Goal: Task Accomplishment & Management: Complete application form

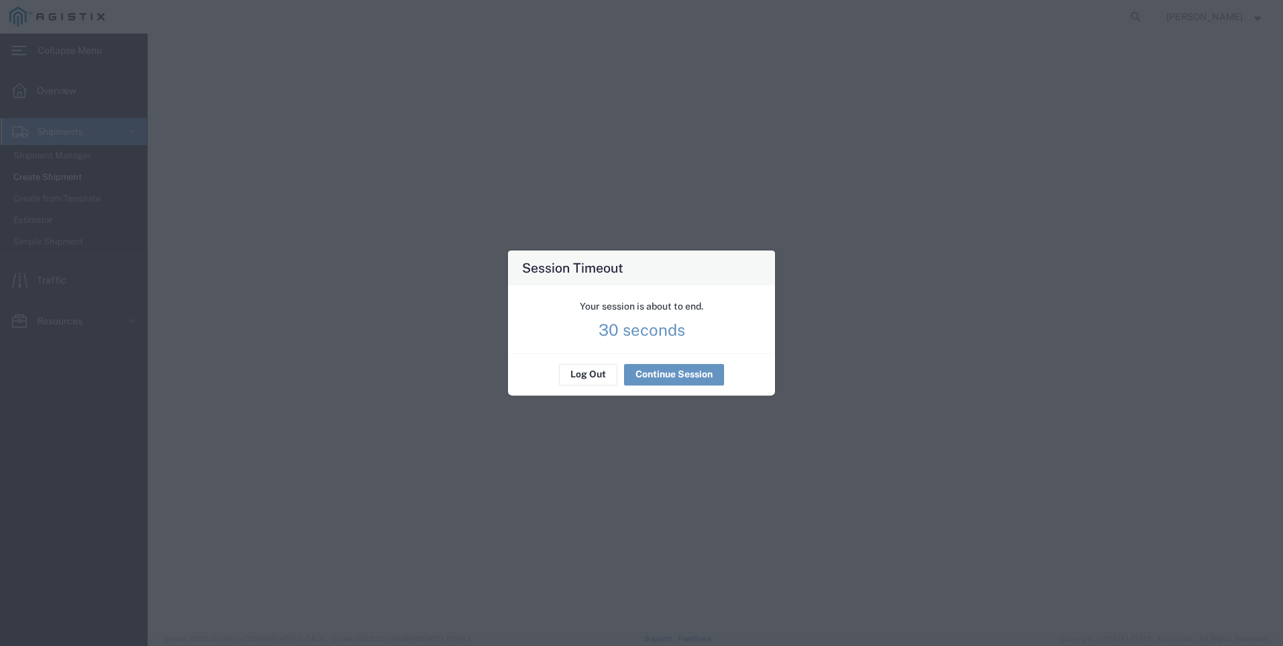
select select
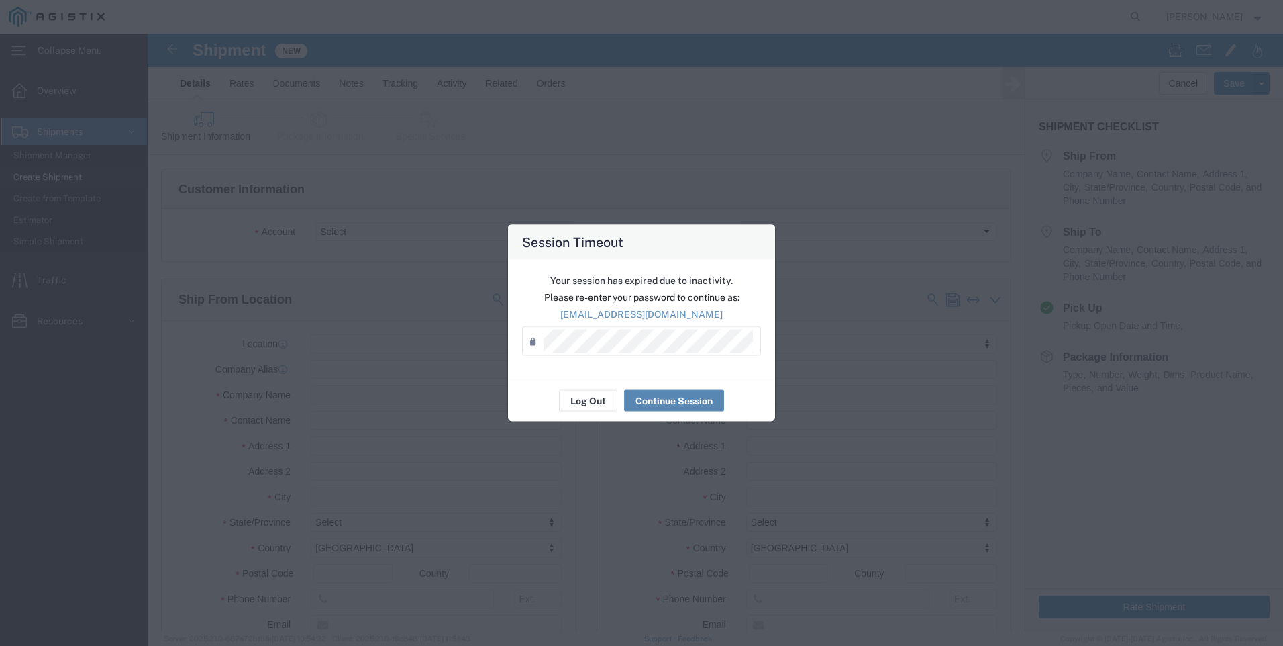
click at [689, 403] on button "Continue Session" at bounding box center [674, 400] width 100 height 21
click at [675, 402] on button "Continue Session" at bounding box center [674, 400] width 100 height 21
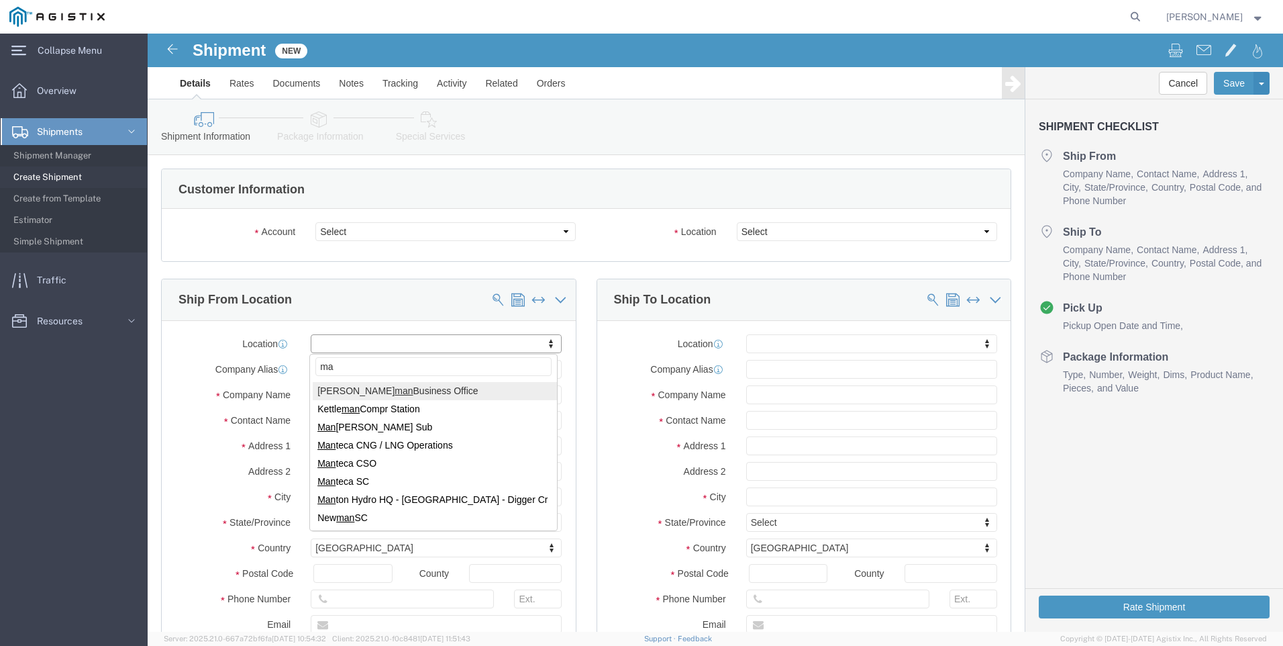
type input "m"
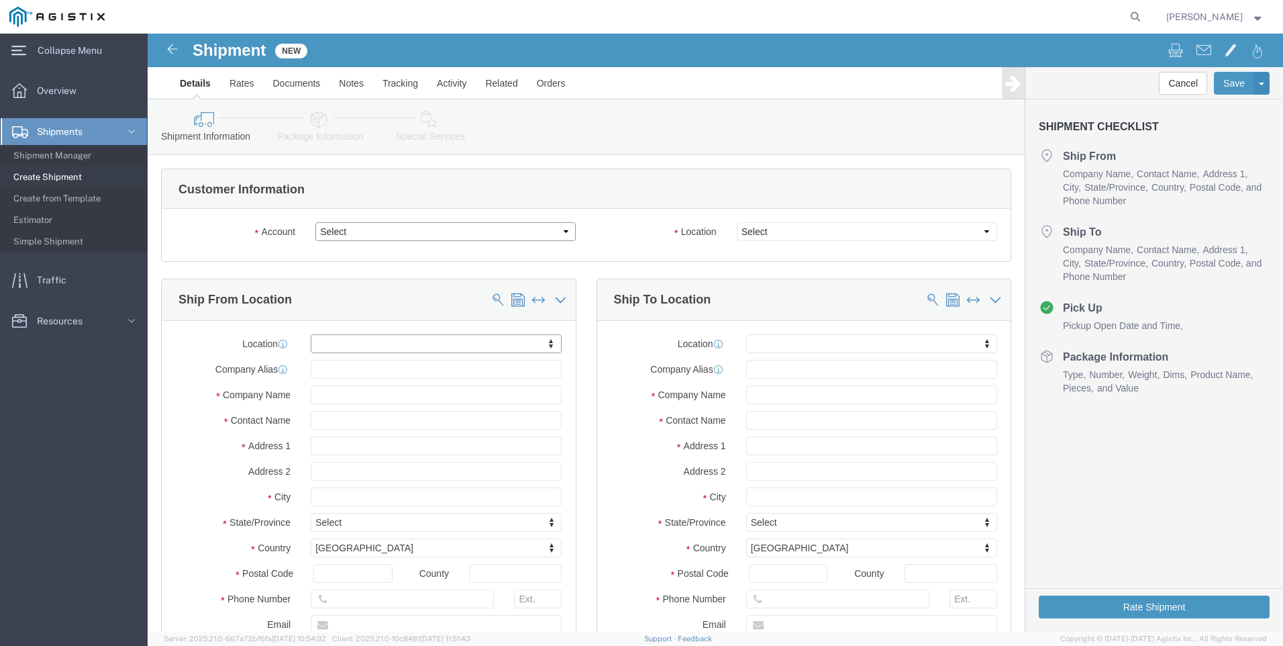
click select "Select AWP Safety Systems PG&E"
select select "9596"
click select "Select AWP Safety Systems PG&E"
select select "PURCHORD"
select select
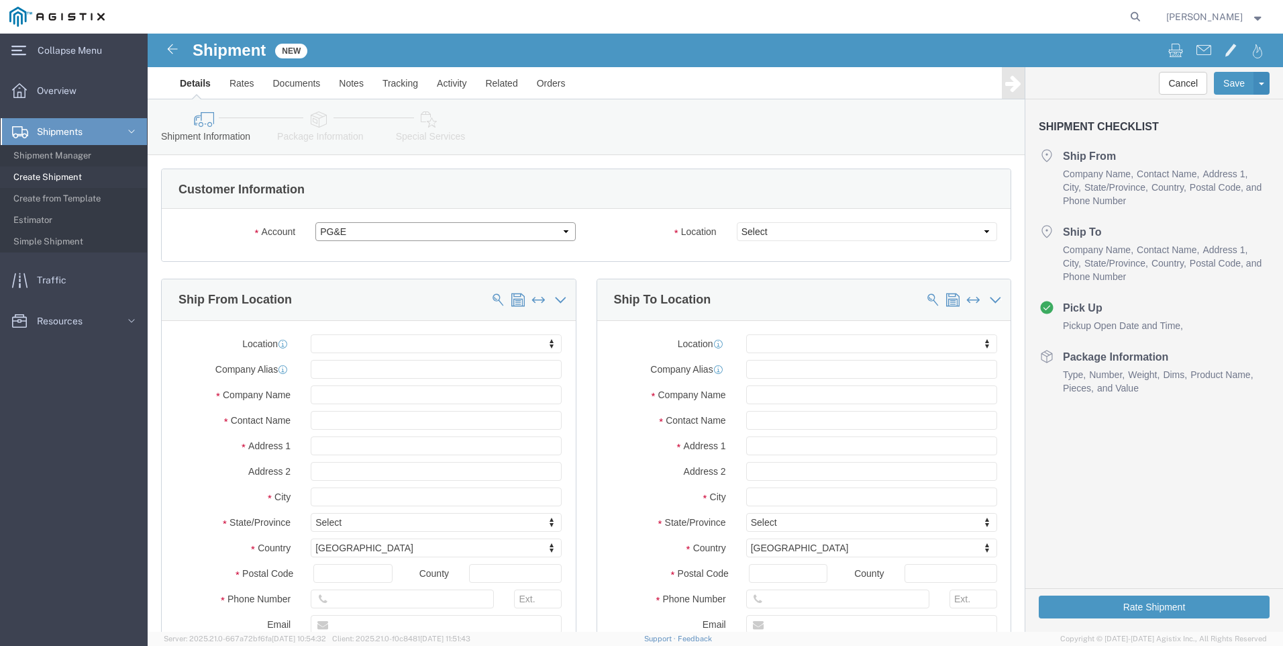
select select
click div "Please fix the following errors Customer Information Account Select AWP Safety …"
click select "Select AWP Safety Systems PG&E"
select select "119116"
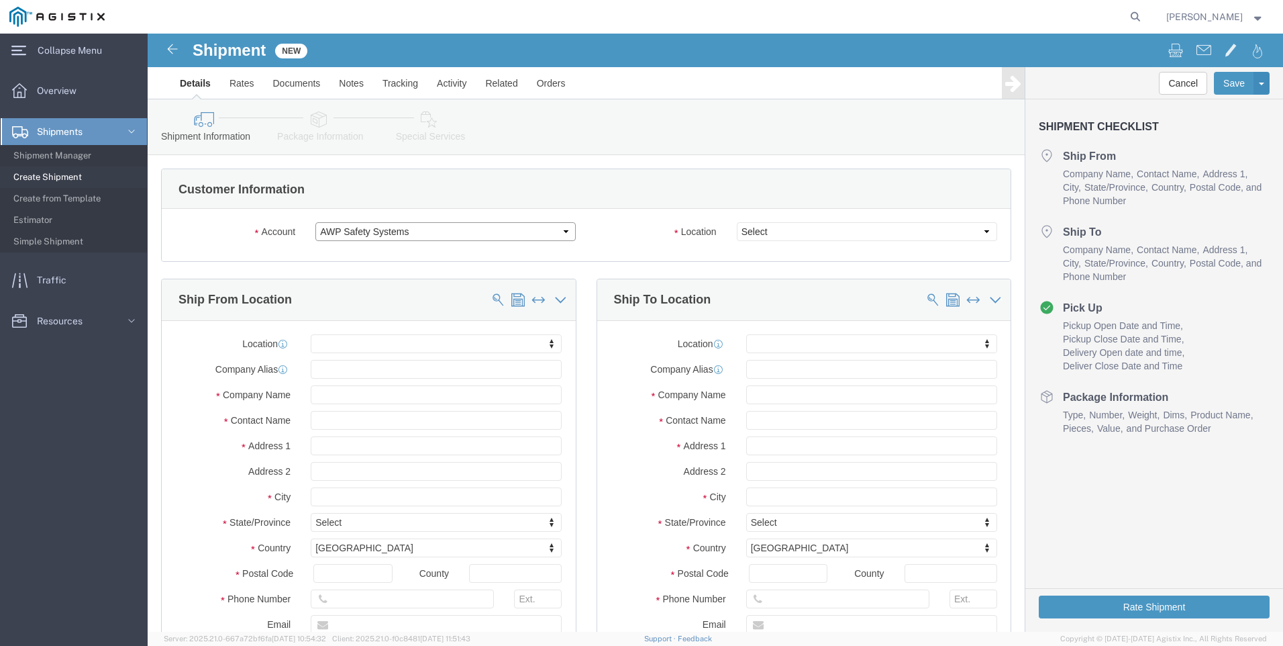
click select "Select AWP Safety Systems PG&E"
select select "CUSTREF"
select select
click select "Select AWP Safety Systems PG&E"
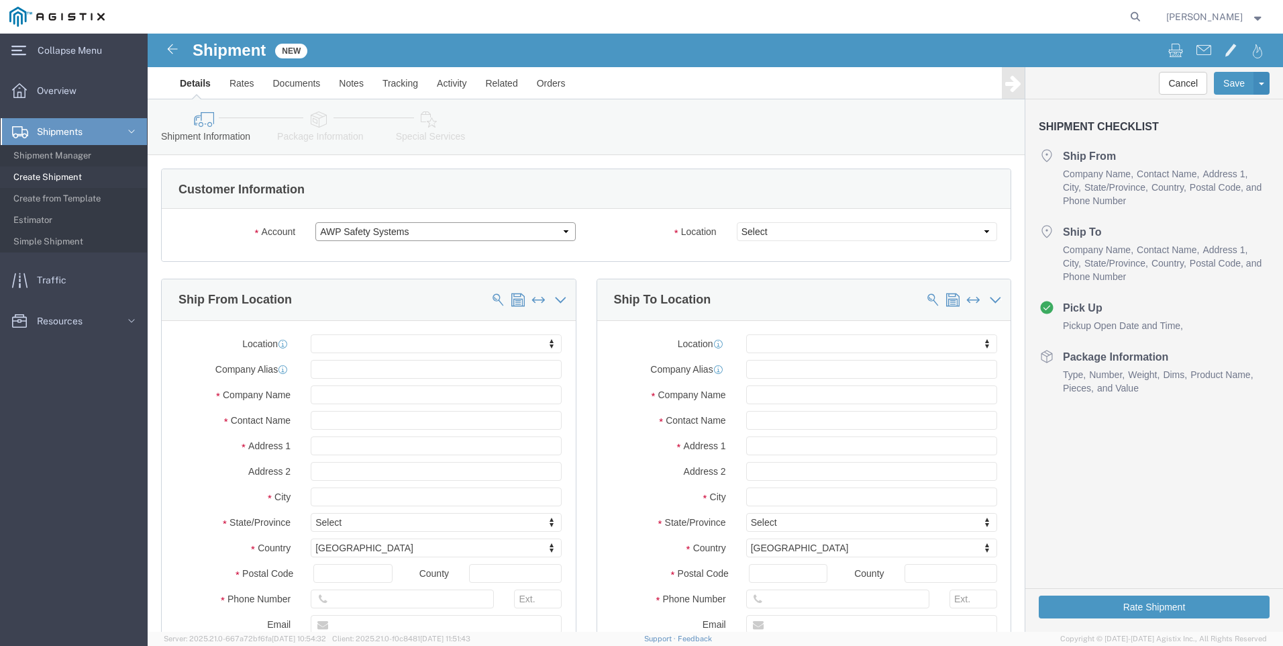
select select "9596"
click select "Select AWP Safety Systems PG&E"
select select "PURCHORD"
select select
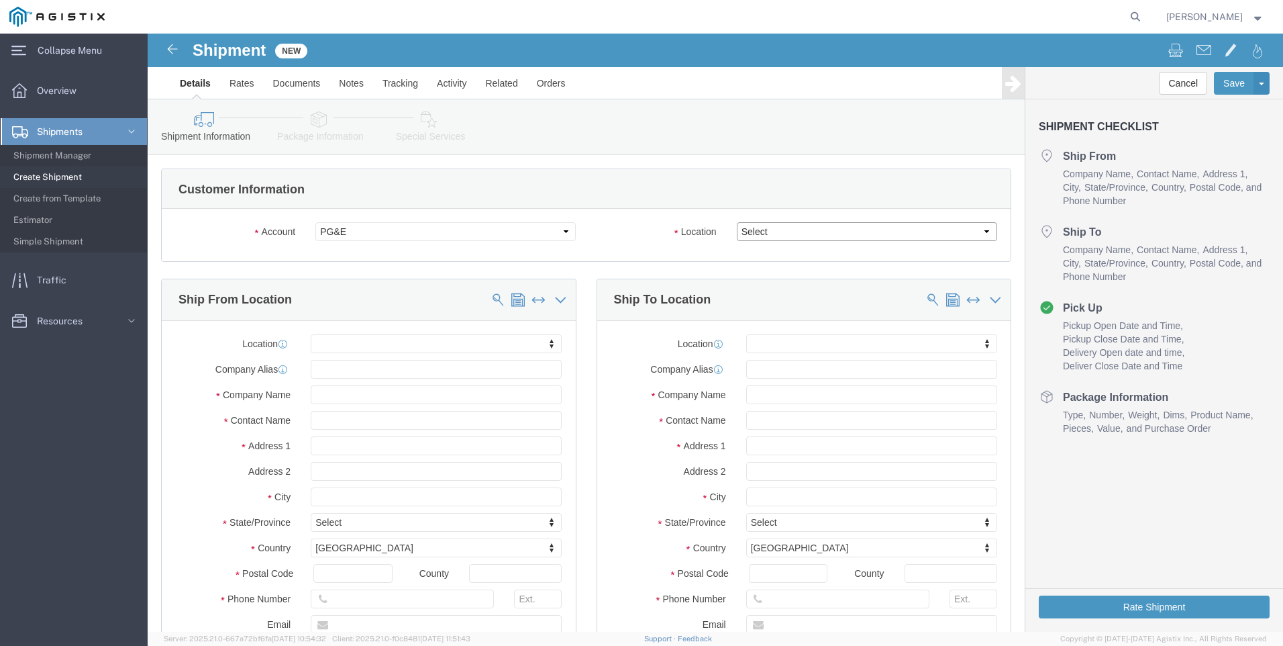
click select "Select All Others [GEOGRAPHIC_DATA] [GEOGRAPHIC_DATA] [GEOGRAPHIC_DATA] [GEOGRA…"
select select "23082"
click select "Select All Others [GEOGRAPHIC_DATA] [GEOGRAPHIC_DATA] [GEOGRAPHIC_DATA] [GEOGRA…"
type input "A"
click select "Select AWP Safety Systems PG&E"
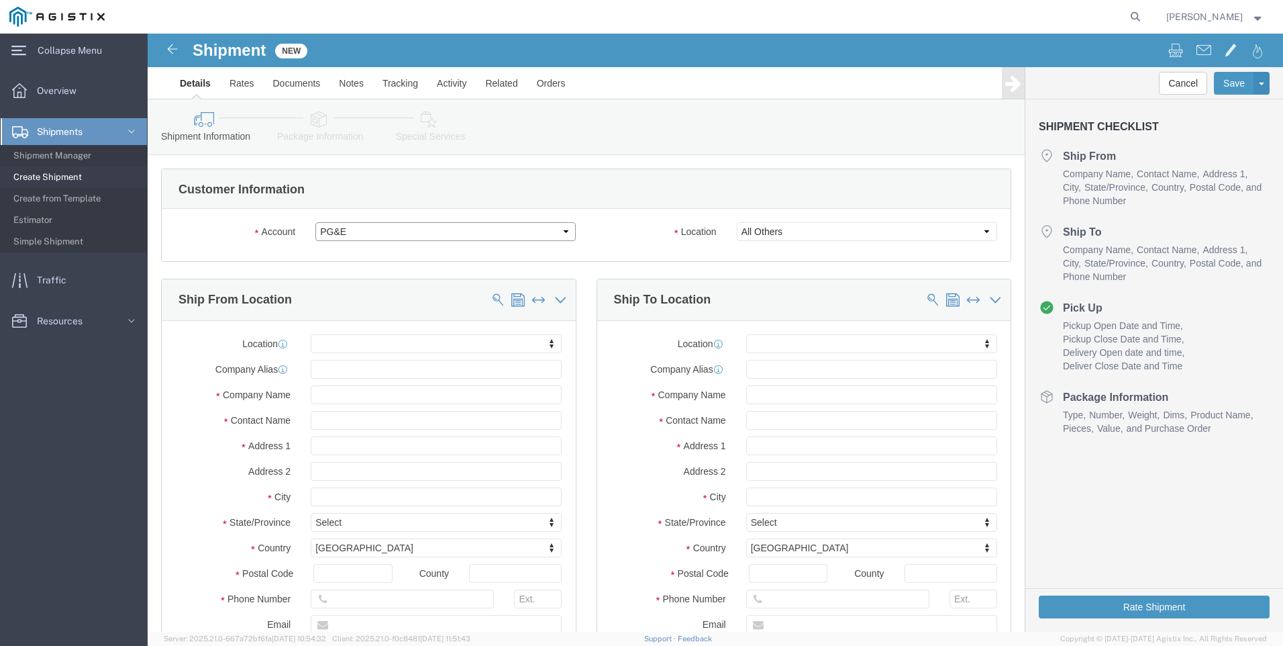
click select "Select AWP Safety Systems PG&E"
type input "AWP Safety Systems"
type input "[PERSON_NAME]"
type input "[STREET_ADDRESS]"
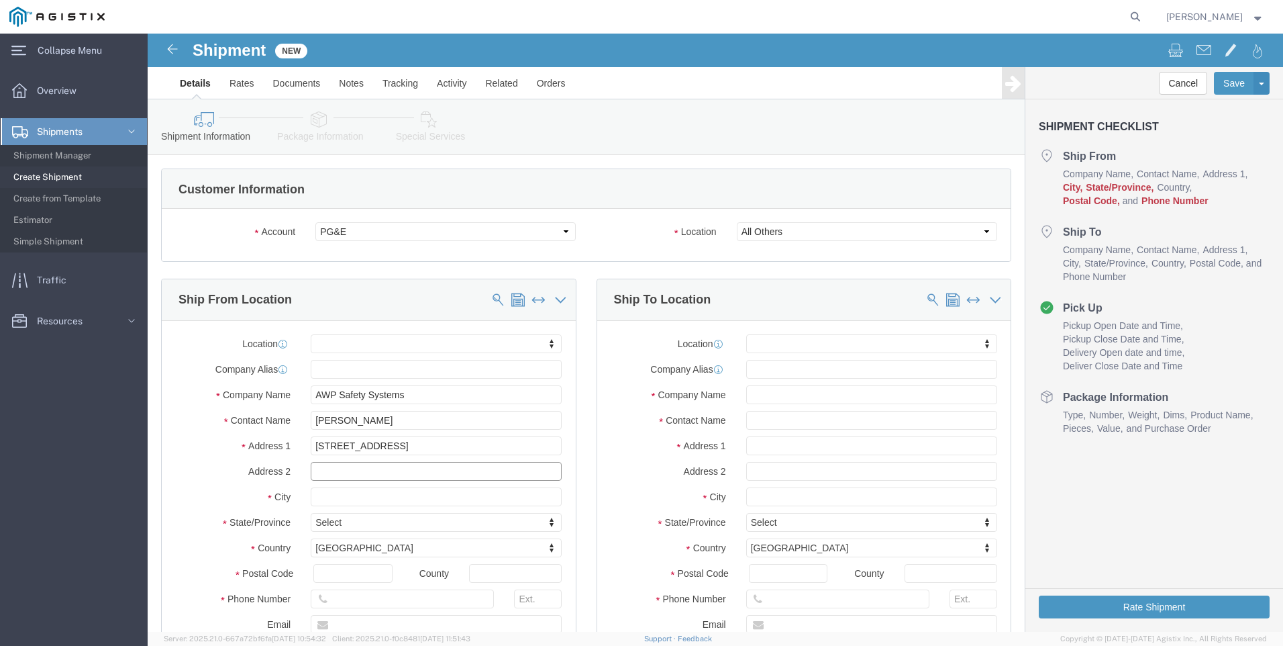
select select
type input "Santa [PERSON_NAME]"
select select
type input "C"
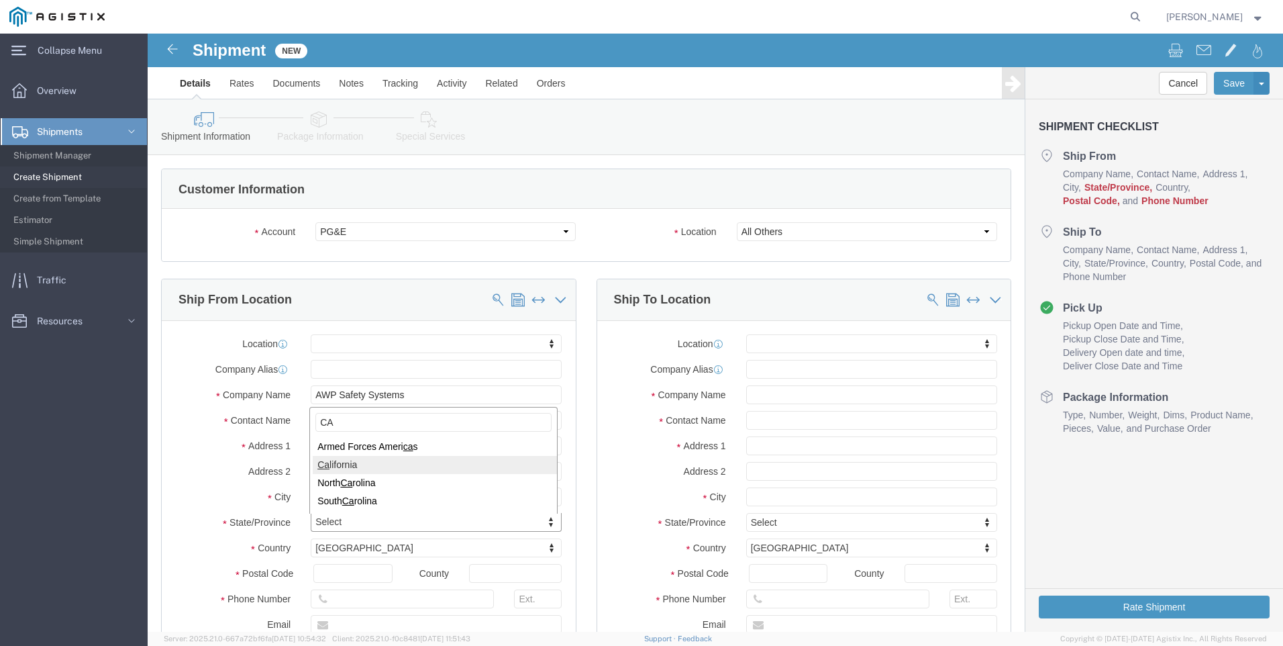
type input "CA"
select select
select select "CA"
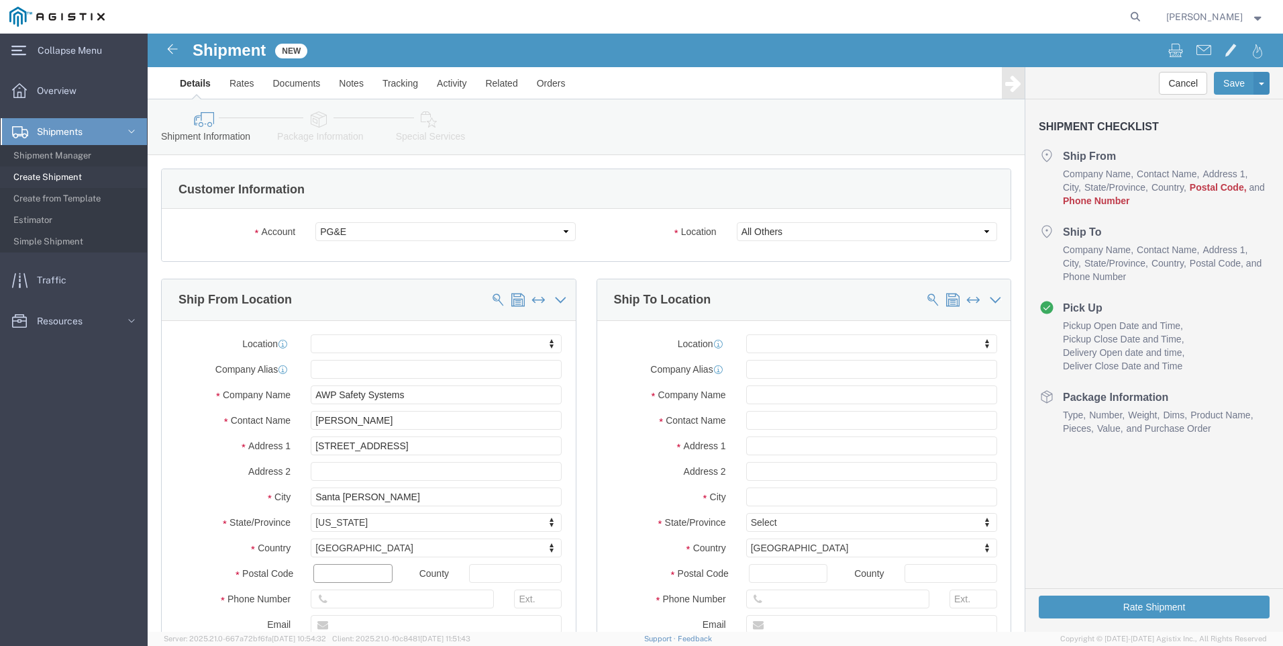
click input "text"
type input "92704"
select select
drag, startPoint x: 53, startPoint y: 544, endPoint x: 100, endPoint y: 554, distance: 48.0
click label "Postal Code"
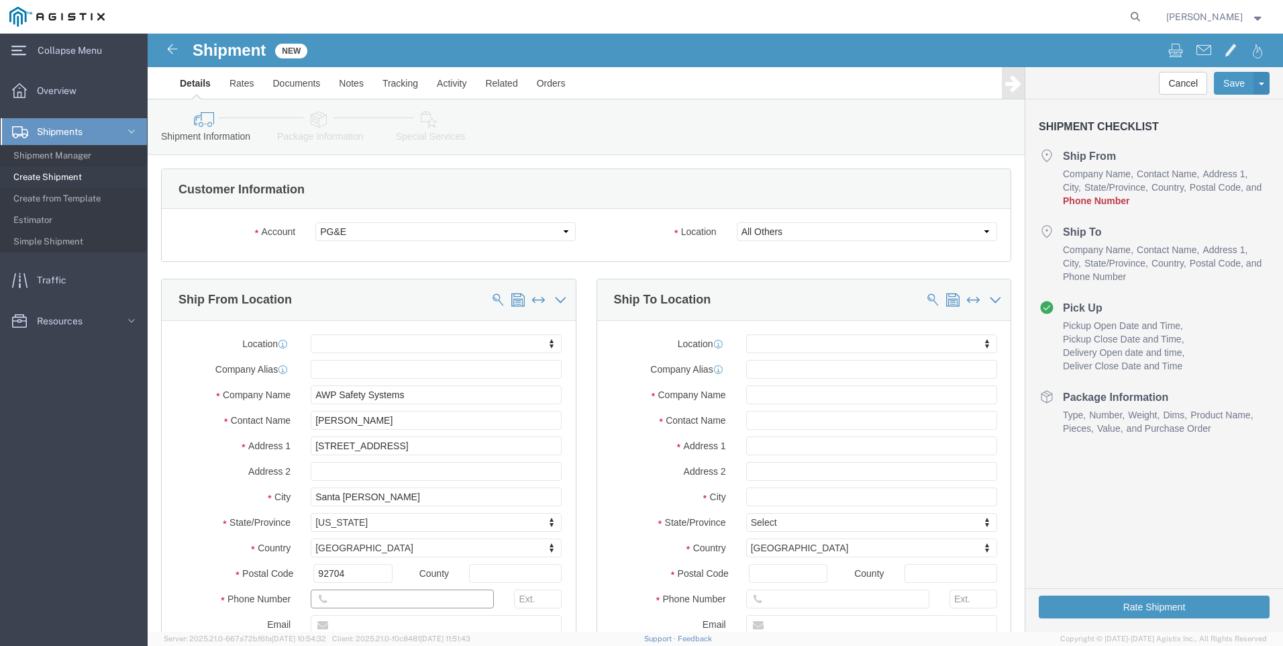
click input "text"
type input "[PHONE_NUMBER]"
click div "Ship From Location"
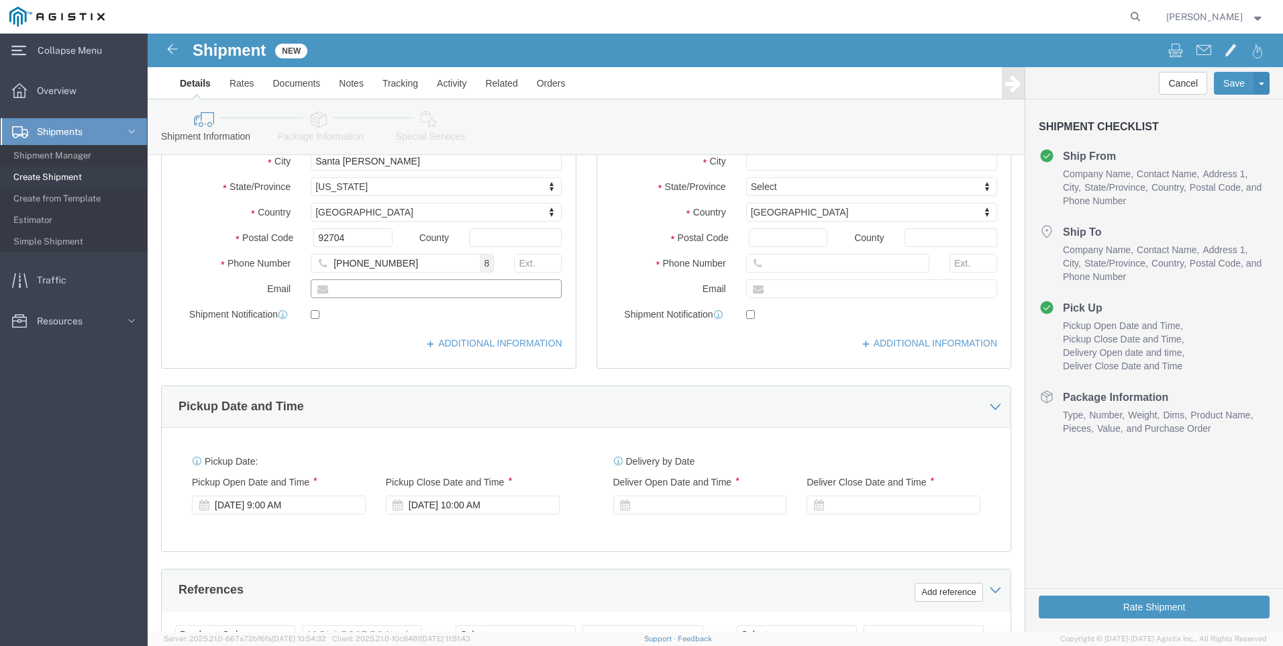
click input "text"
type input "[EMAIL_ADDRESS][DOMAIN_NAME]"
checkbox input "true"
click label "Phone Number"
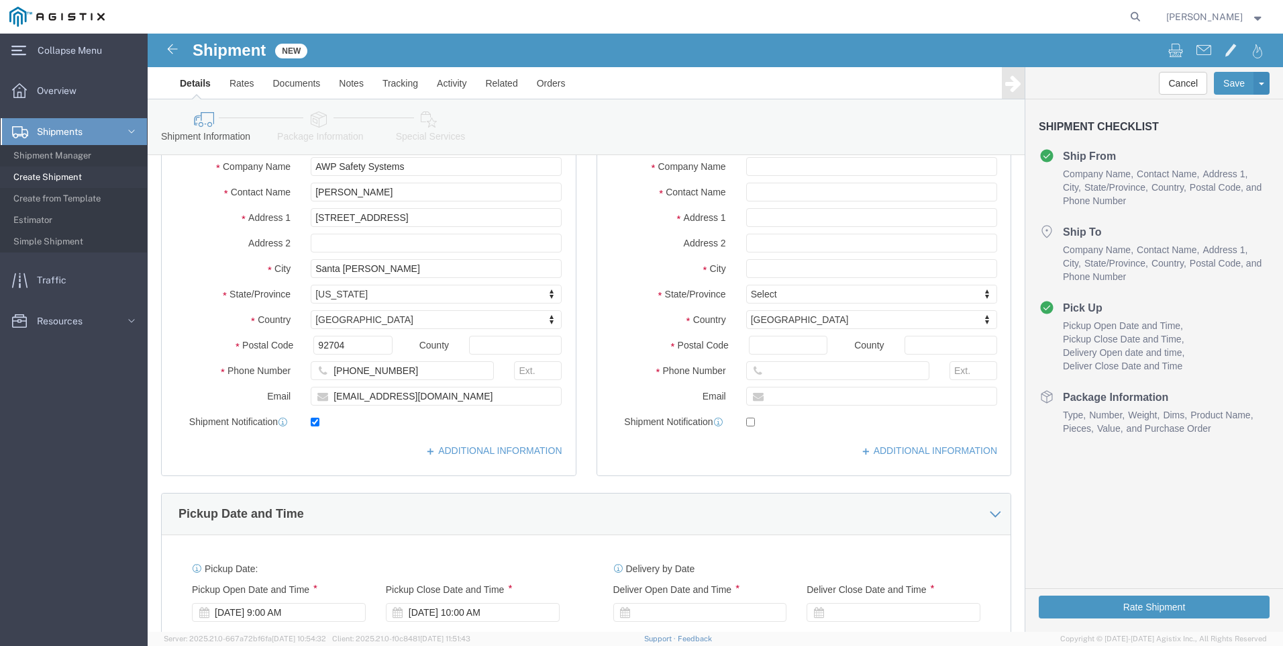
scroll to position [67, 0]
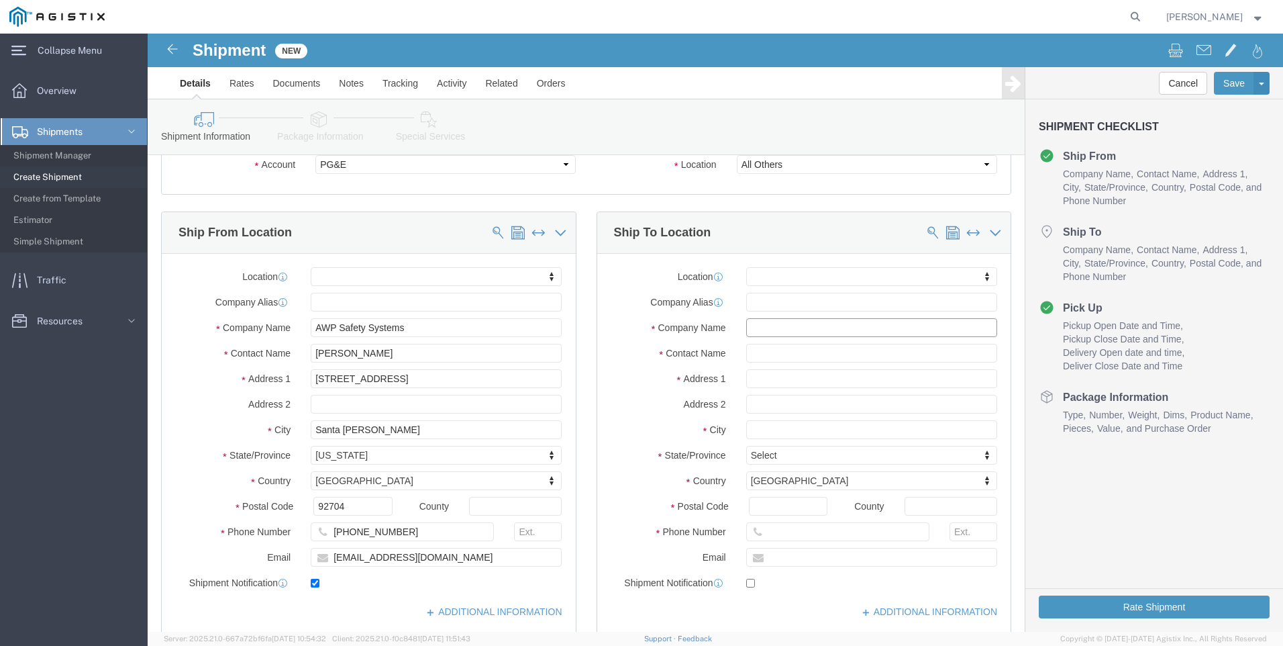
click input "text"
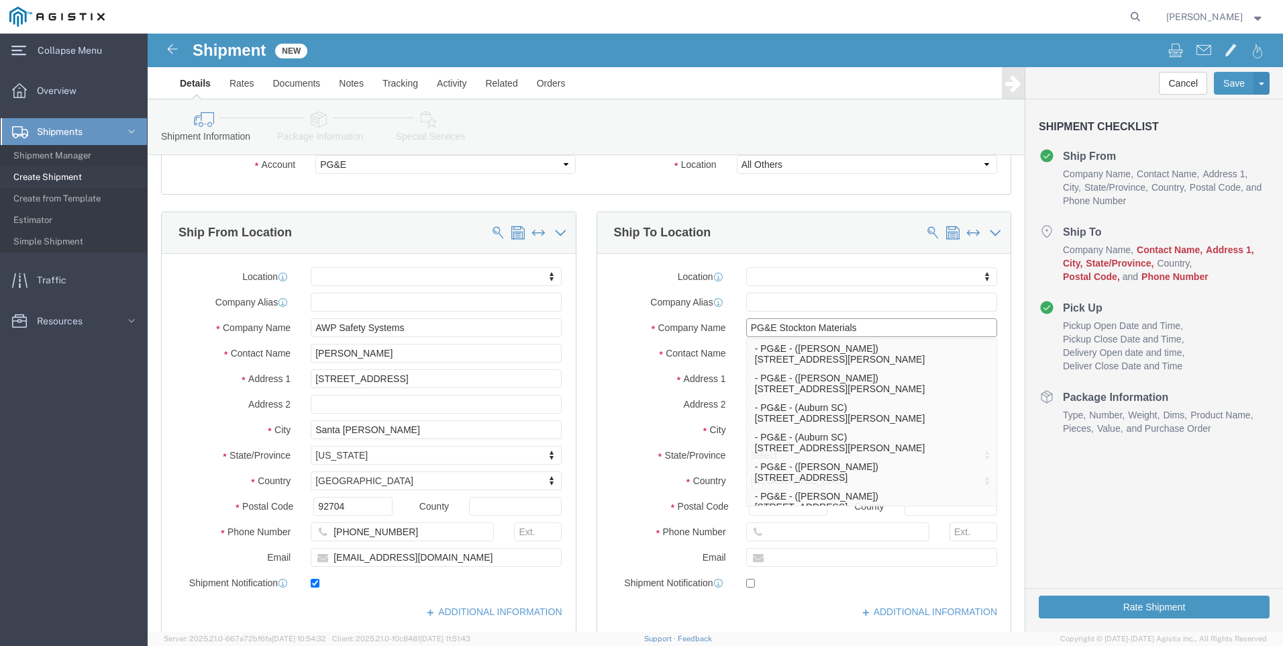
type input "PG&E Stockton Materials"
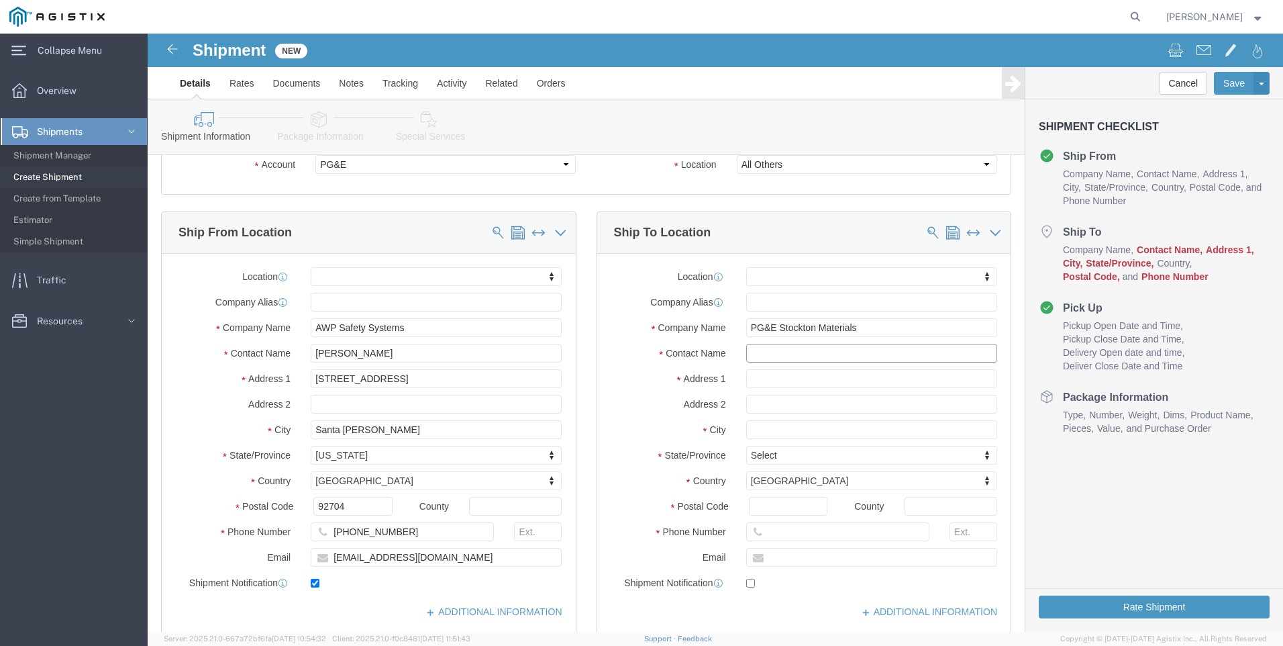
click input "text"
type input "[PERSON_NAME]"
click input "text"
type input "[STREET_ADDRESS][PERSON_NAME]"
select select
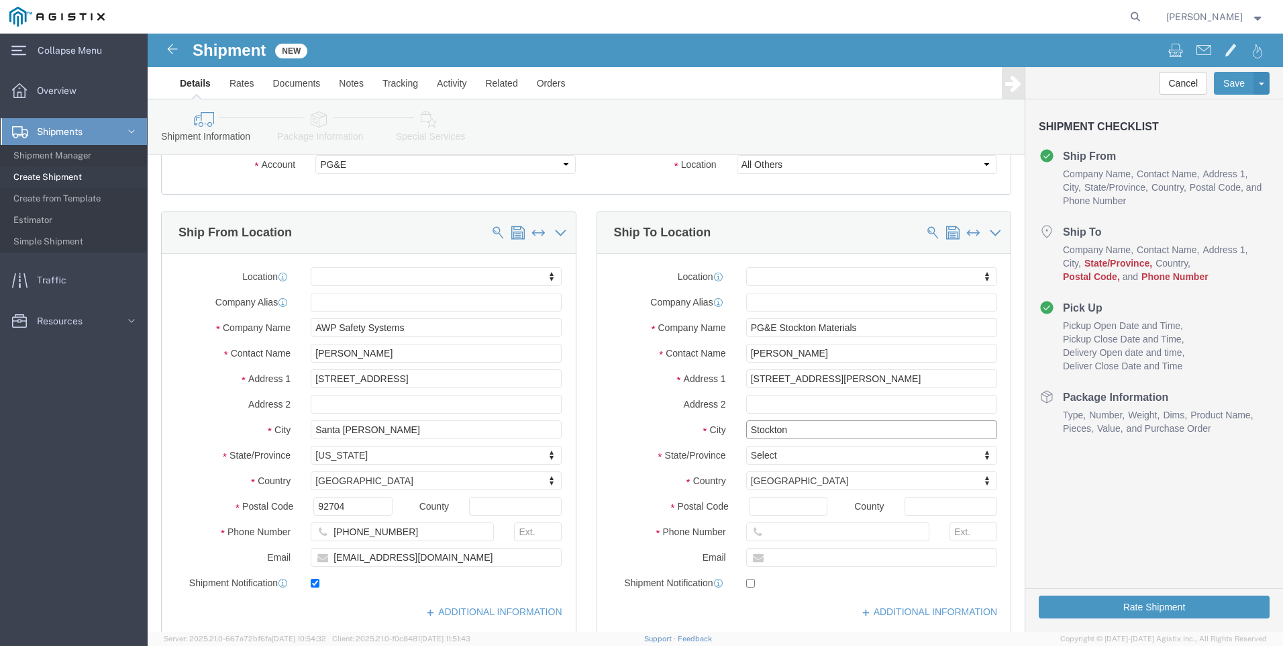
type input "Stockton"
select select
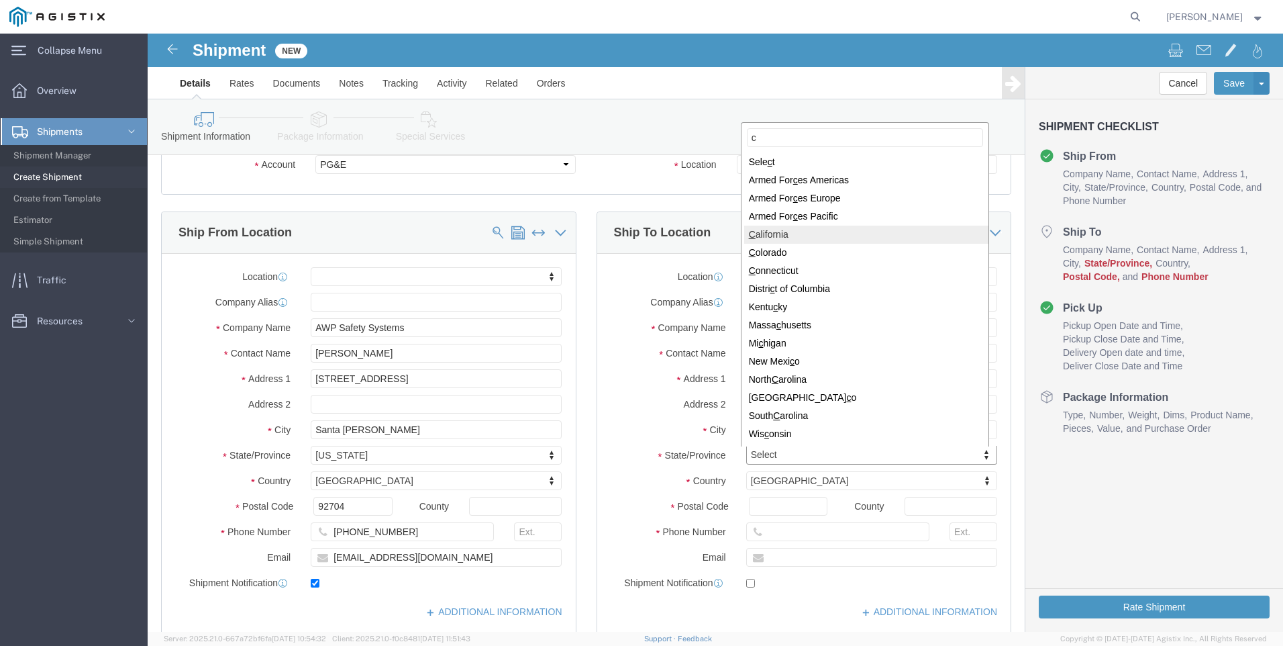
type input "c"
select select
select select "CA"
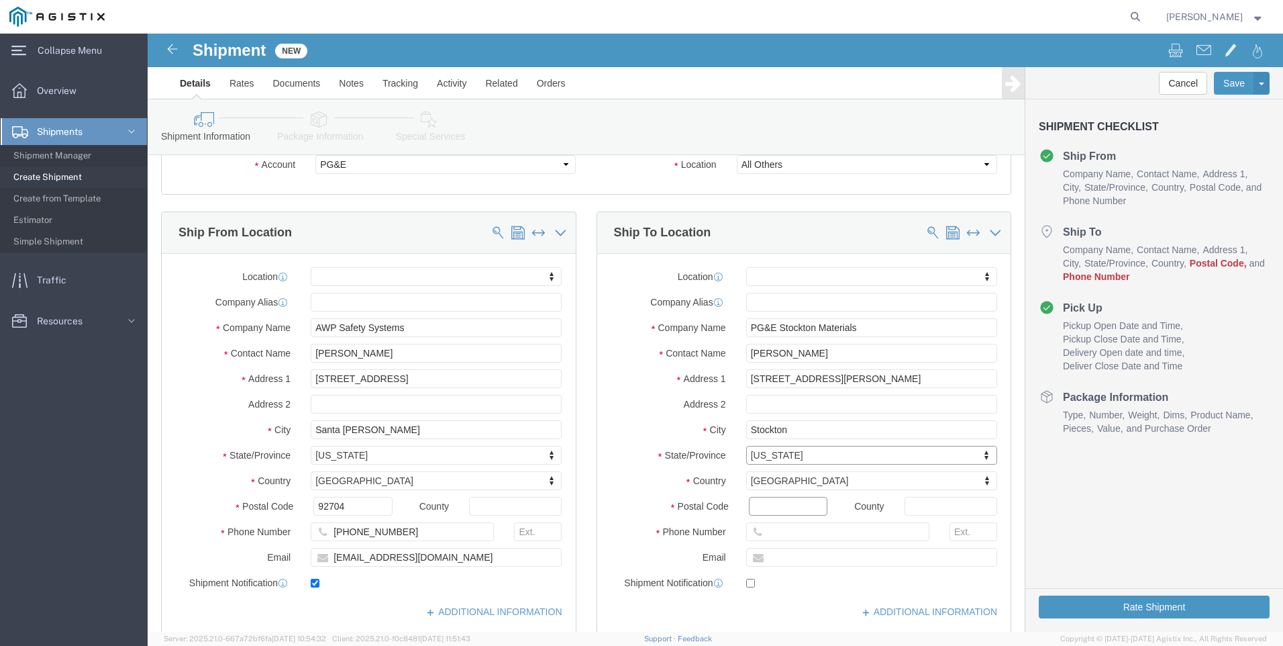
click input "Postal Code"
type input "95203"
select select
drag, startPoint x: 478, startPoint y: 464, endPoint x: 548, endPoint y: 490, distance: 75.2
click label "Postal Code"
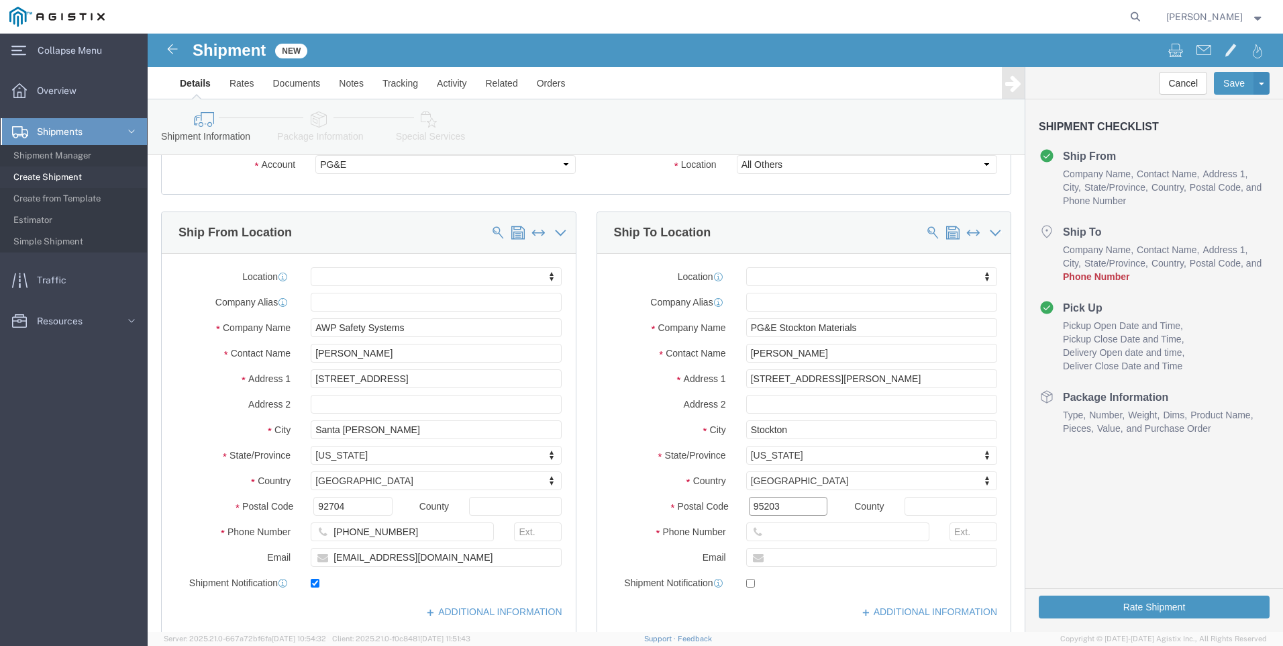
click input "95203"
click input "text"
type input "707-4196608"
click div "Location My Profile Location (OBSOLETE) [PERSON_NAME] SC - GC TRAILER (OBSOLETE…"
click input "text"
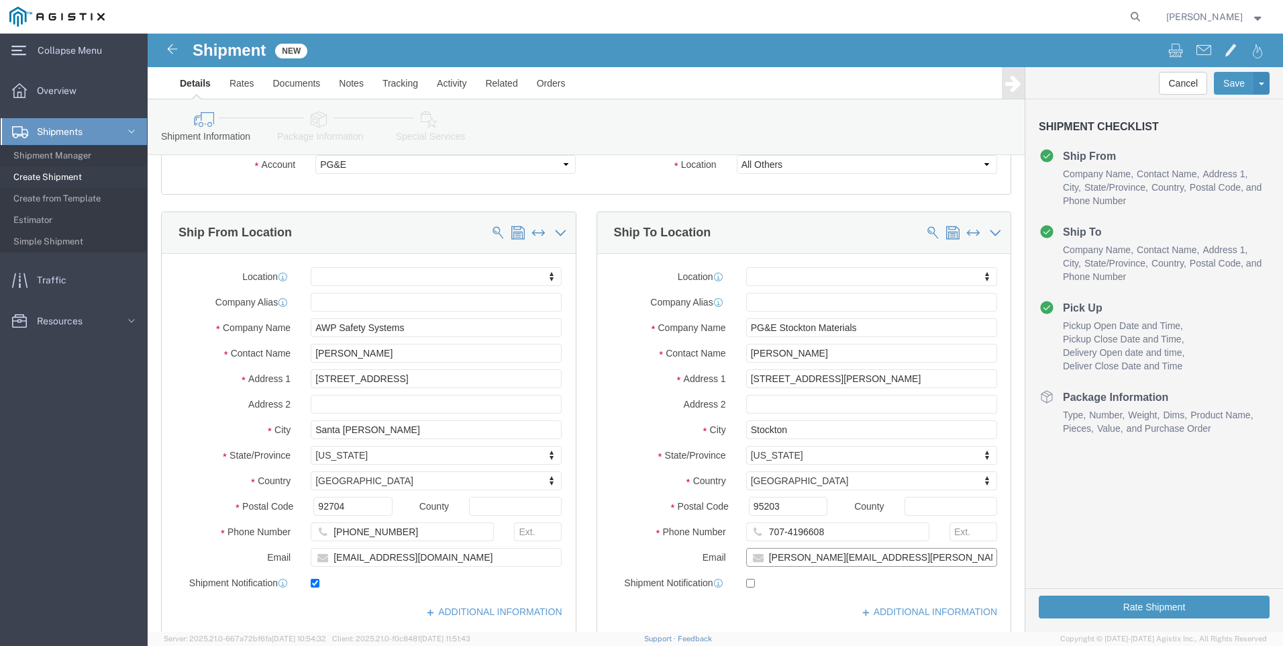
type input "[PERSON_NAME][EMAIL_ADDRESS][PERSON_NAME][DOMAIN_NAME]"
checkbox input "true"
click label "Email"
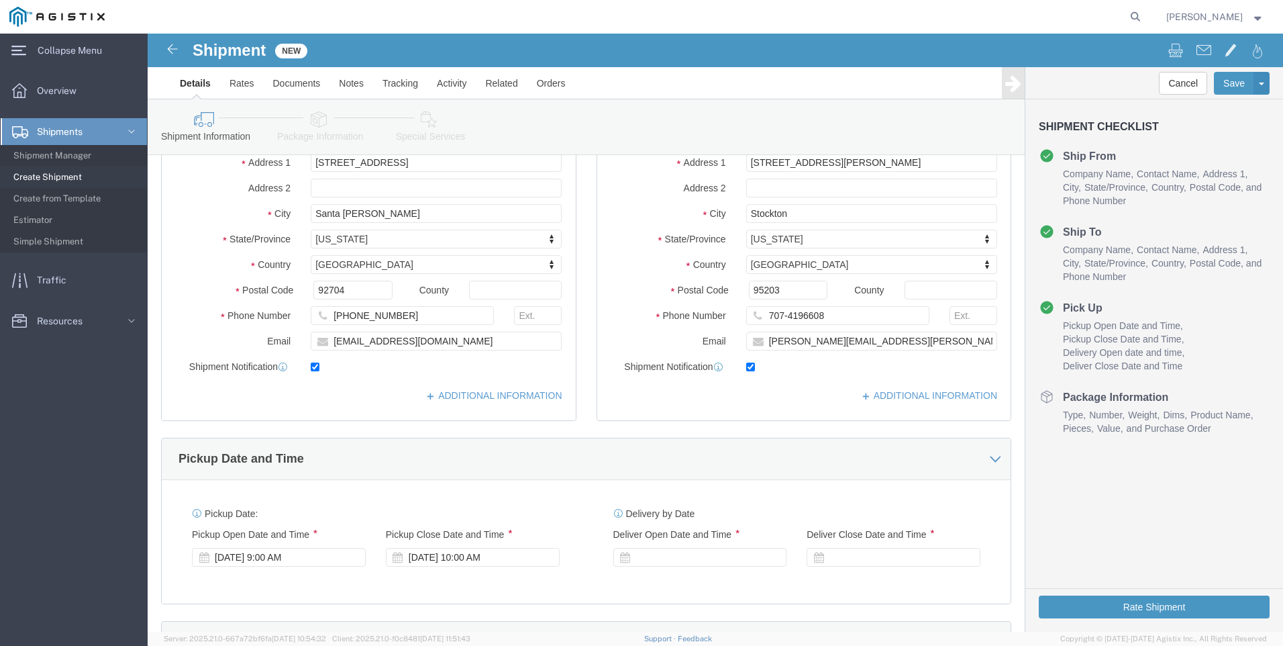
scroll to position [403, 0]
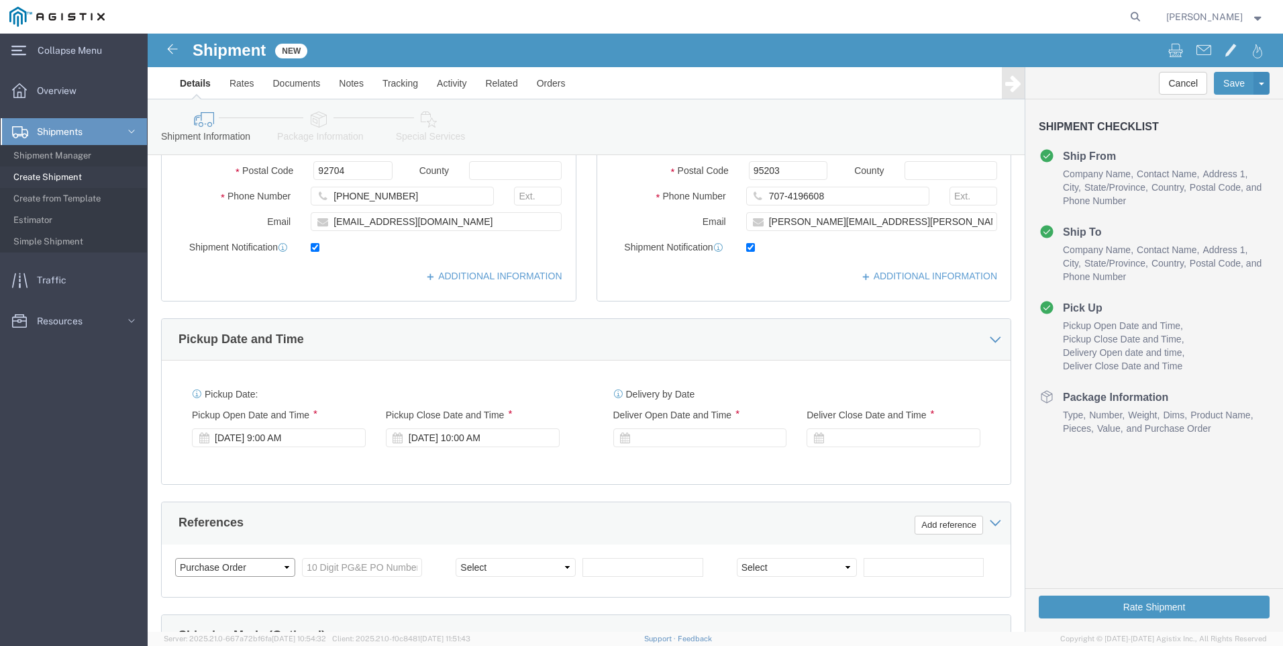
click select "Select Account Type Activity ID Airline Appointment Number ASN Batch Request # …"
click input "text"
type input "3501422387"
click div "References Add reference"
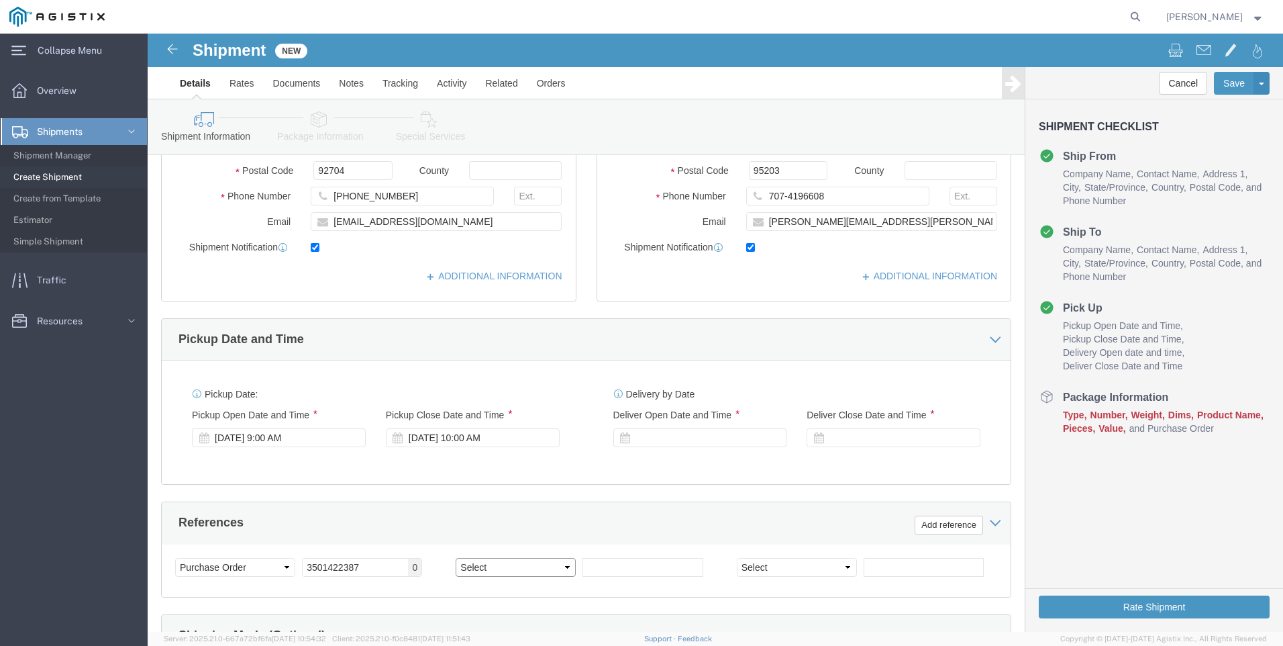
click select "Select Account Type Activity ID Airline Appointment Number ASN Batch Request # …"
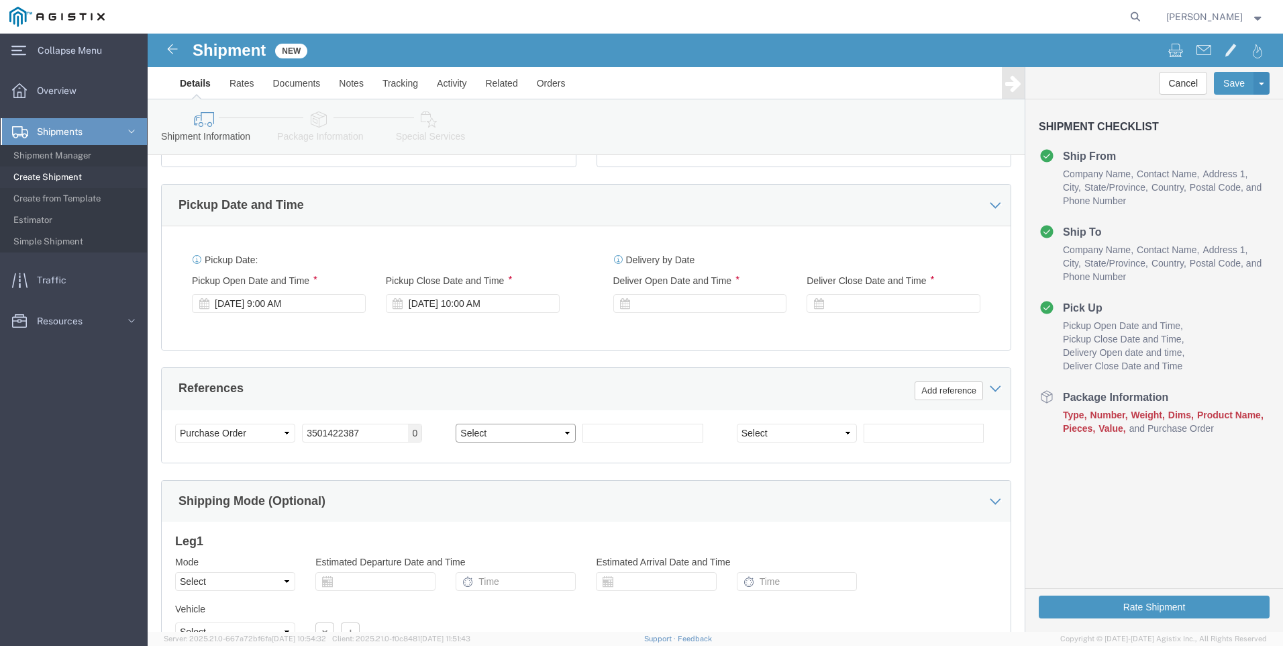
scroll to position [470, 0]
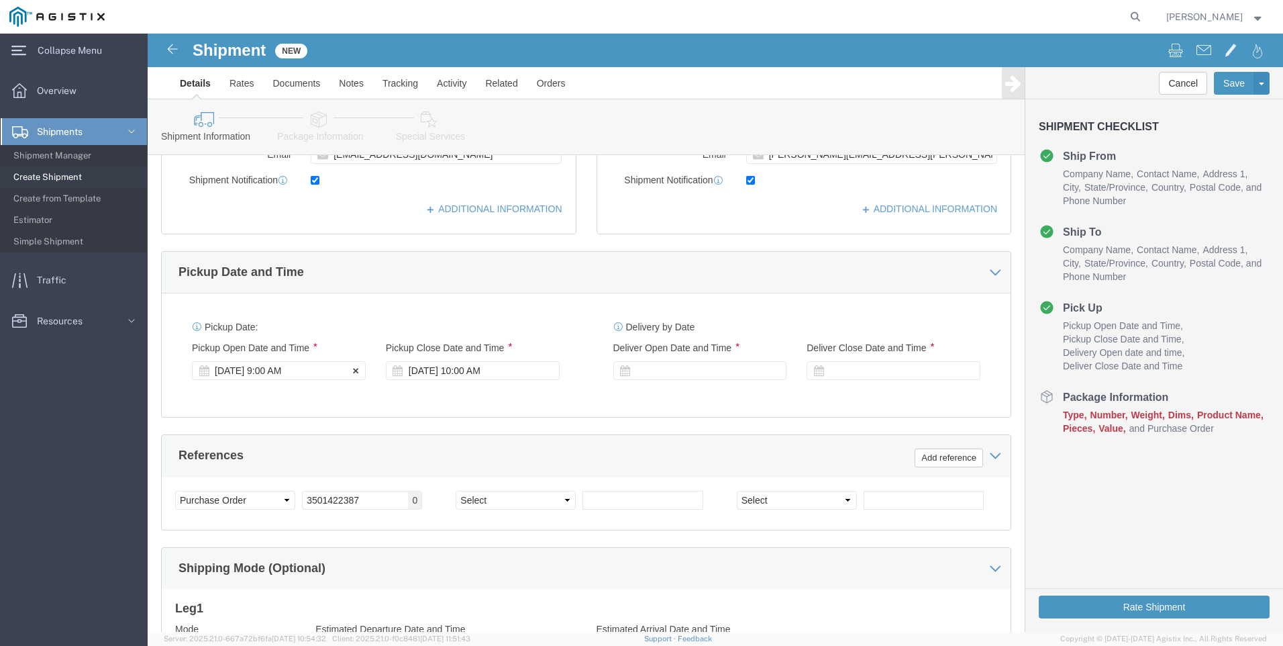
click div "[DATE] 9:00 AM"
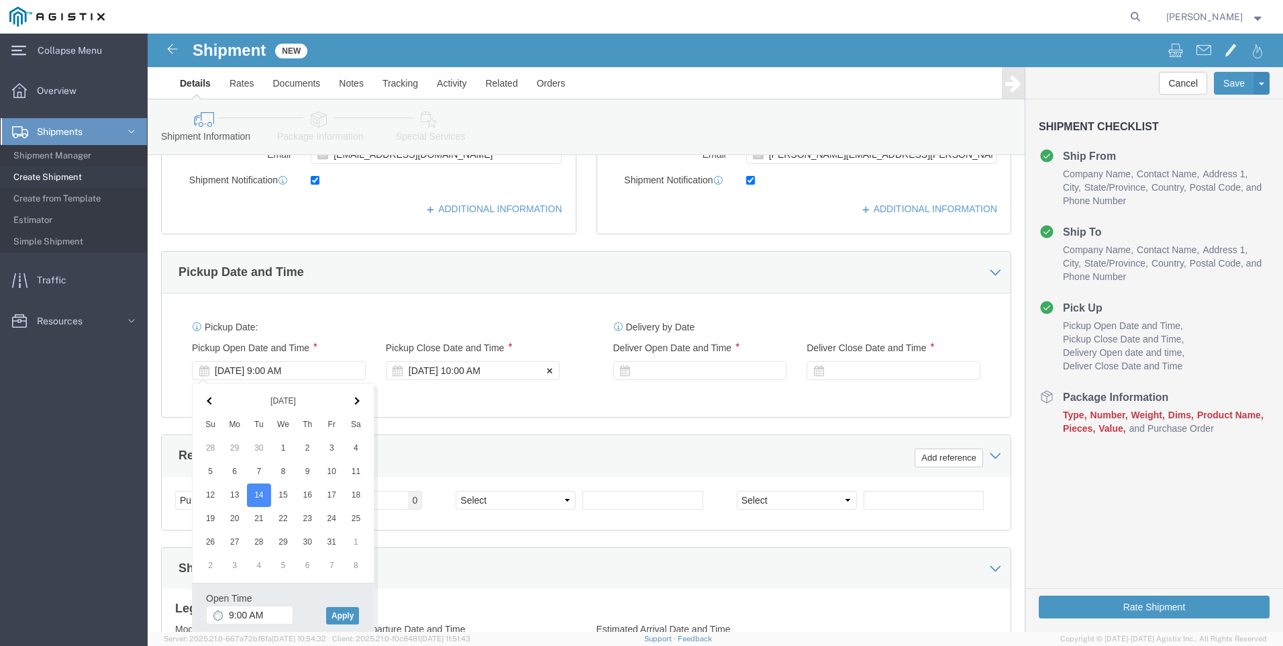
click div "[DATE] 10:00 AM"
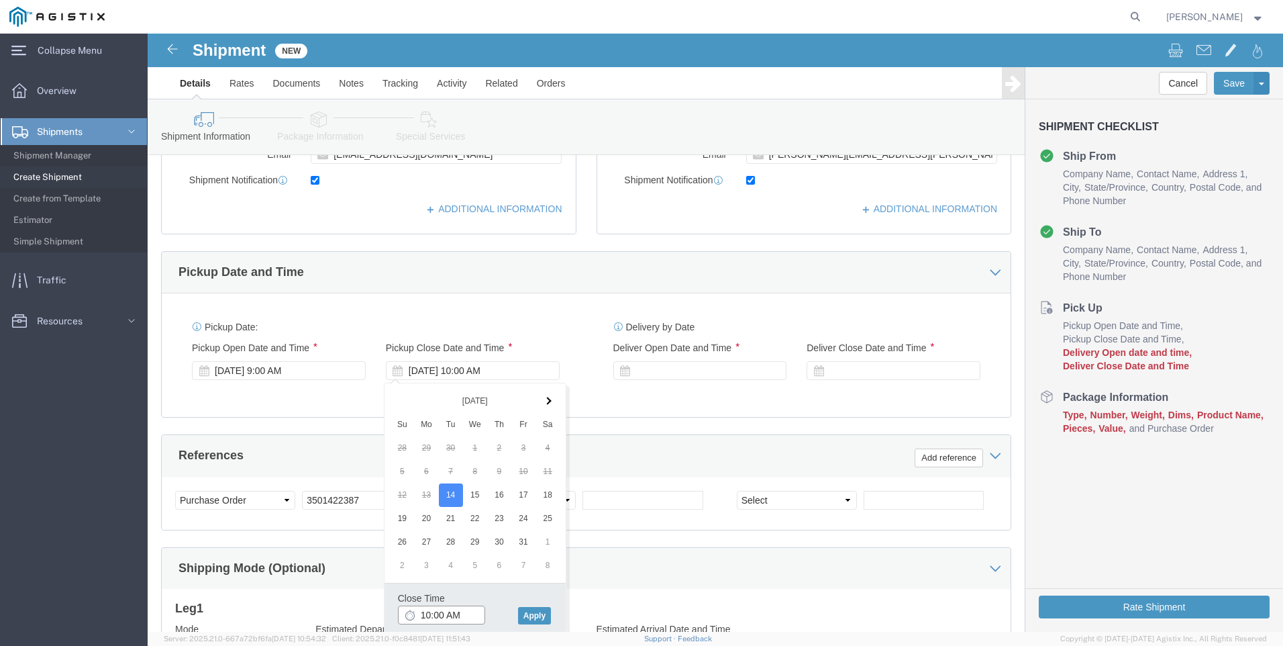
click input "10:00 AM"
type input "2:00 PM"
click button "Apply"
click div "[DATE] 9:00 AM"
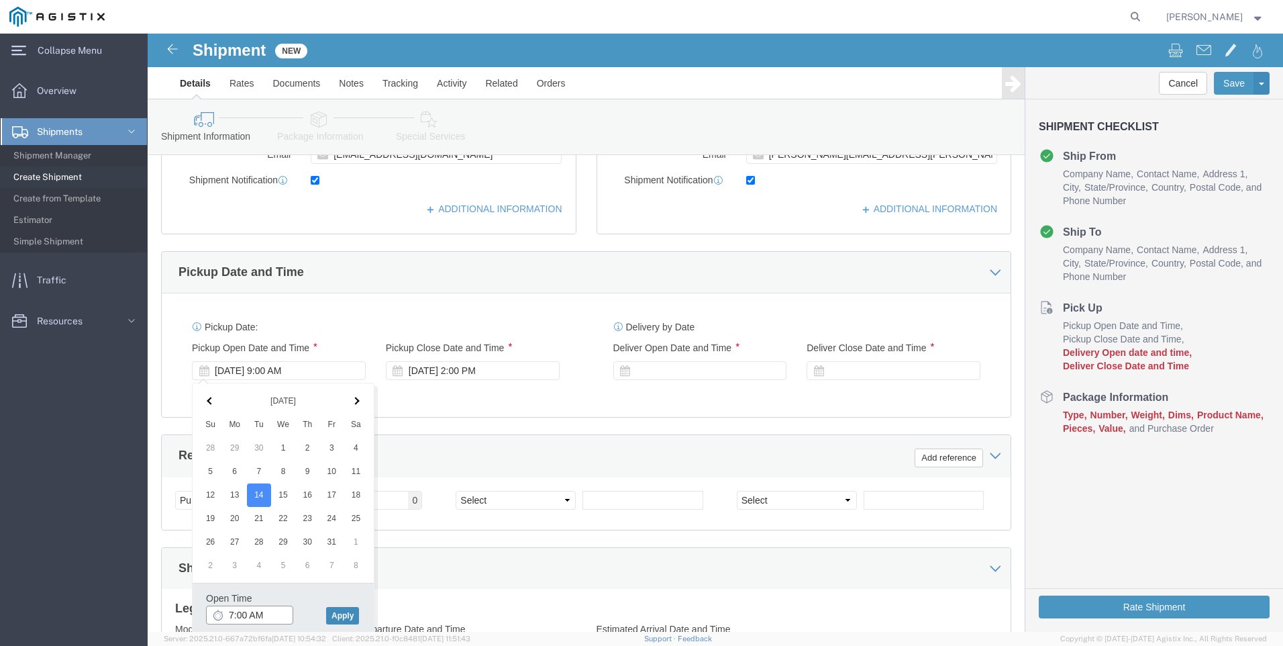
type input "7:00 AM"
click button "Apply"
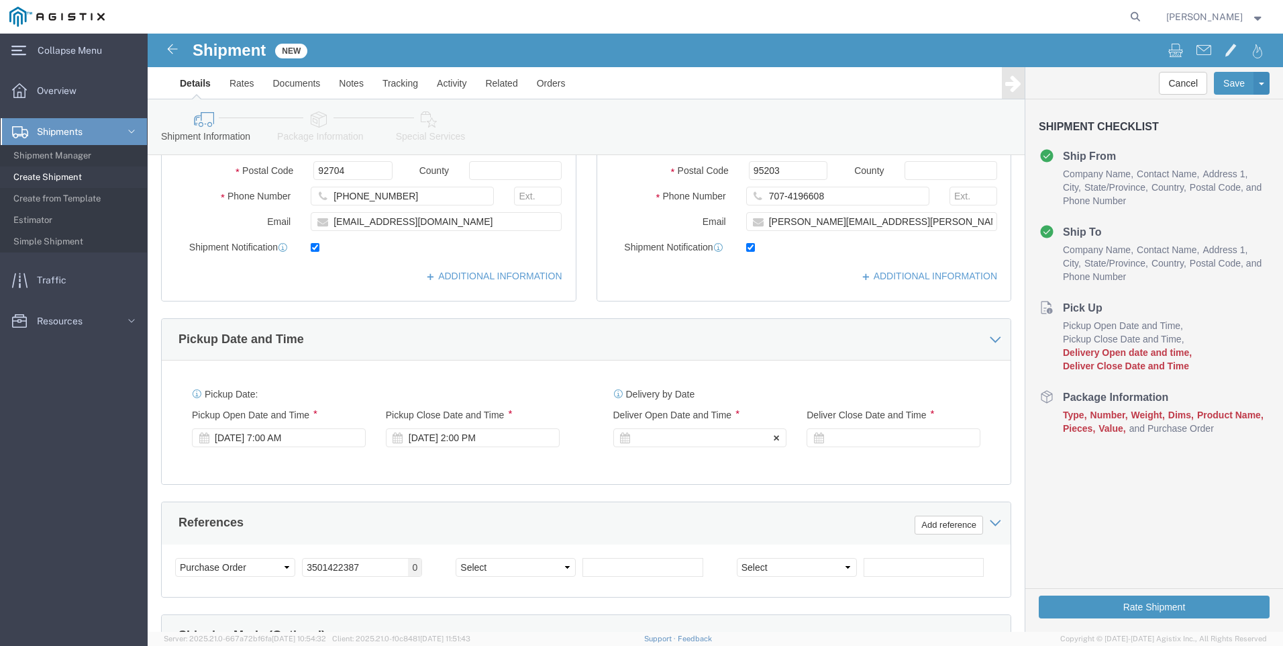
click div
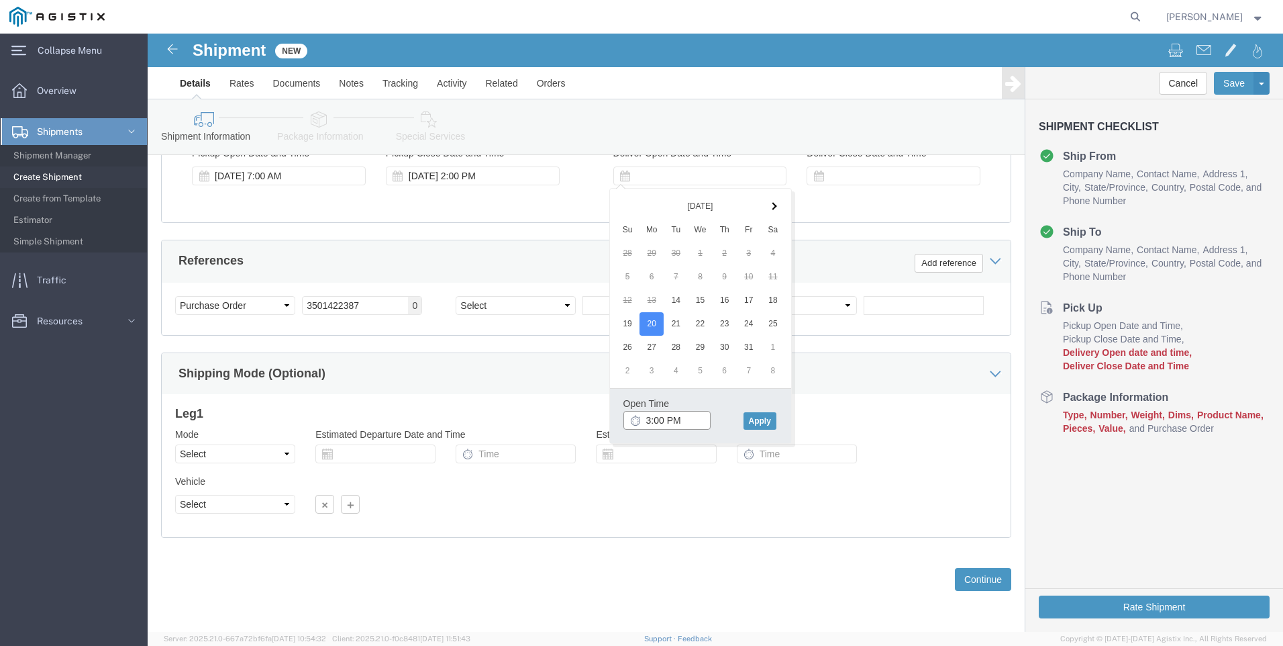
click input "3:00 PM"
type input "9:00 AM"
click button "Apply"
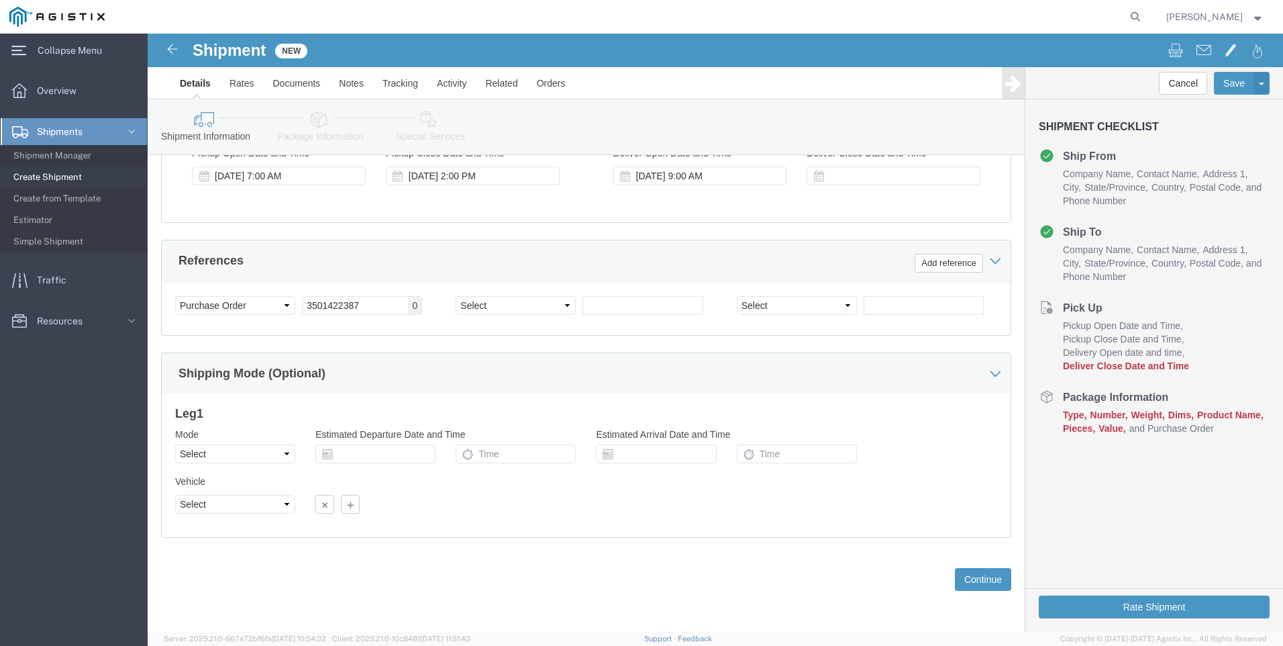
scroll to position [597, 0]
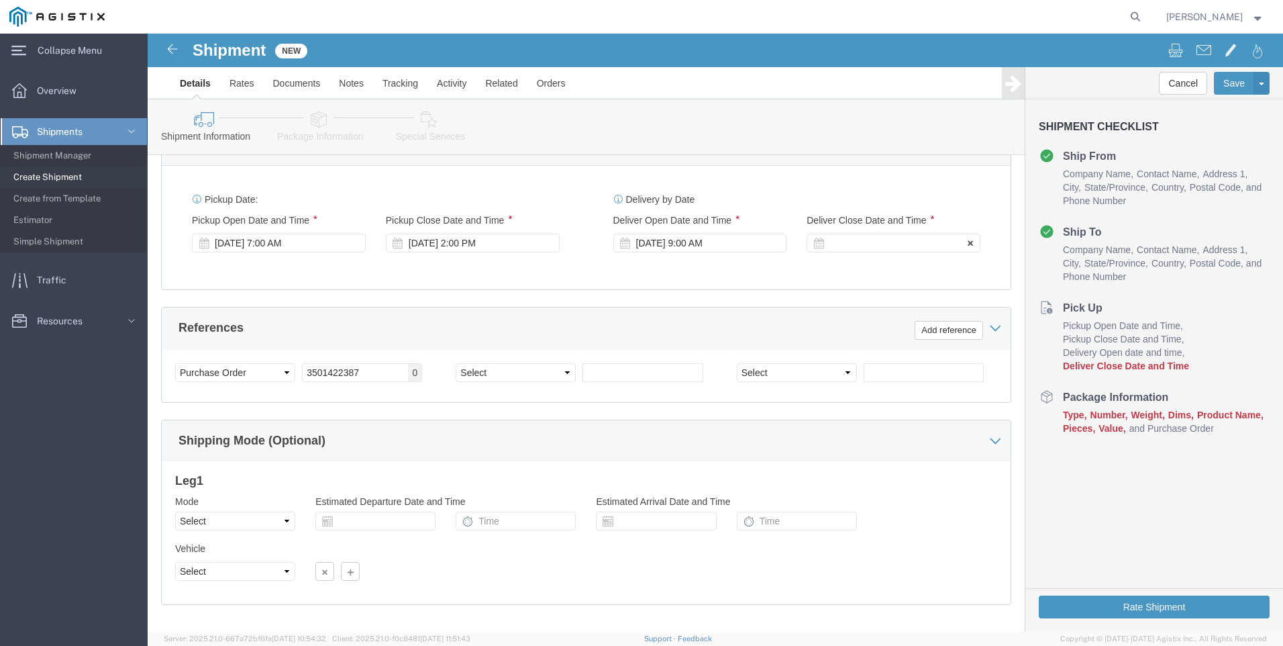
click div
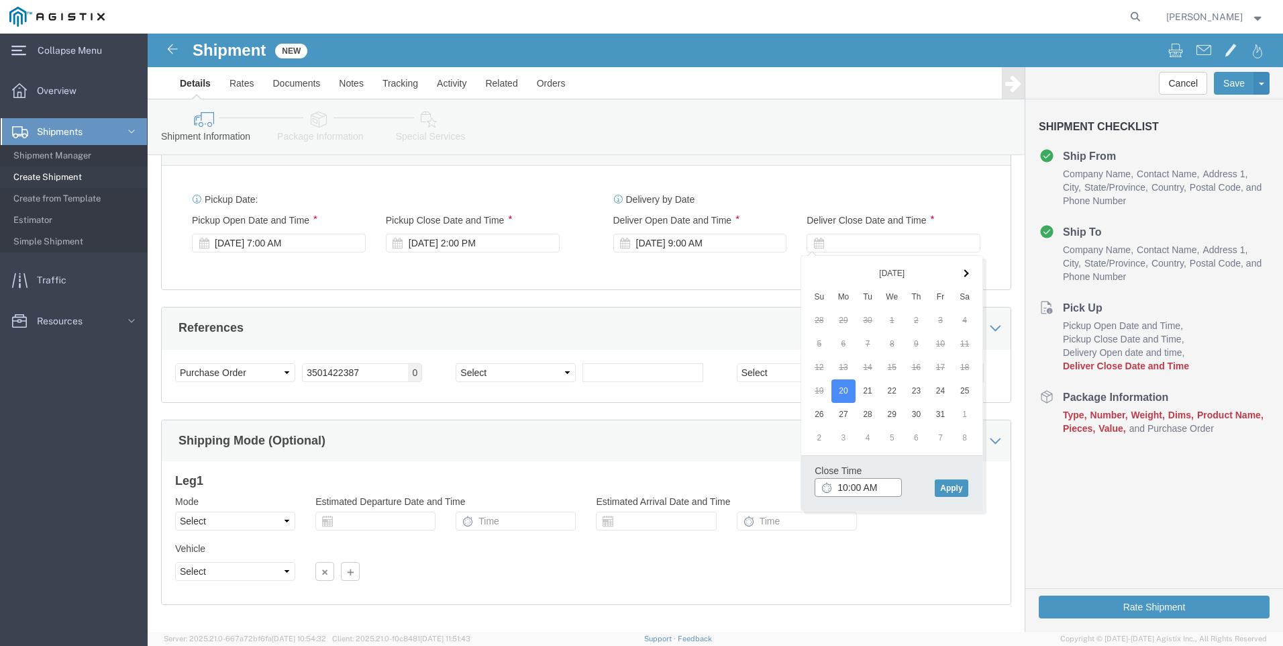
click input "10:00 AM"
type input "3:00 PM"
click button "Apply"
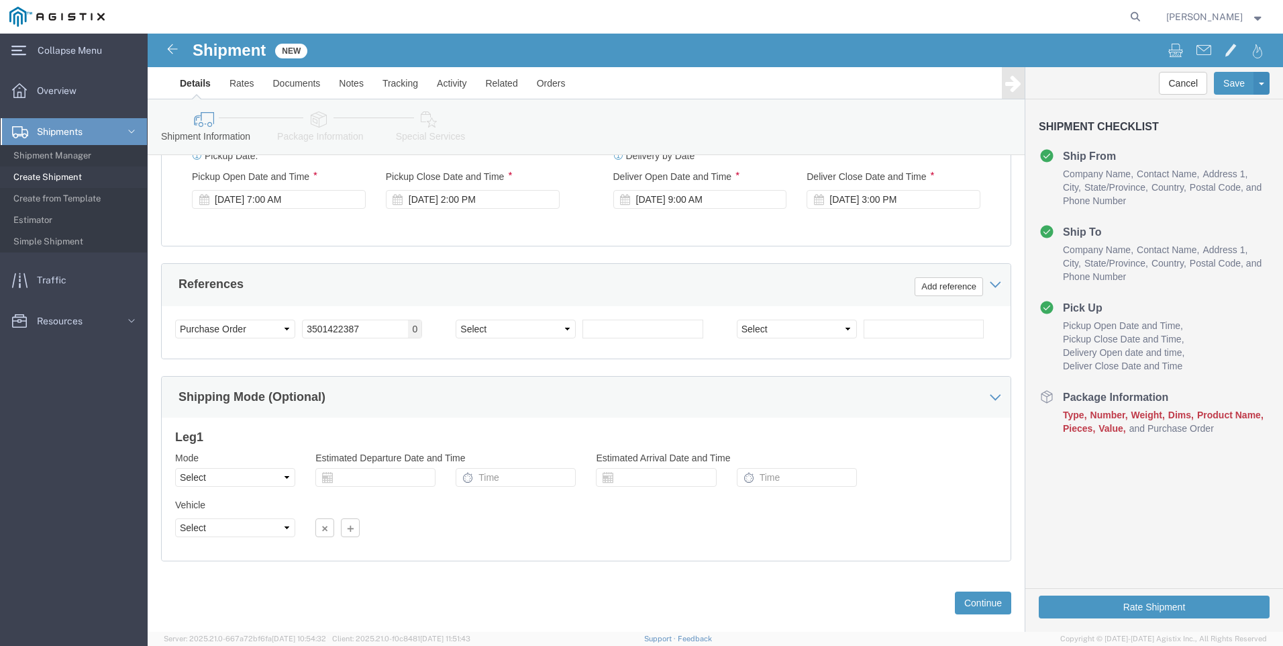
scroll to position [664, 0]
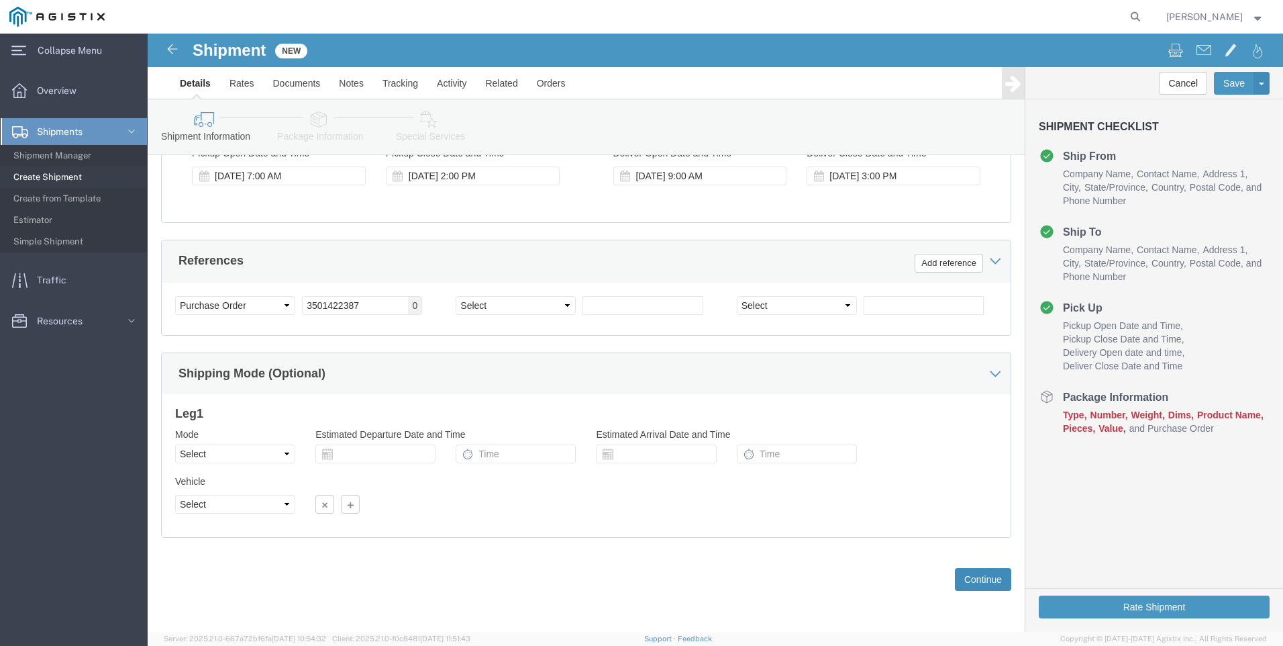
click button "Continue"
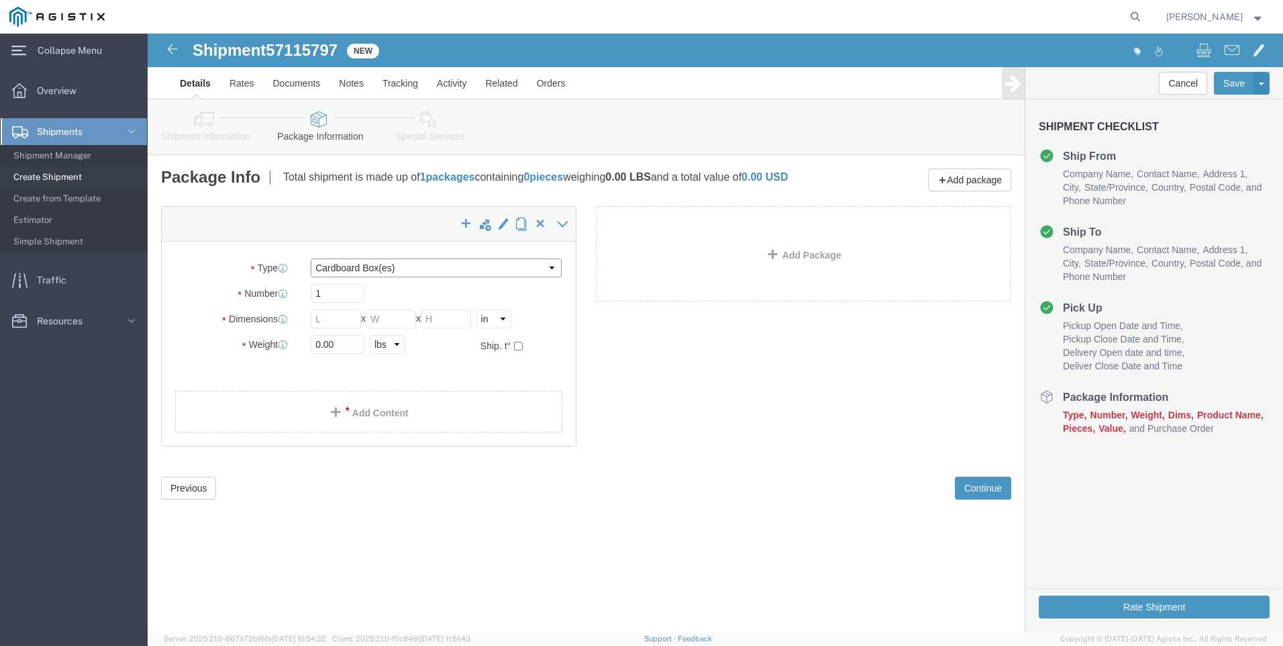
click select "Select Bulk Bundle(s) Cardboard Box(es) Carton(s) Crate(s) Drum(s) (Fiberboard)…"
select select "PSNS"
click select "Select Bulk Bundle(s) Cardboard Box(es) Carton(s) Crate(s) Drum(s) (Fiberboard)…"
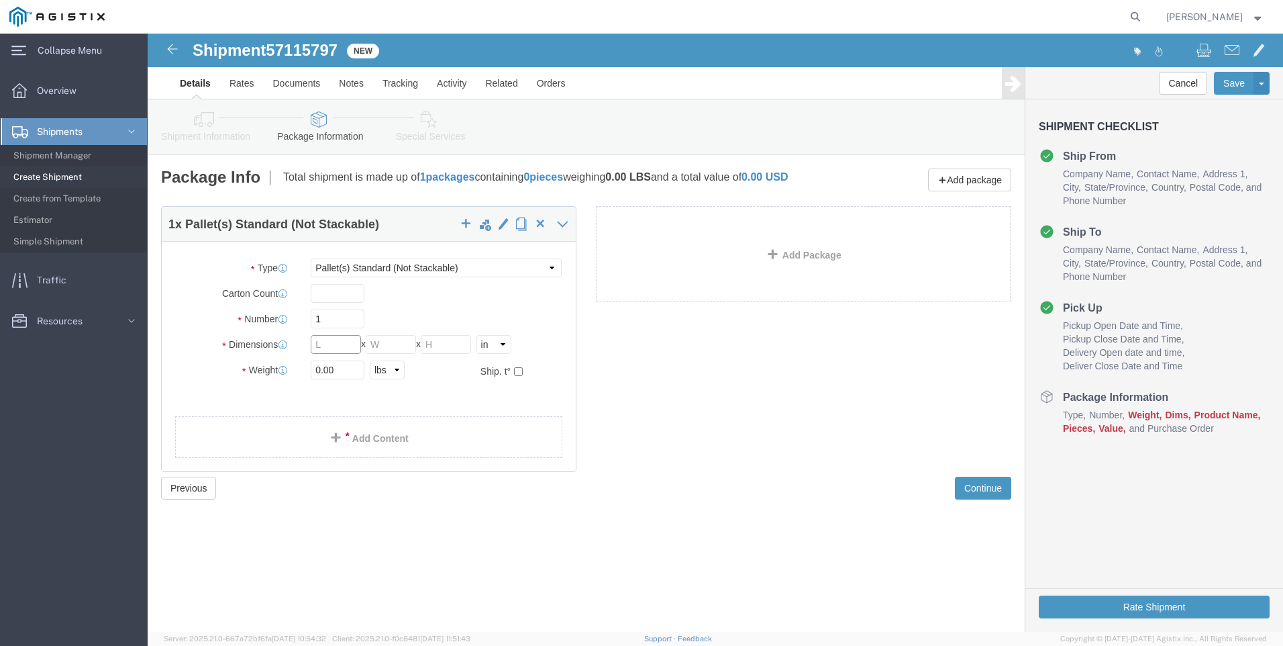
click input "text"
type input "42"
type input "50"
type input "43"
click input "0.00"
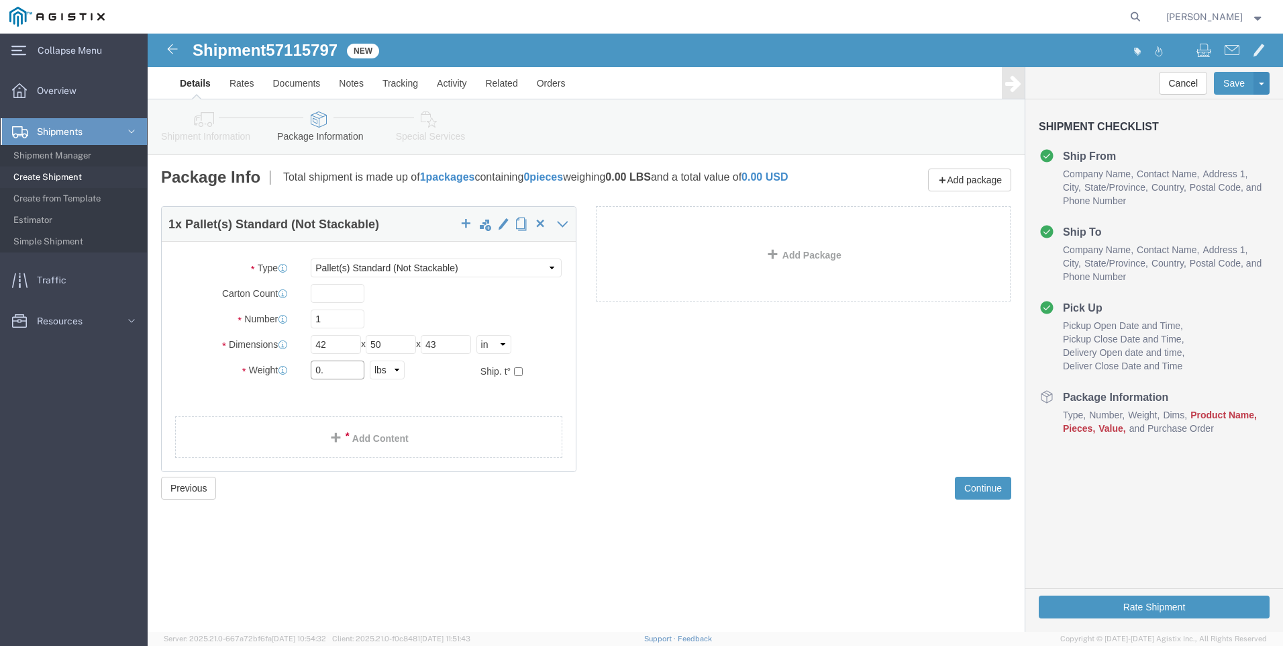
type input "0"
type input "366"
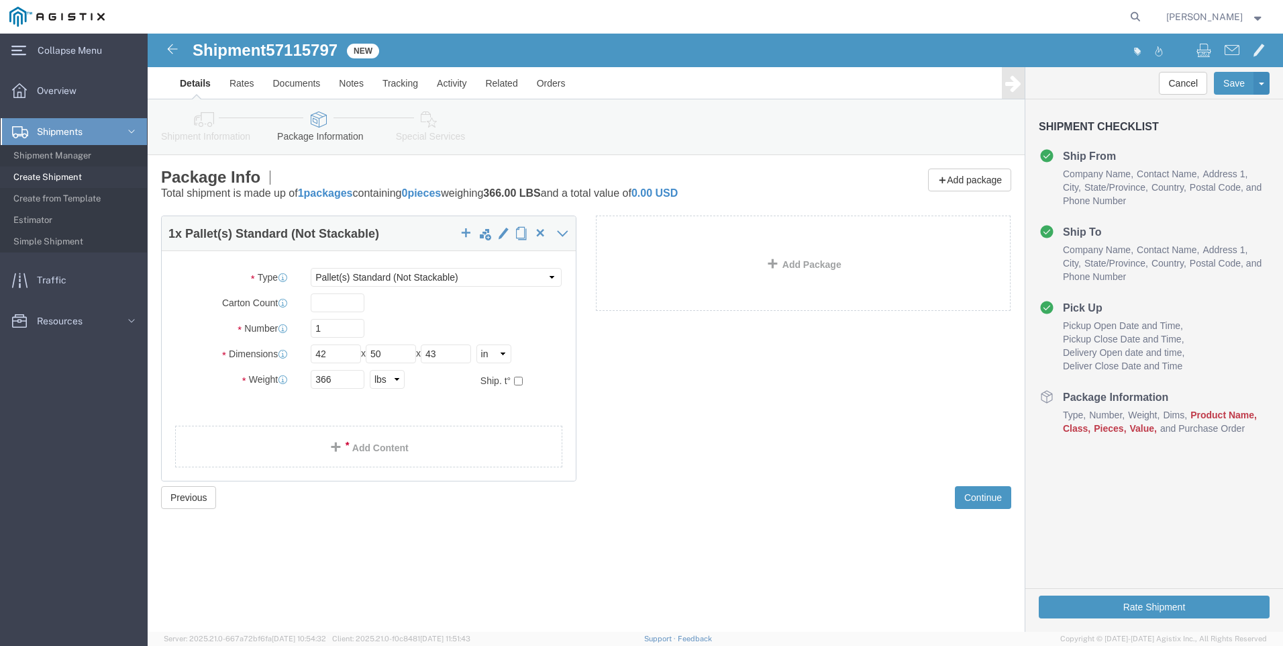
click div "Package Type Select Bulk Bundle(s) Cardboard Box(es) Carton(s) Crate(s) Drum(s)…"
click link "Add Content"
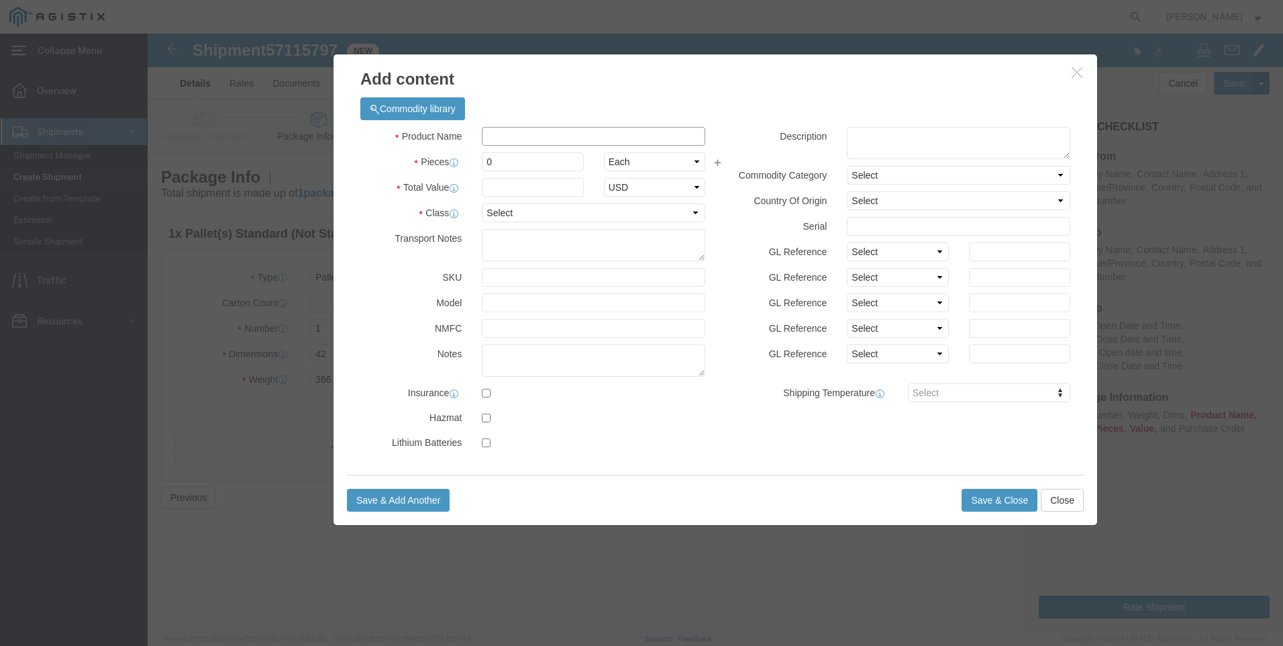
click input "text"
type input "Caution Marker"
type input "76"
click label "Transport Notes"
click input "text"
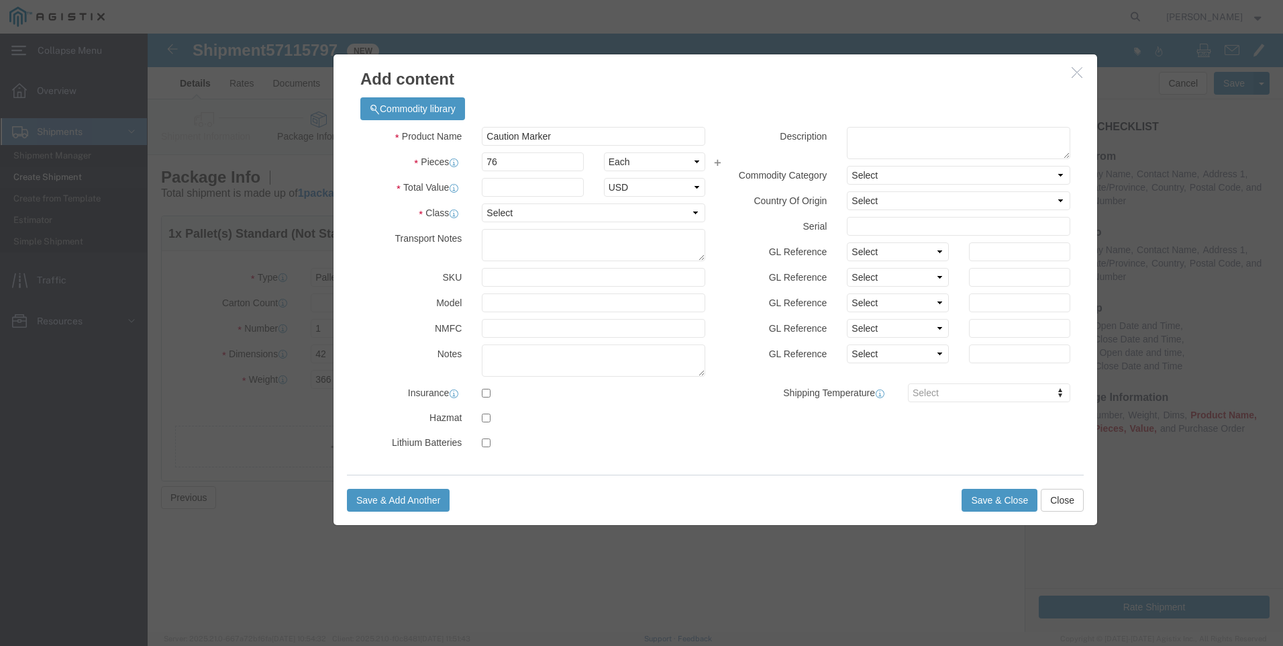
click label "Class"
click input "76"
click select "Select Bag Barrels 100Board Feet Bottle Box Blister Pack Carats Can Capsule Car…"
click icon
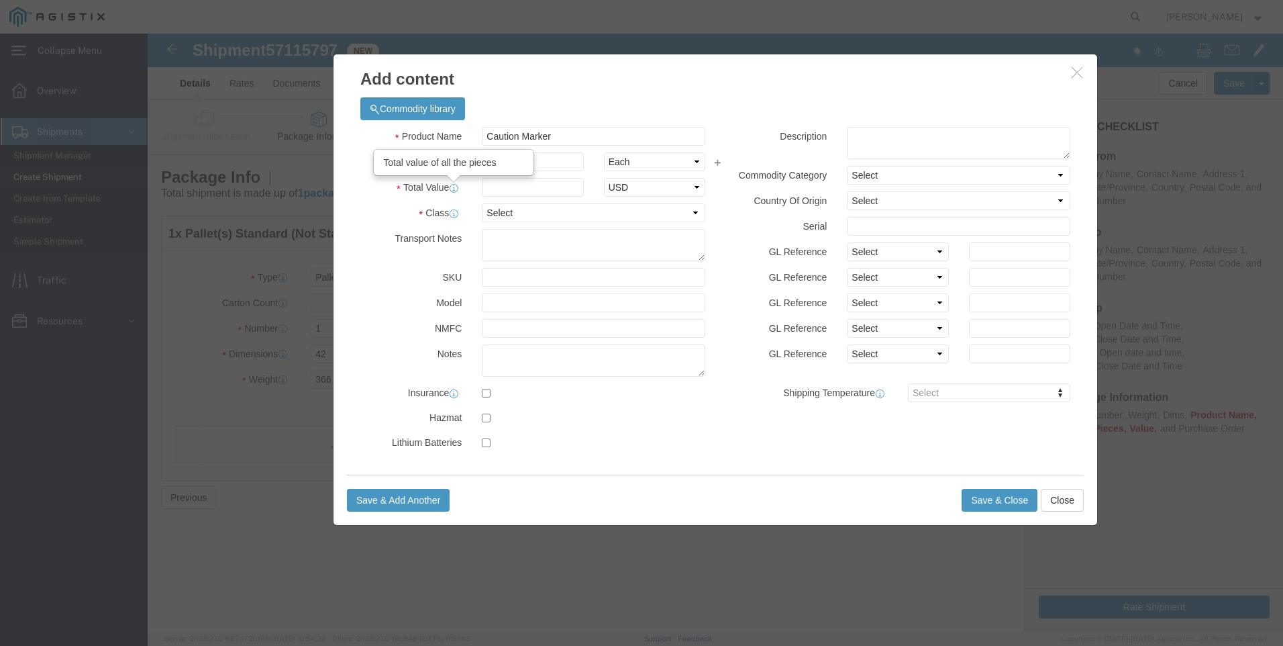
click icon
click input "text"
click icon
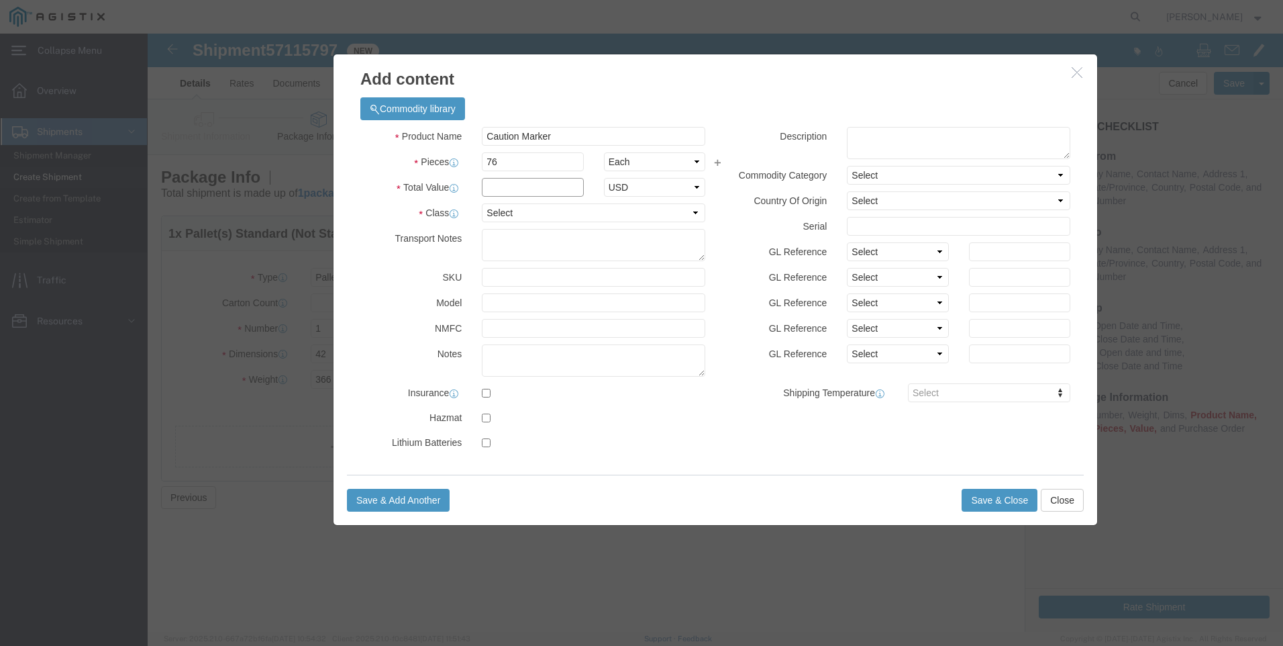
click input "text"
click button "Commodity library"
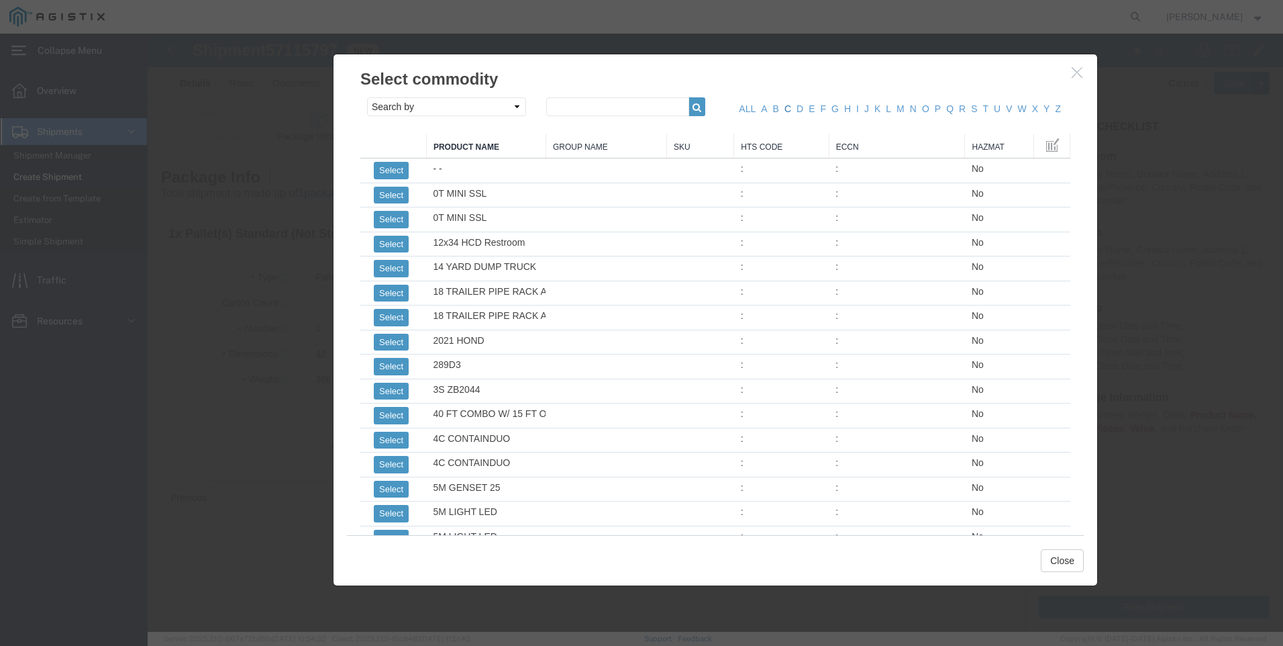
click link "C"
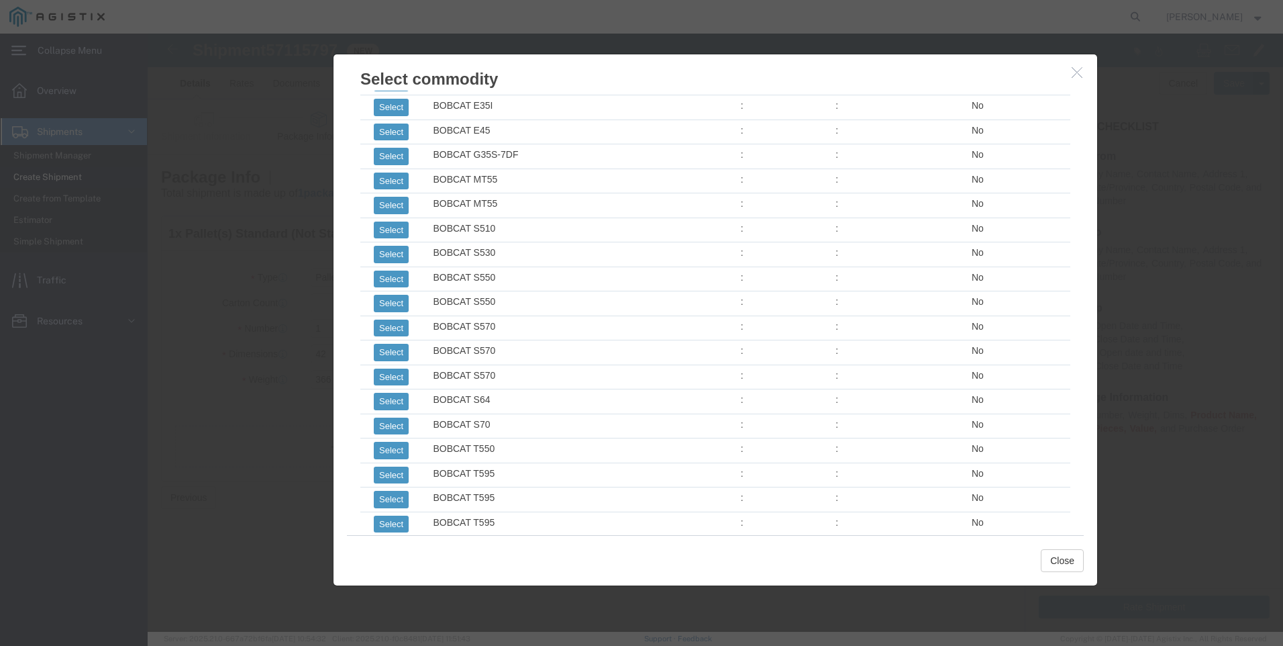
scroll to position [4613, 0]
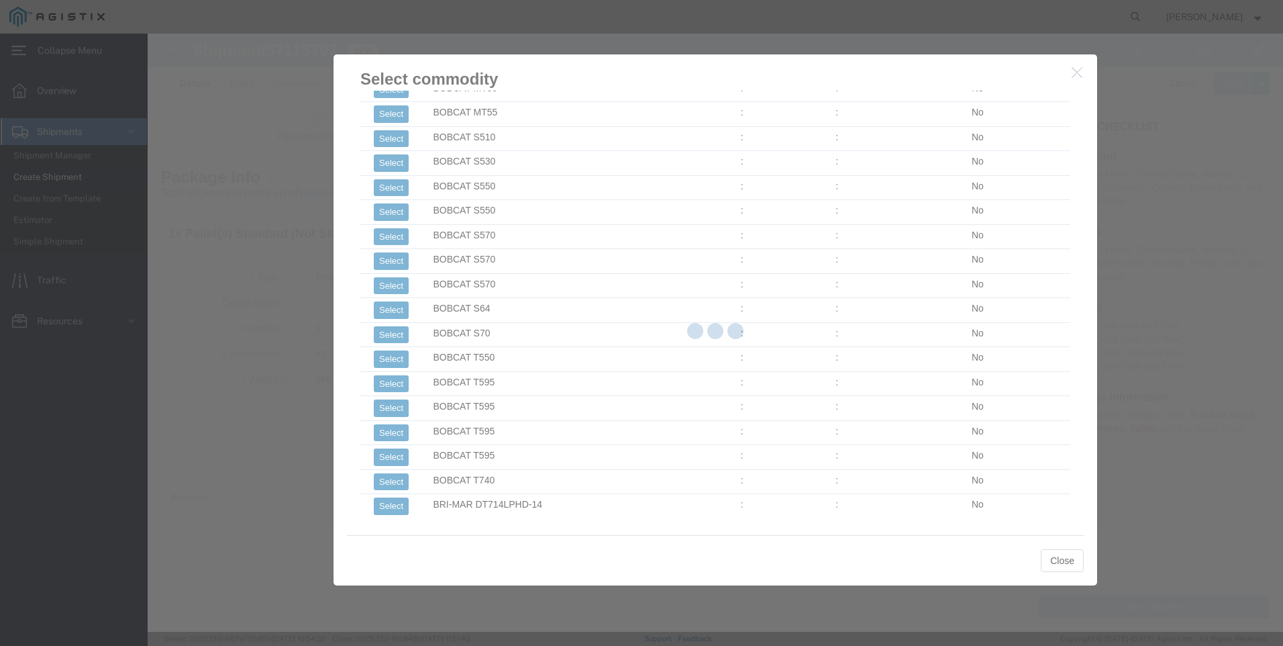
drag, startPoint x: 949, startPoint y: 404, endPoint x: 1063, endPoint y: 489, distance: 142.4
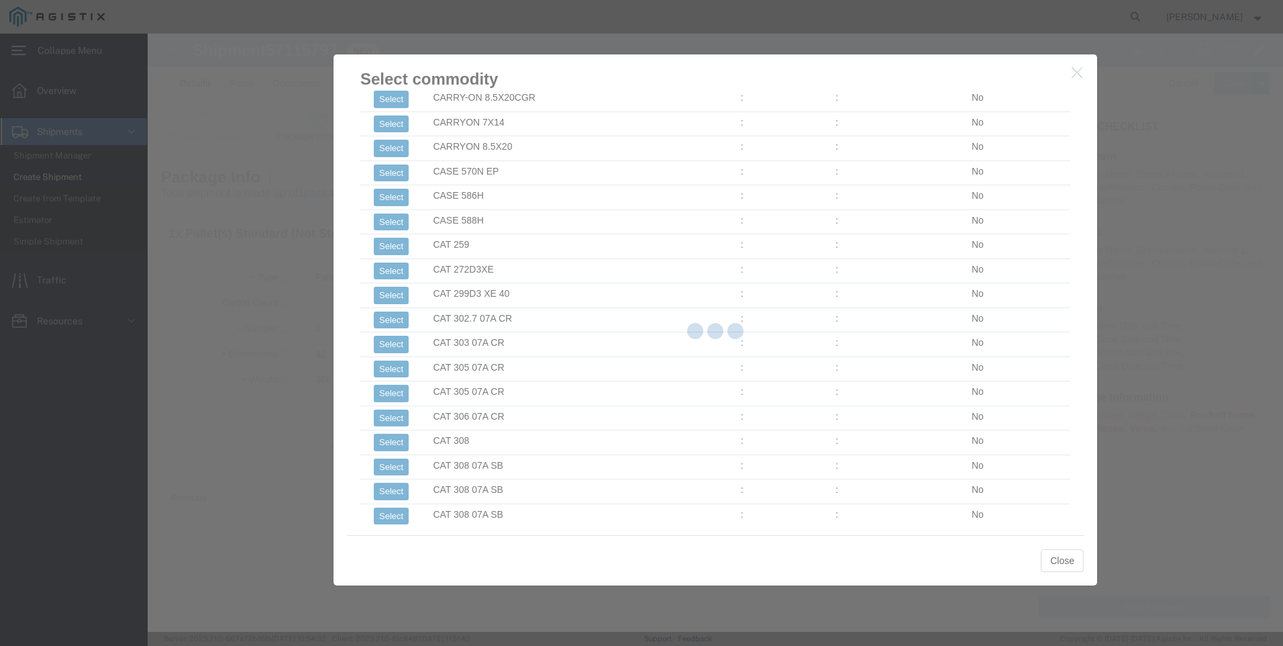
scroll to position [5862, 0]
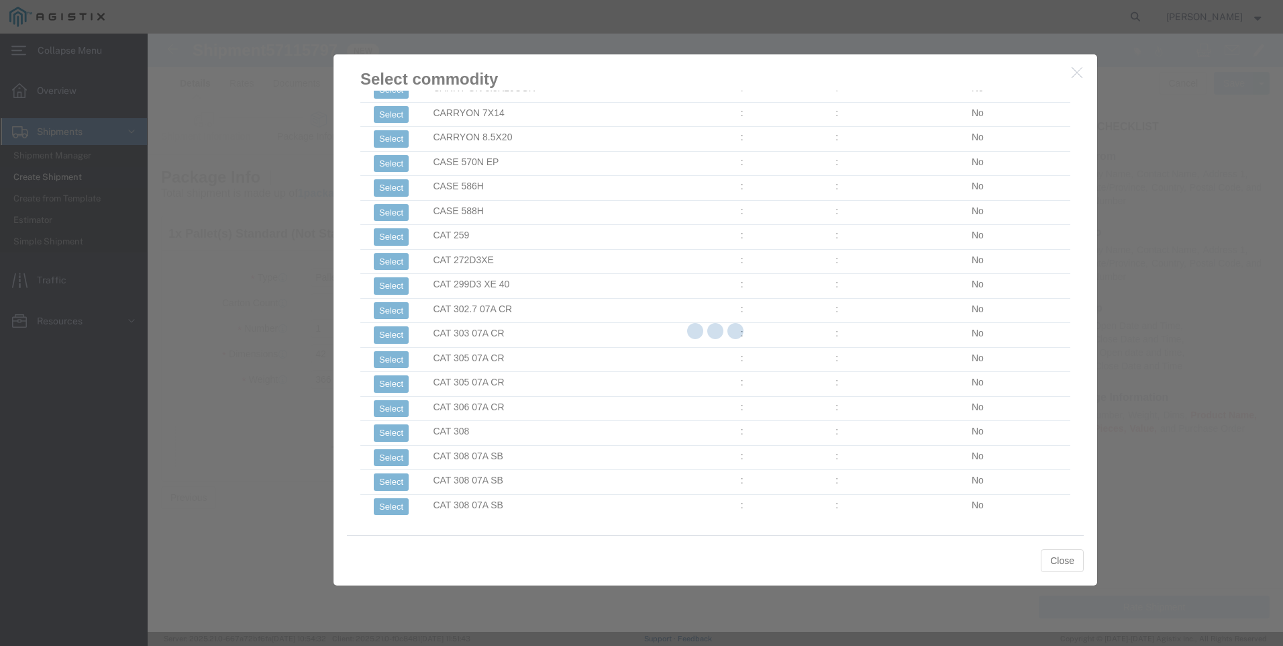
drag, startPoint x: 944, startPoint y: 391, endPoint x: 1089, endPoint y: 510, distance: 187.4
drag, startPoint x: 946, startPoint y: 419, endPoint x: 1097, endPoint y: 560, distance: 207.0
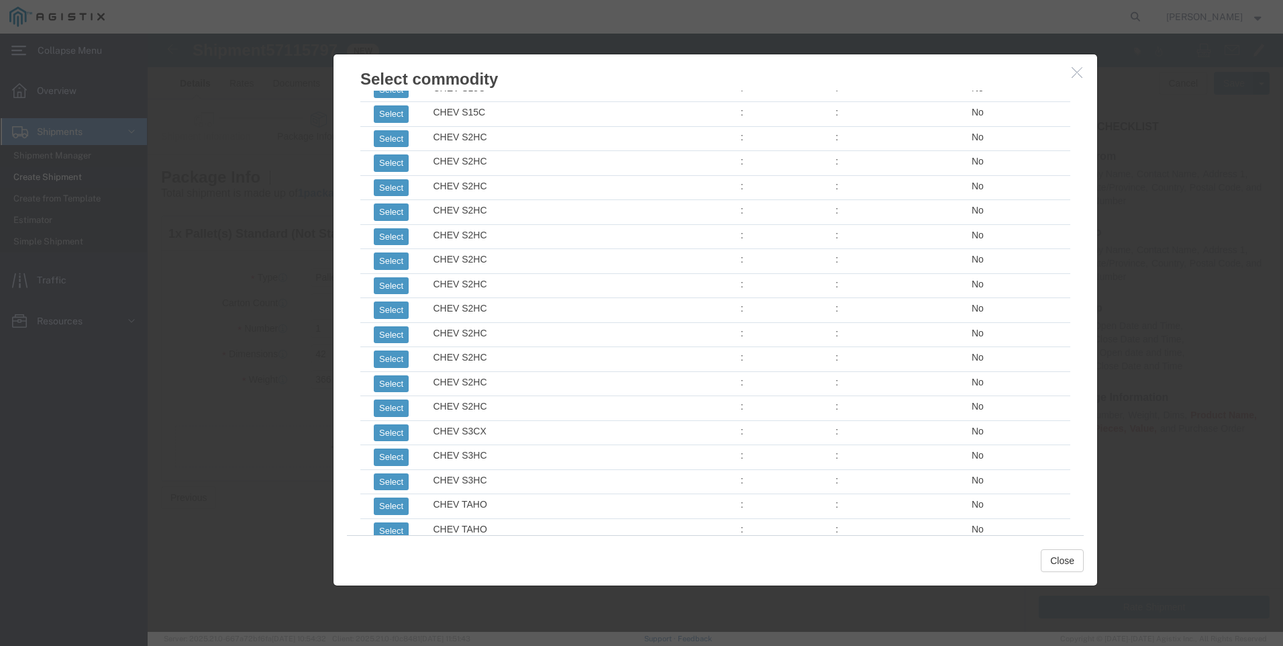
click icon "button"
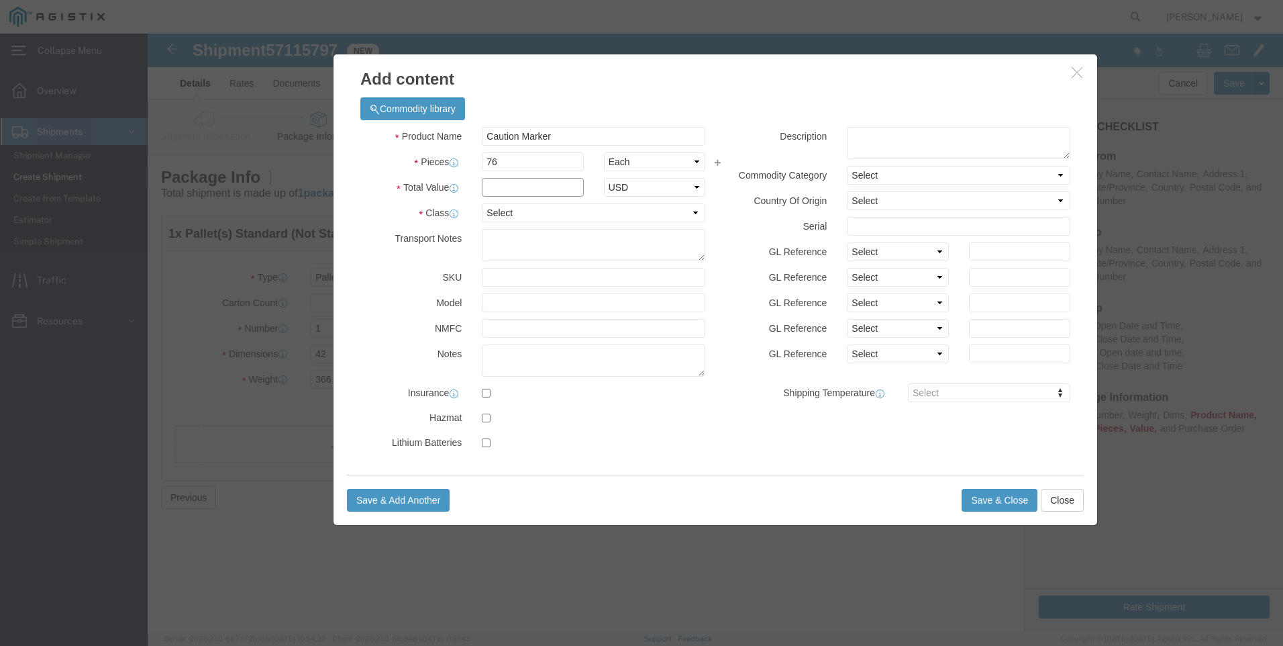
click input "text"
click label "NMFC"
click select "Select 50 55 60 65 70 85 92.5 100 125 175 250 300 400"
click button "button"
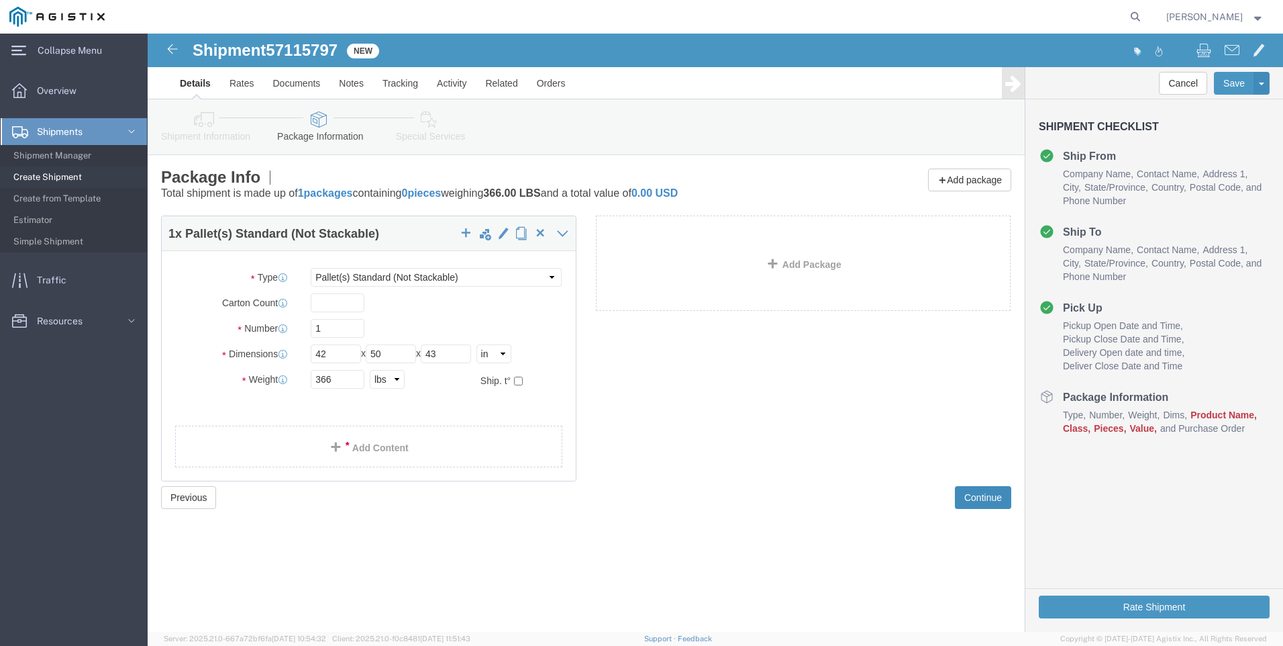
click button "Continue"
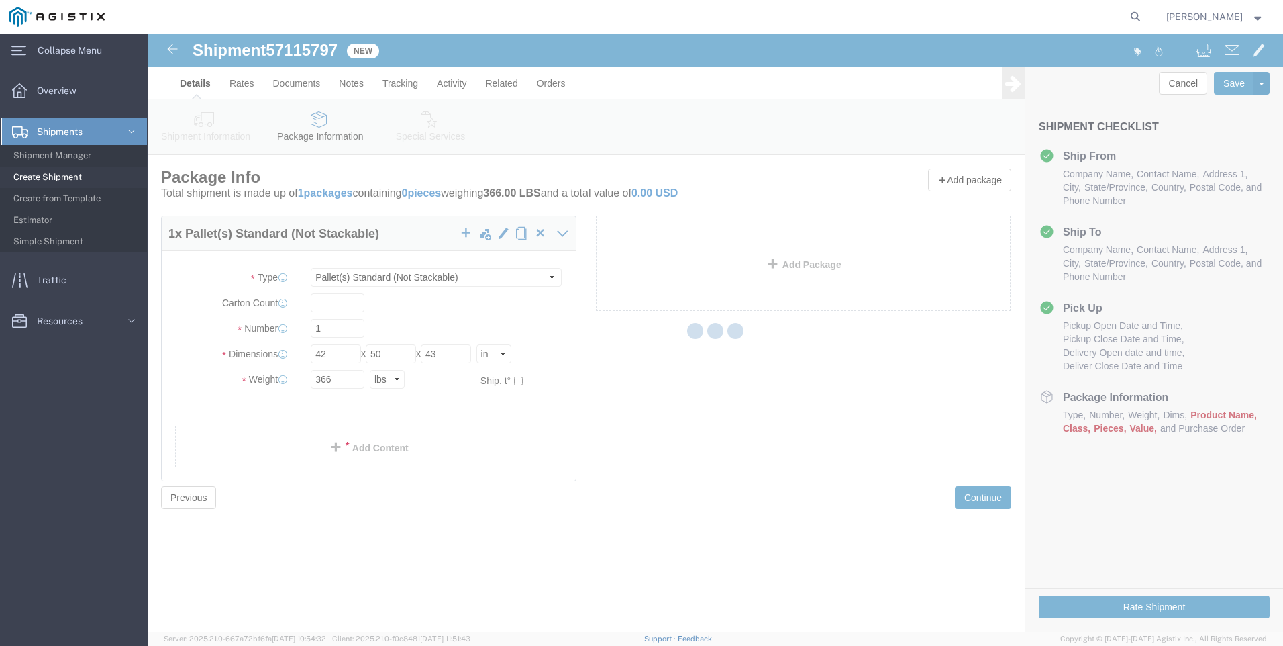
select select
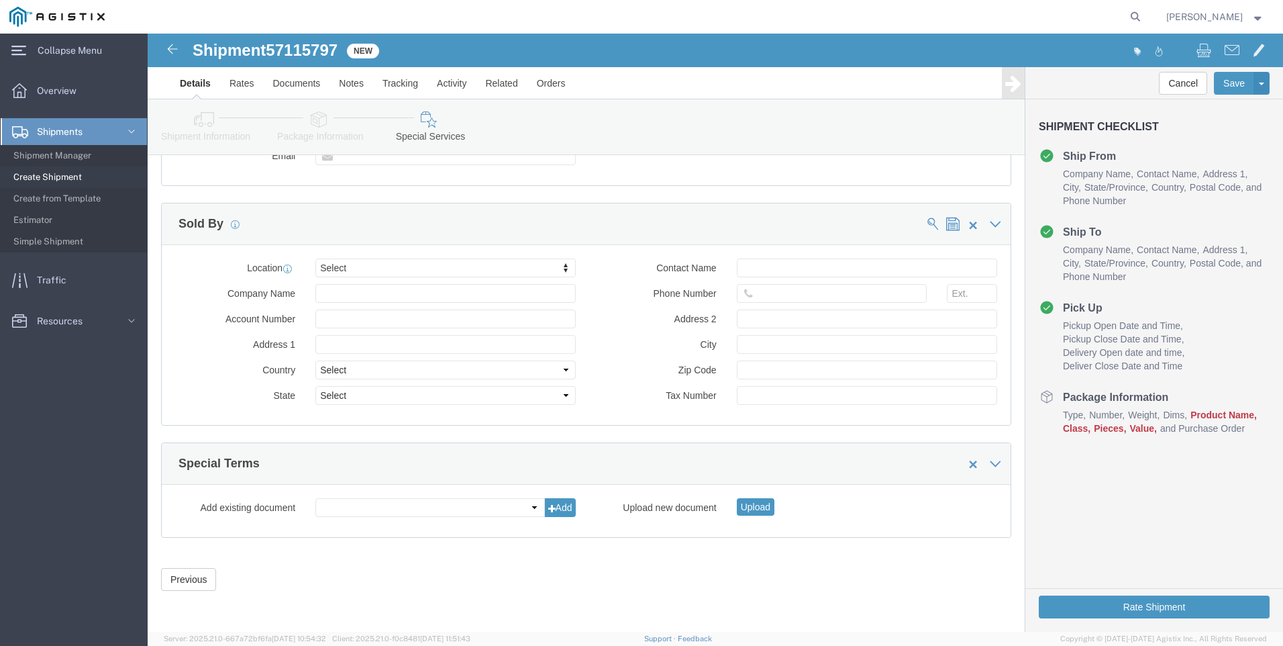
scroll to position [1236, 0]
click button "Previous"
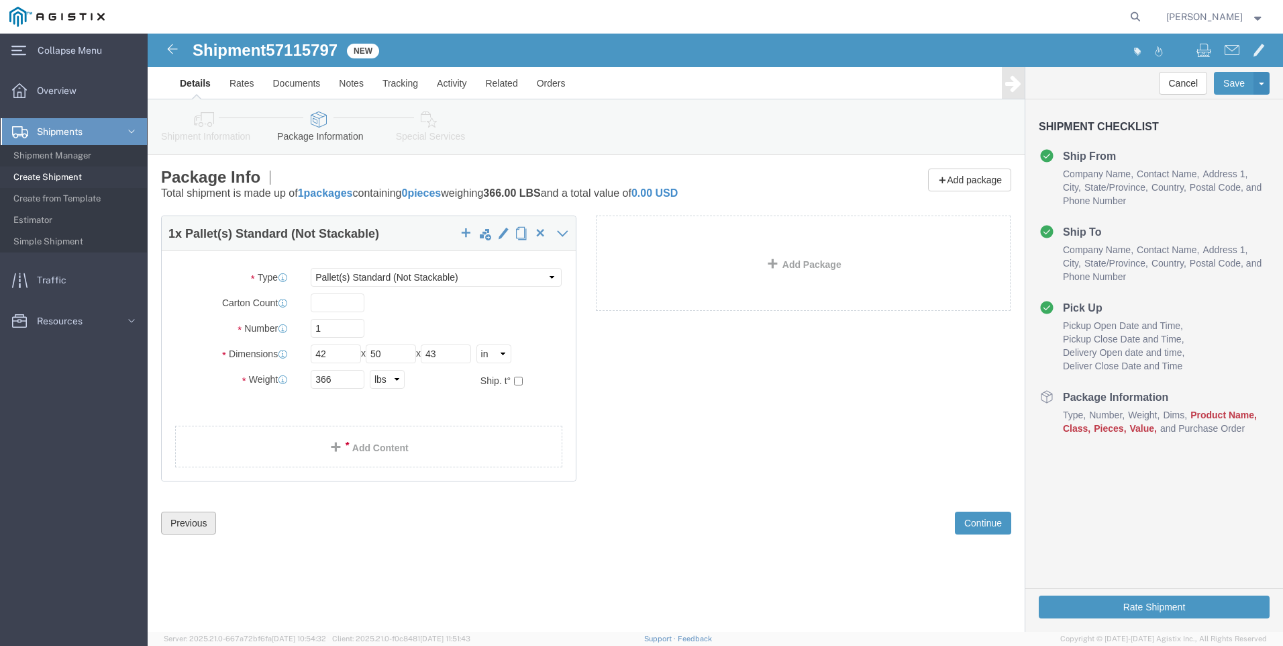
scroll to position [0, 0]
click link "Add Content"
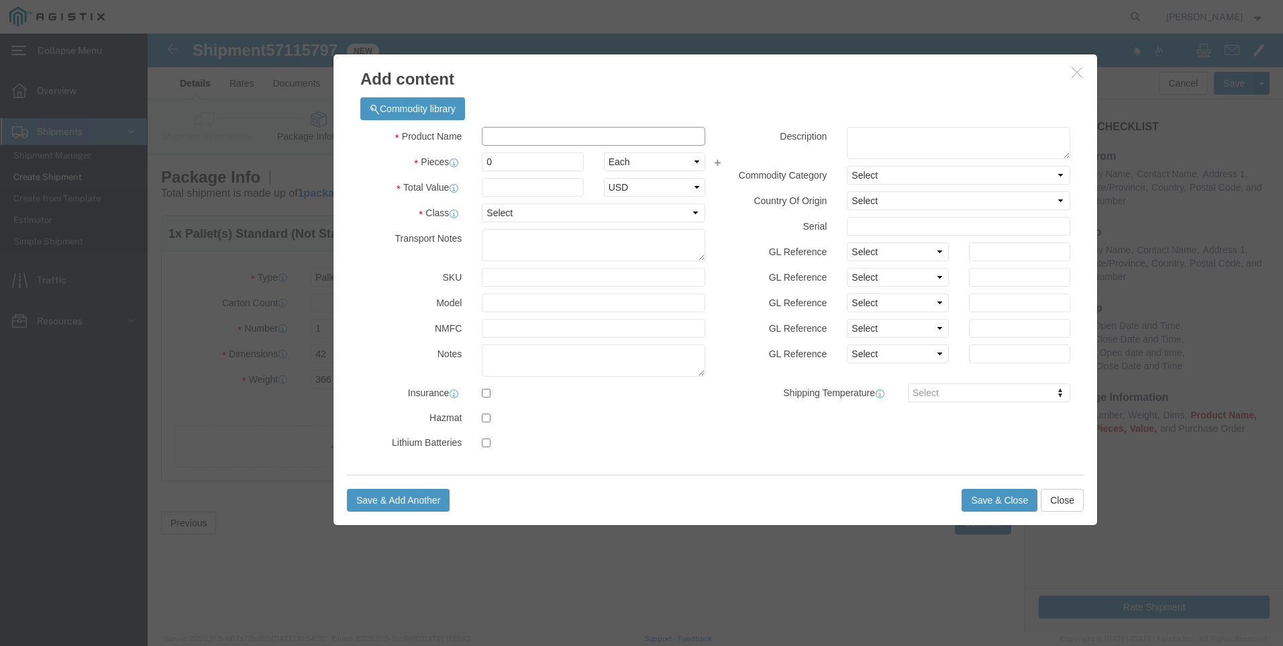
click input "text"
type input "Caution Marker"
click input "0"
type input "0"
type input "76"
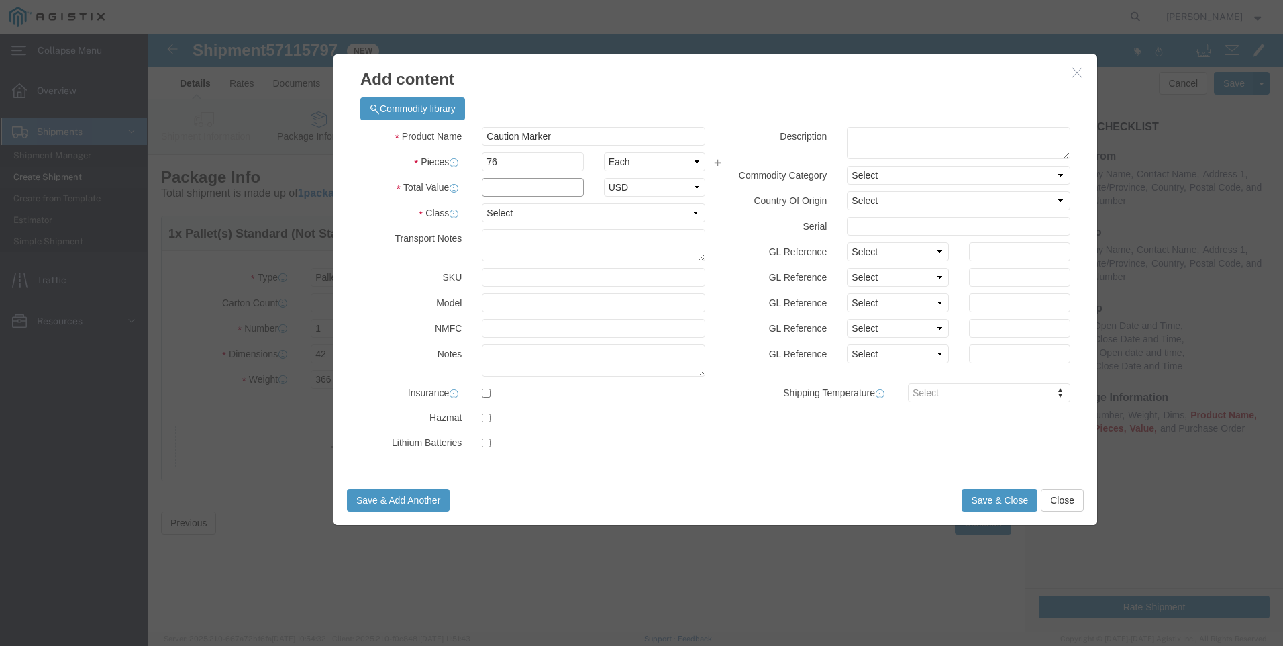
click input "text"
type input "150"
click div "Commodity library"
click select "Select 50 55 60 65 70 85 92.5 100 125 175 250 300 400"
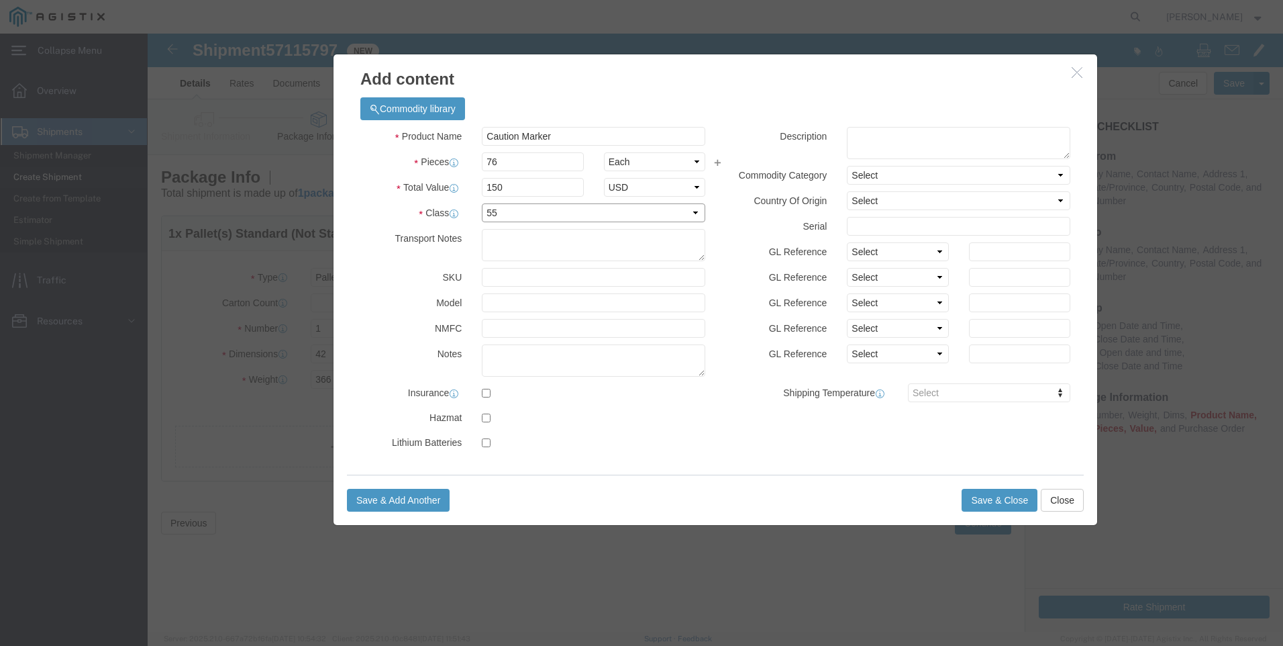
click select "Select 50 55 60 65 70 85 92.5 100 125 175 250 300 400"
select select "125"
click select "Select 50 55 60 65 70 85 92.5 100 125 175 250 300 400"
click button "Save & Close"
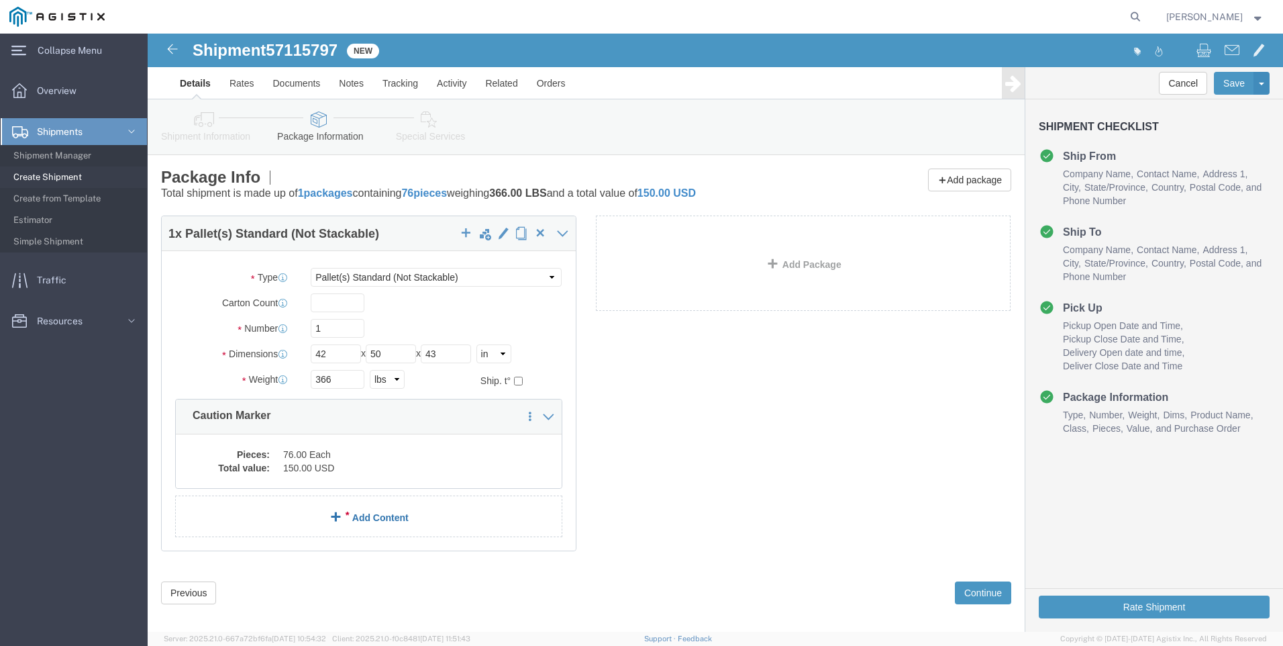
click link "Add Content"
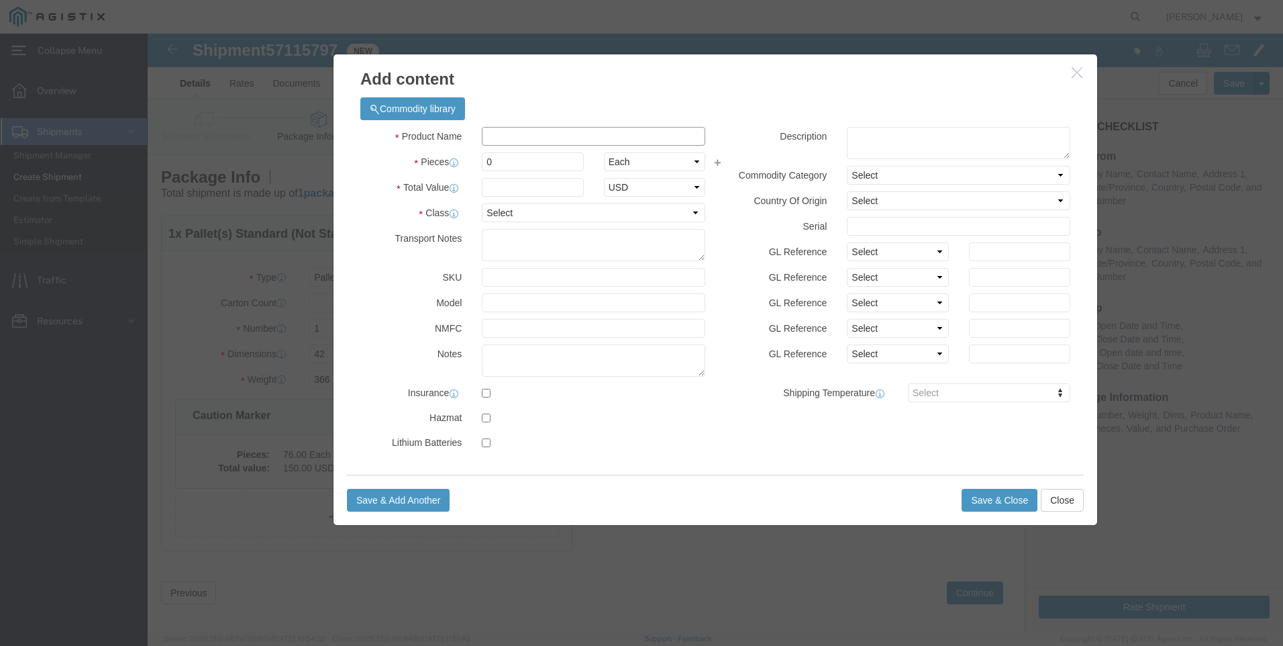
click input "text"
type input "Caution Marker"
type input "150"
drag, startPoint x: 374, startPoint y: 131, endPoint x: 299, endPoint y: 130, distance: 75.8
click div "Pieces Number of pieces inside all the packages 0 Select Bag Barrels 100Board F…"
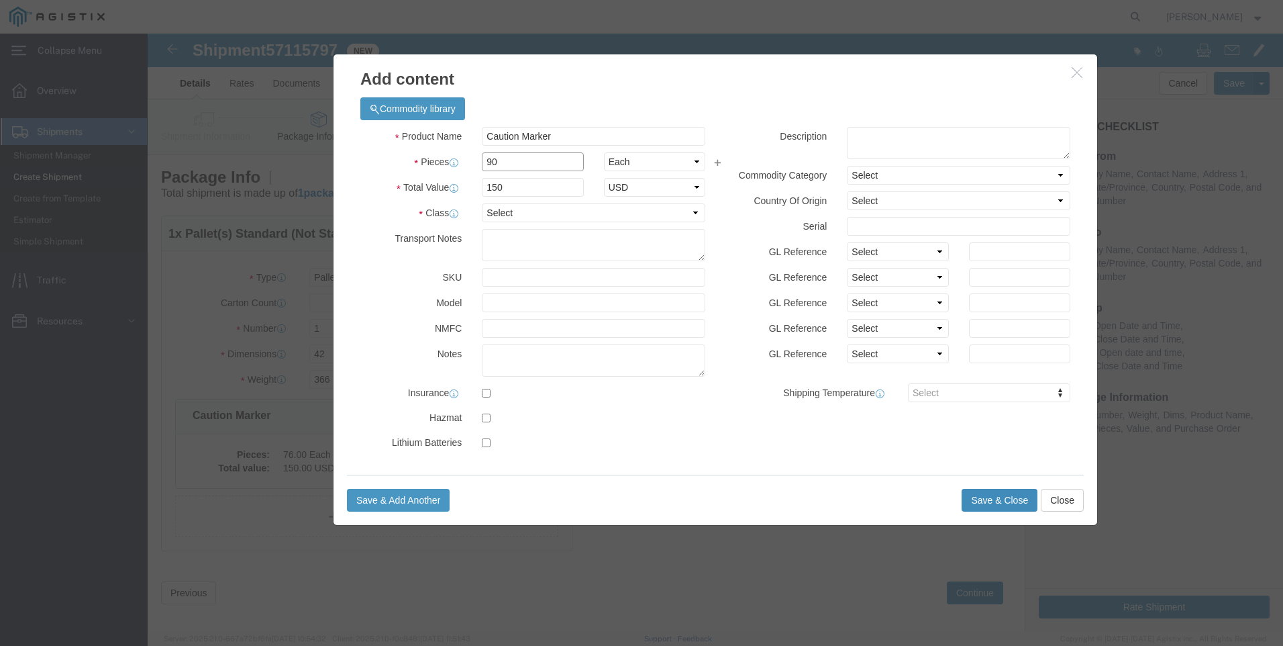
type input "90"
type input "13500"
click button "Save & Close"
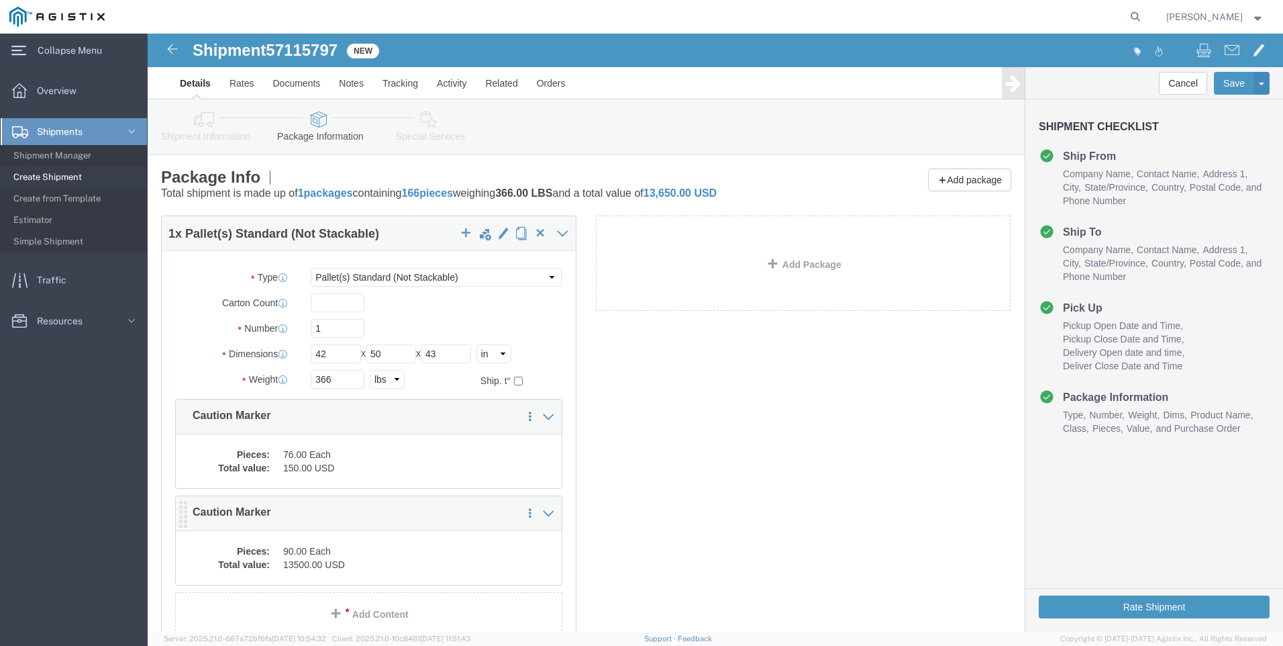
click dd "90.00 Each"
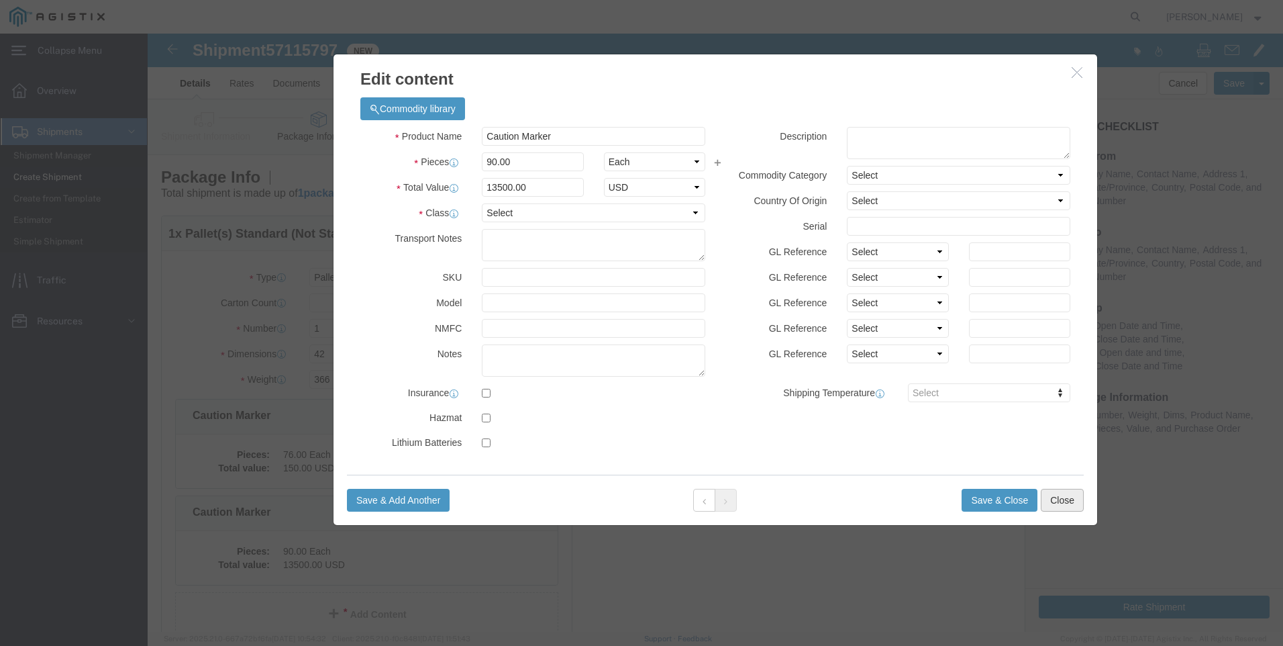
drag, startPoint x: 226, startPoint y: 518, endPoint x: 912, endPoint y: 470, distance: 688.3
click button "Close"
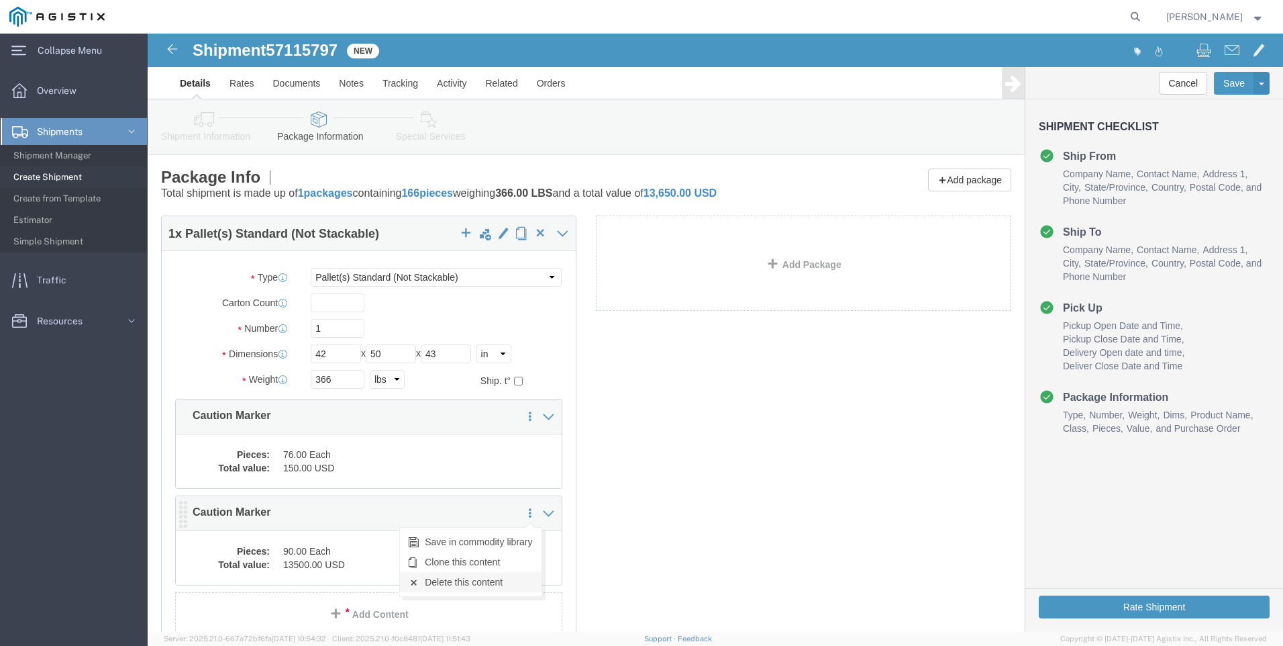
click link "Delete this content"
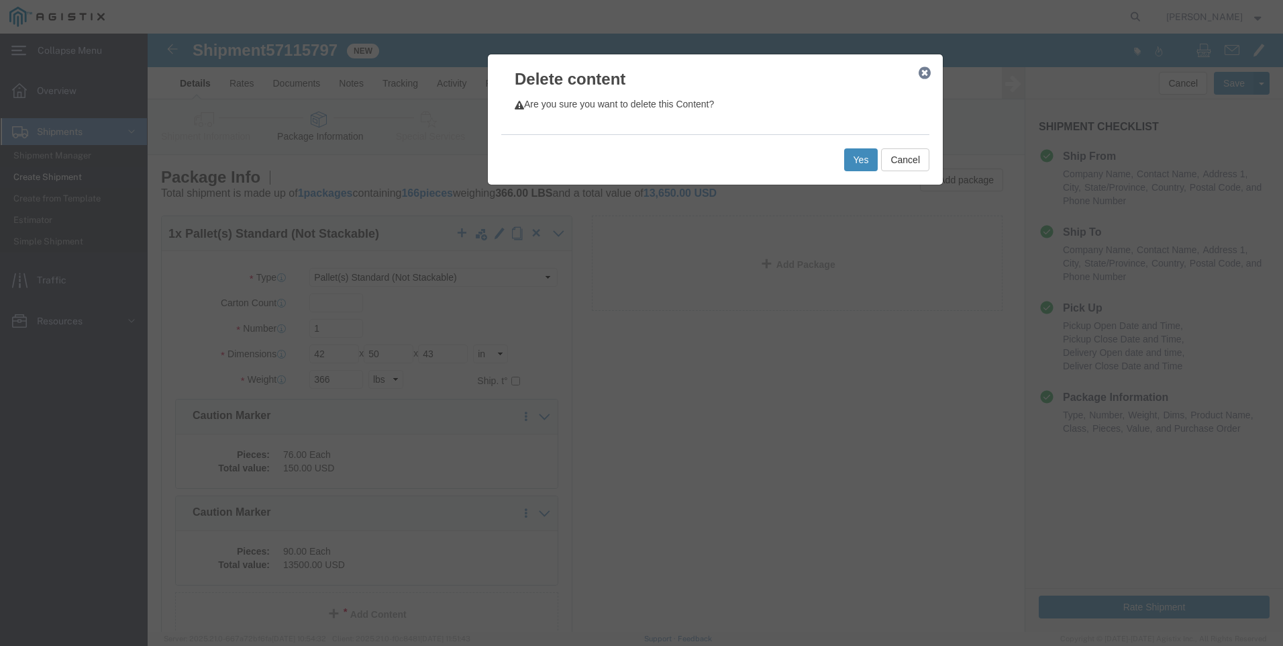
click button "Yes"
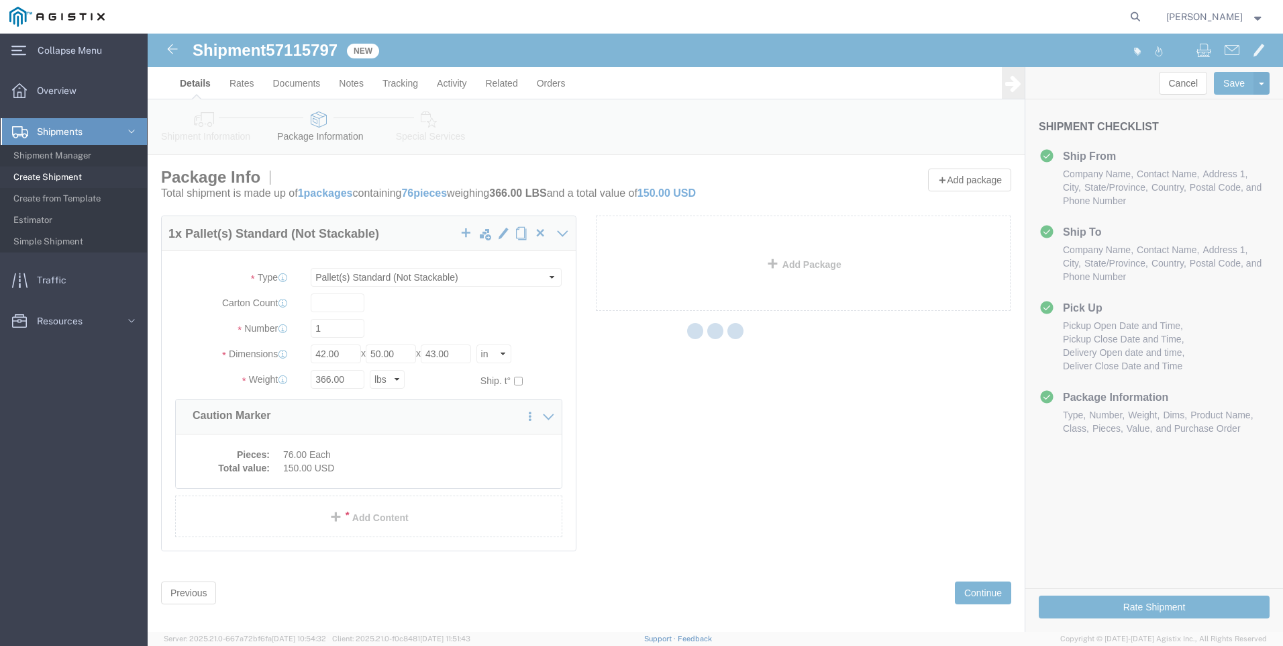
select select "PSNS"
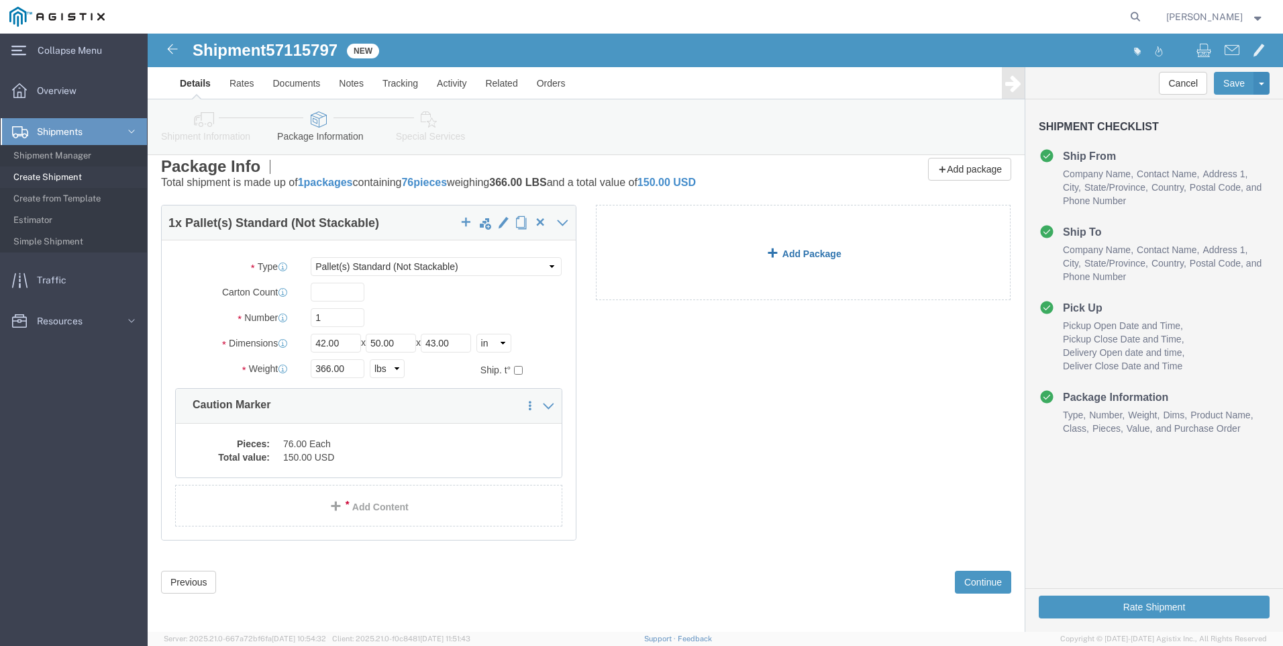
scroll to position [13, 0]
click dd "150.00 USD"
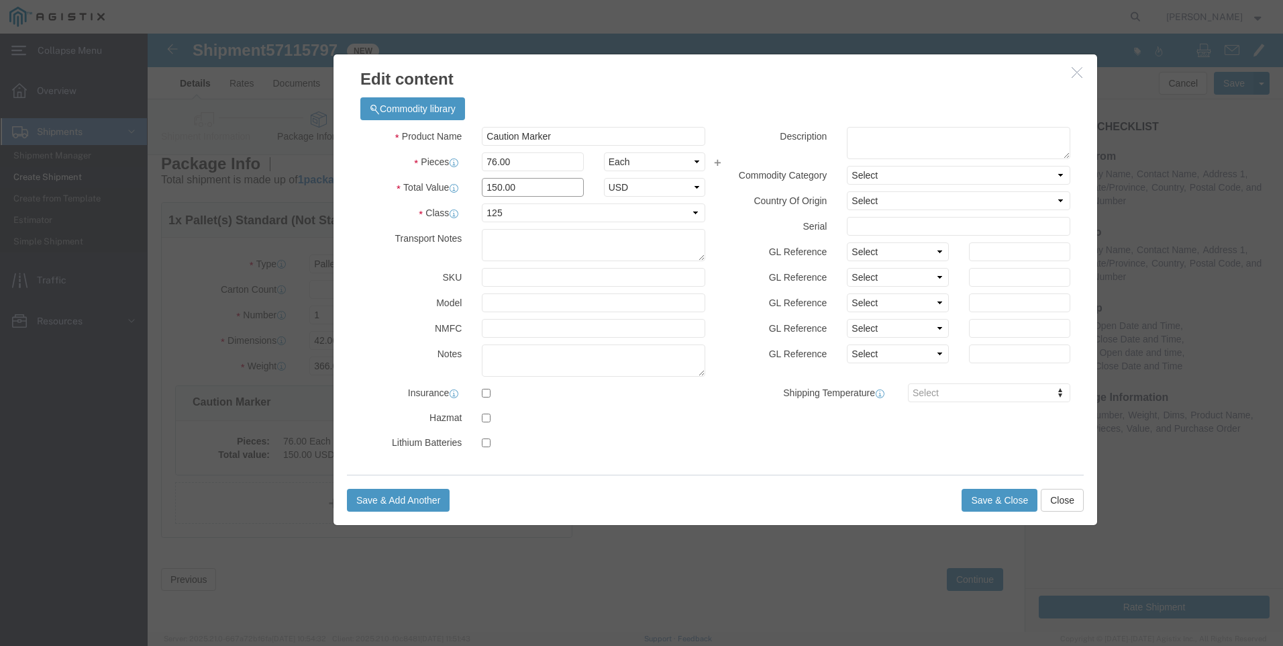
drag, startPoint x: 395, startPoint y: 157, endPoint x: 284, endPoint y: 154, distance: 110.8
click div "Total Value 150.00 Select ADP AED AFN ALL AMD AOA ARS ATS AUD AWG AZN BAM BBD B…"
type input "11400"
click button "Save & Close"
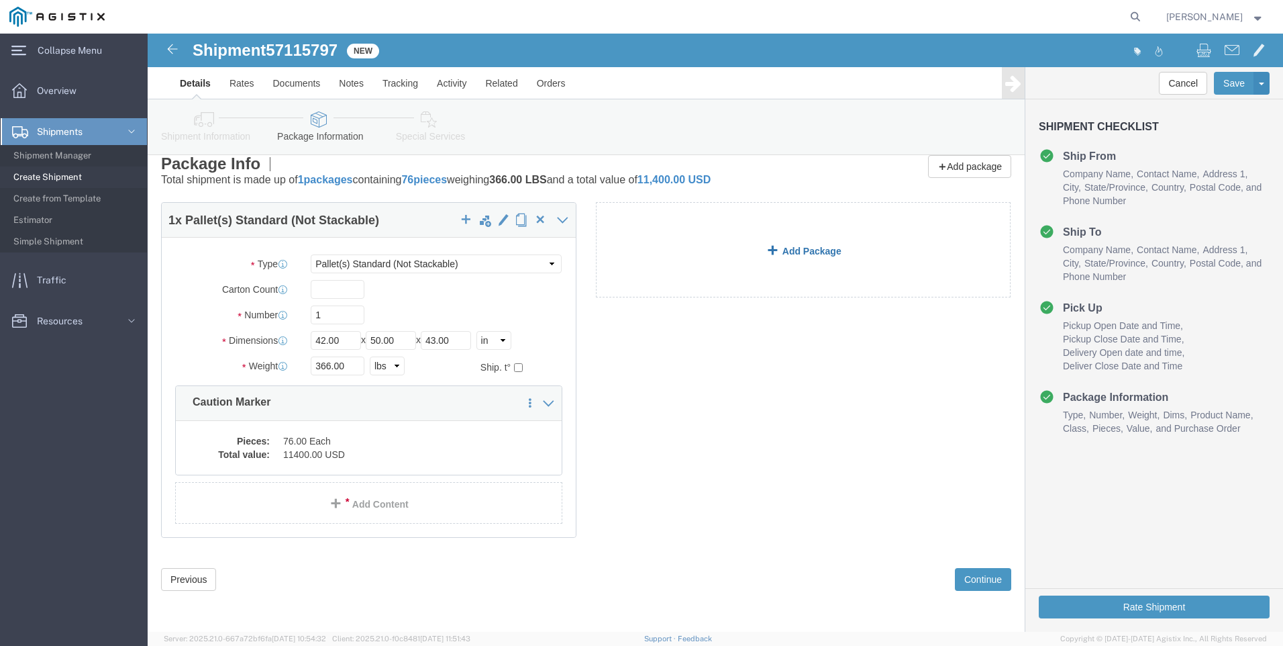
click link "Add Package"
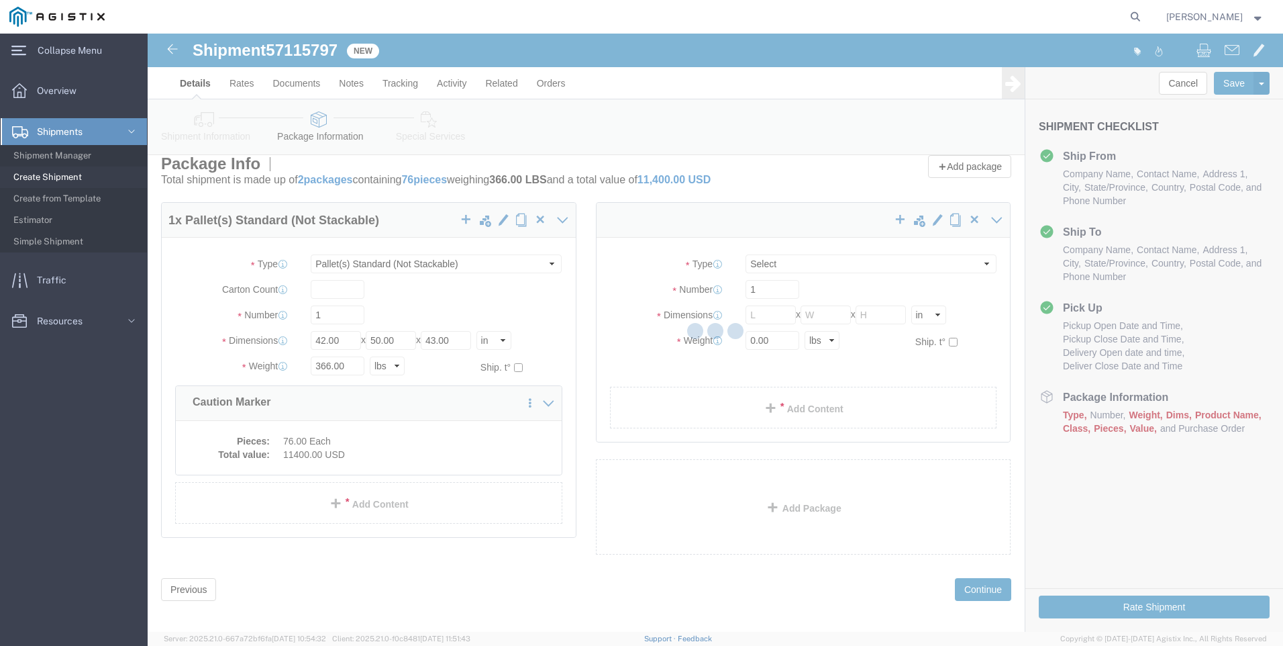
scroll to position [0, 0]
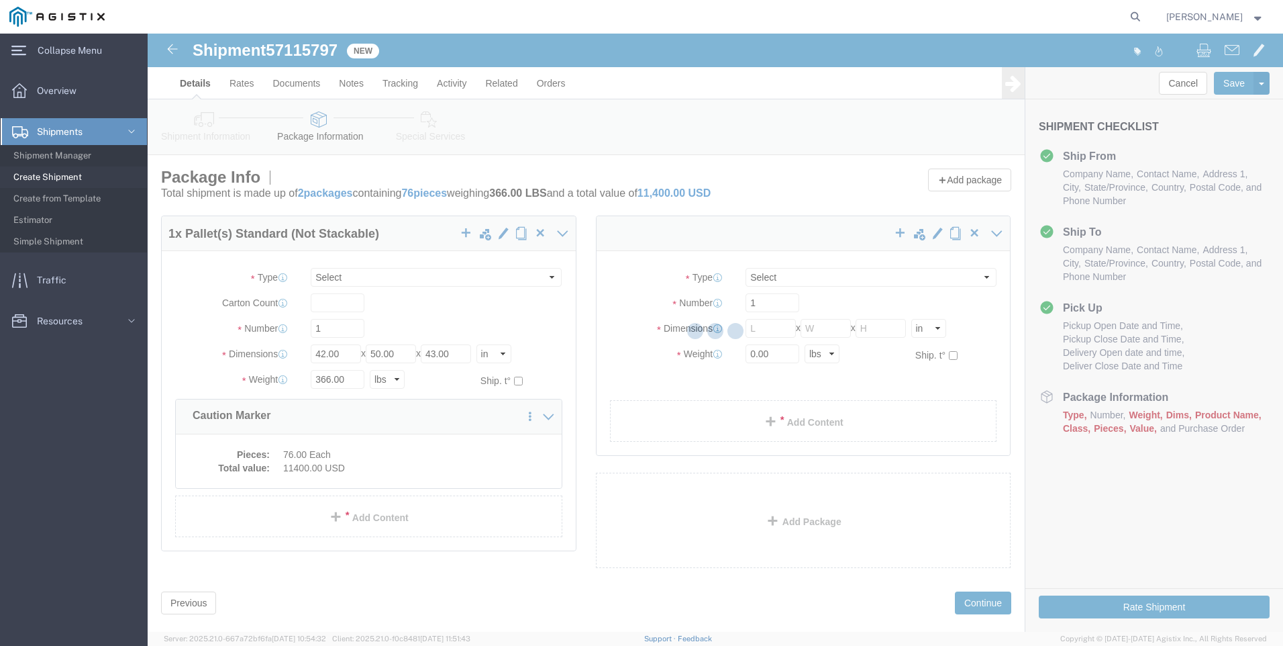
select select "PSNS"
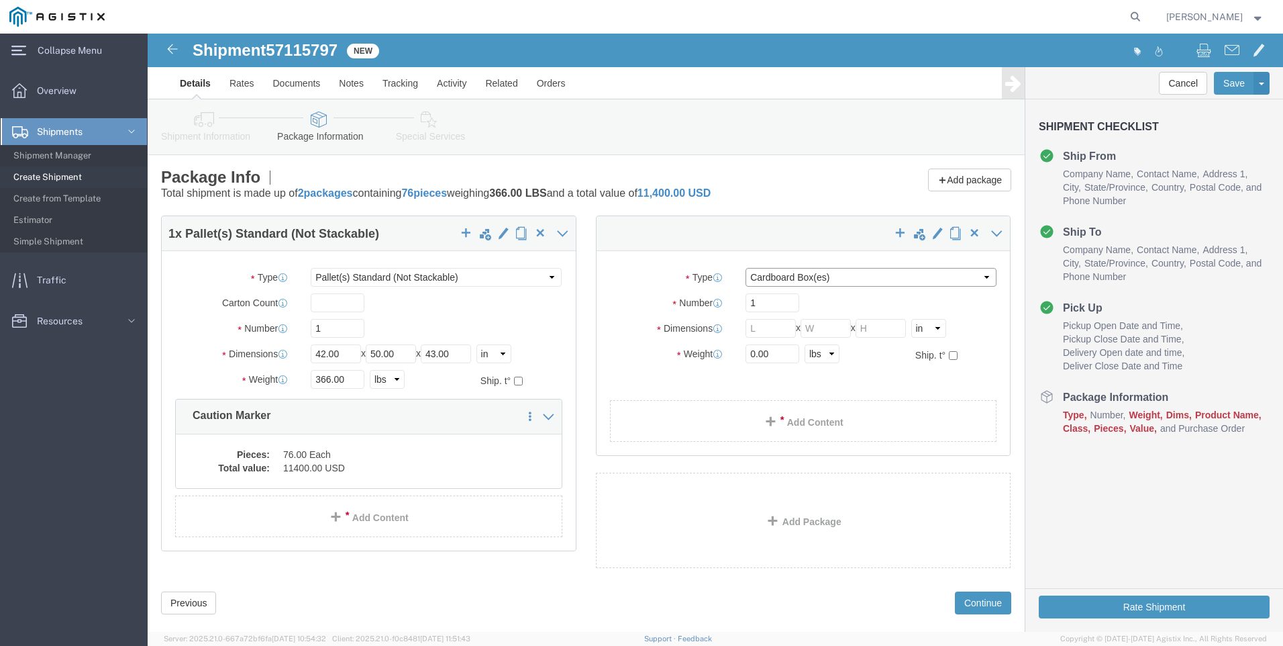
click select "Select Bulk Bundle(s) Cardboard Box(es) Carton(s) Crate(s) Drum(s) (Fiberboard)…"
select select "PSNS"
click select "Select Bulk Bundle(s) Cardboard Box(es) Carton(s) Crate(s) Drum(s) (Fiberboard)…"
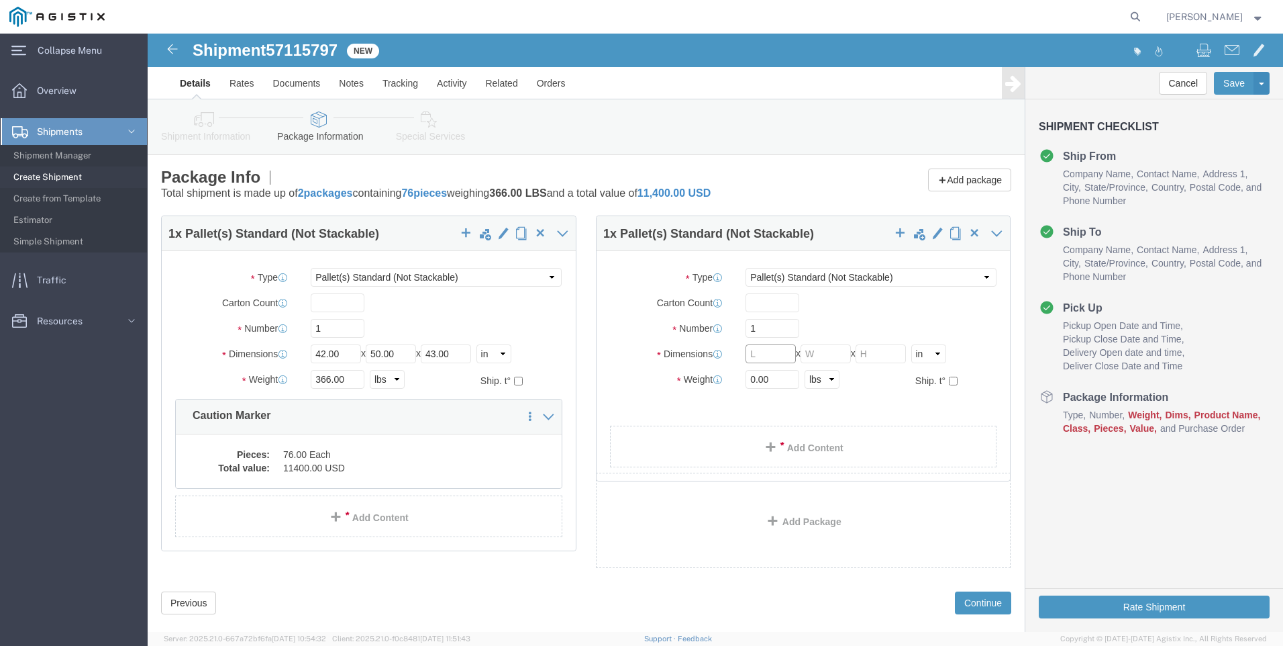
click input "text"
type input "42"
type input "52"
type input "43"
drag, startPoint x: 625, startPoint y: 349, endPoint x: 541, endPoint y: 337, distance: 84.8
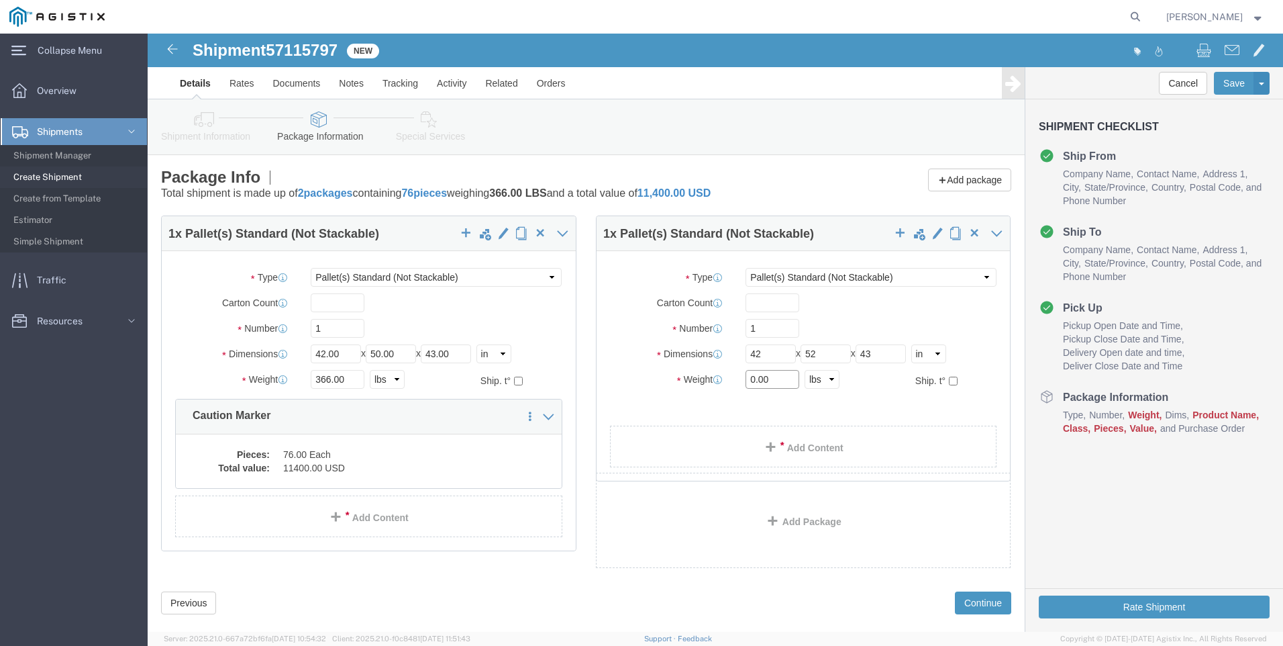
click div "Weight 0.00 Select kgs lbs Ship. t°"
type input "1"
type input "415"
click link "Add Content"
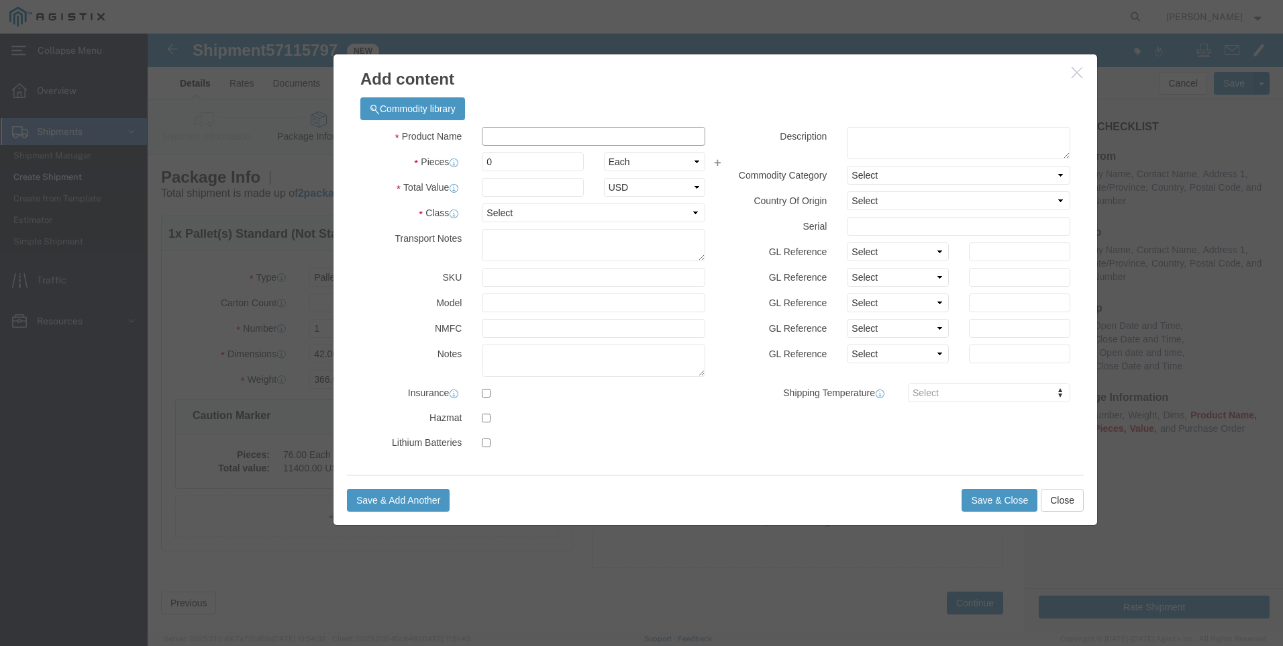
click input "text"
type input "Caution Marker"
drag, startPoint x: 373, startPoint y: 155, endPoint x: 243, endPoint y: 152, distance: 130.2
click div "Total Value 150 Select ADP AED AFN ALL AMD AOA ARS ATS AUD AWG AZN BAM BBD BDT …"
type input "13500"
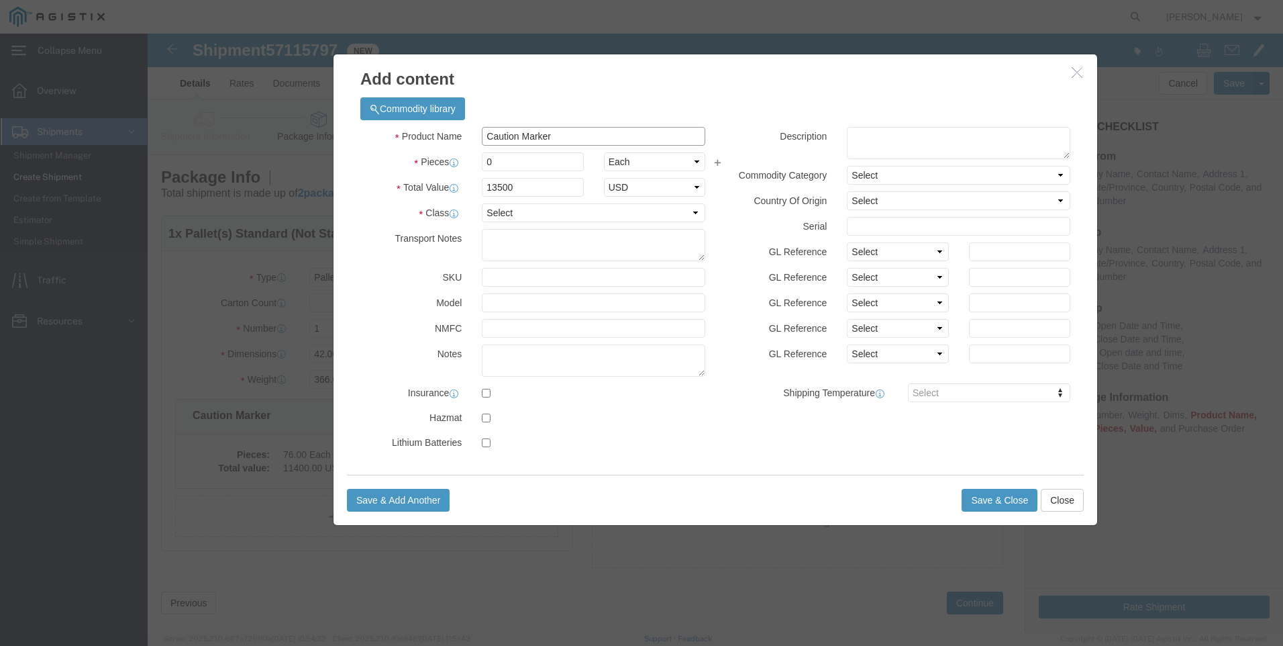
click input "Caution Marker"
click div "Commodity library"
drag, startPoint x: 387, startPoint y: 130, endPoint x: 211, endPoint y: 118, distance: 176.9
click div "Product Name Caution Marker Pieces 0 Select Bag Barrels 100Board Feet Bottle Bo…"
type input "90"
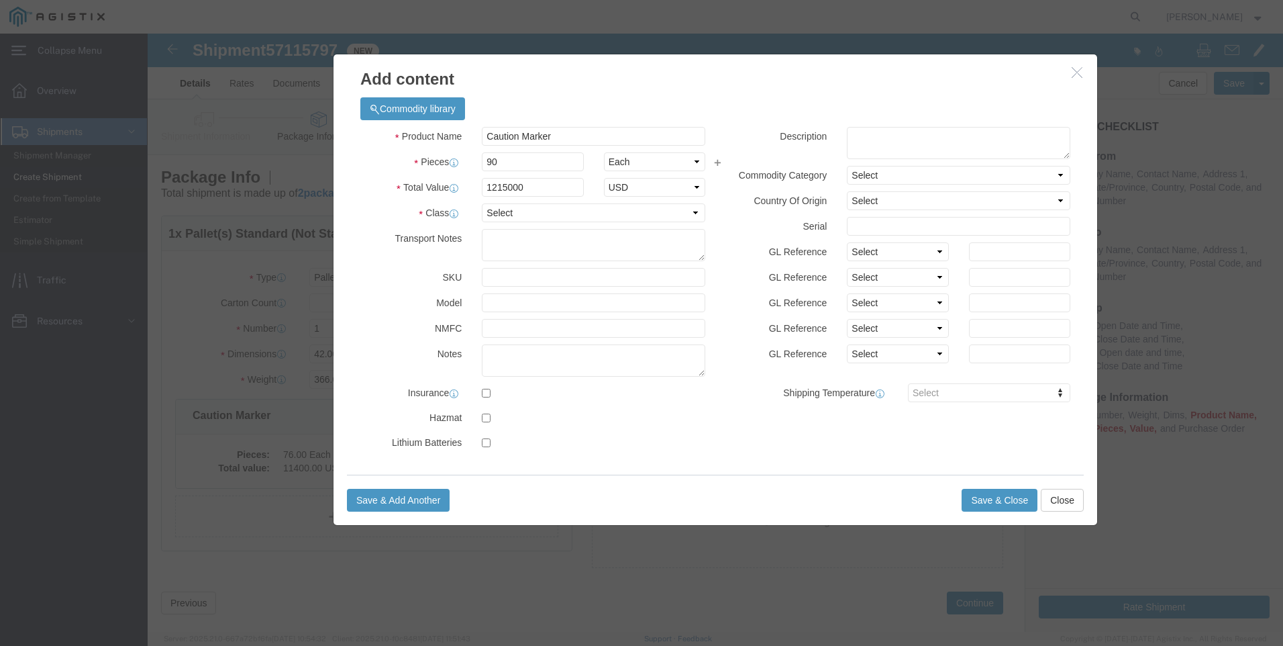
click h3 "Add content"
drag, startPoint x: 375, startPoint y: 150, endPoint x: 172, endPoint y: 137, distance: 203.1
click div "Add content Commodity library Product Name Caution Marker Pieces 90 Select Bag …"
click input "13500"
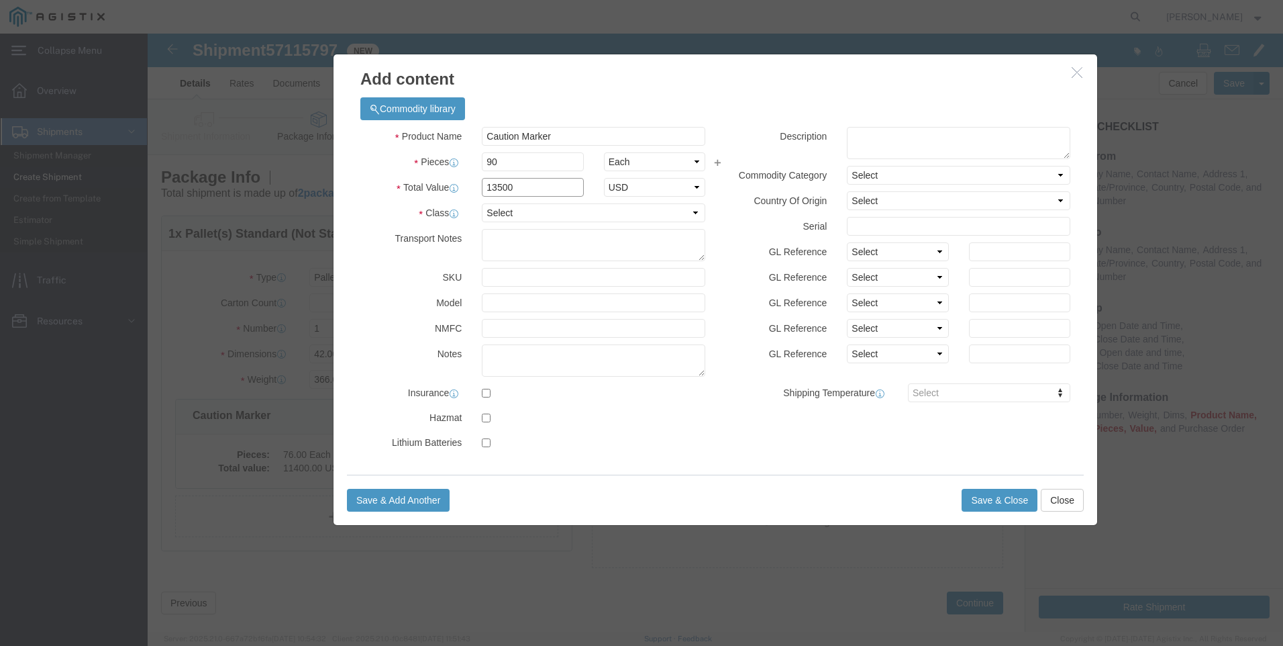
type input "13500.00"
select select "USD"
click select "Select 50 55 60 65 70 85 92.5 100 125 175 250 300 400"
select select "125"
click select "Select 50 55 60 65 70 85 92.5 100 125 175 250 300 400"
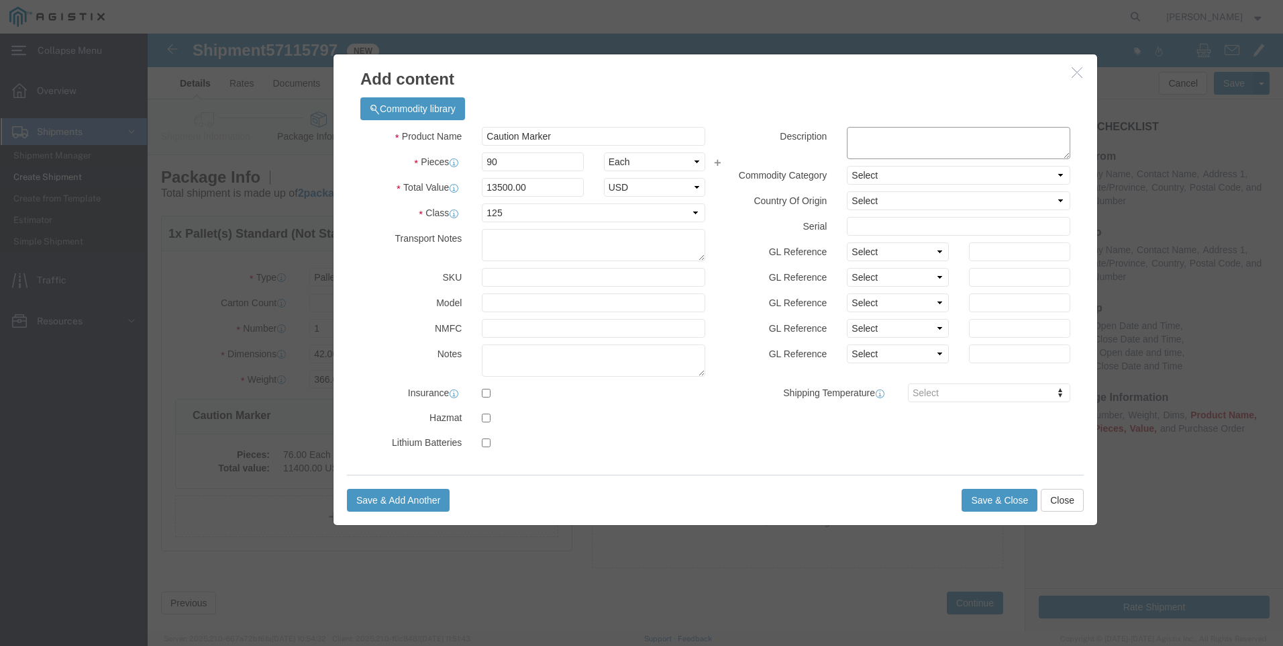
click textarea
type textarea "Aluminum Signs"
click button "Save & Close"
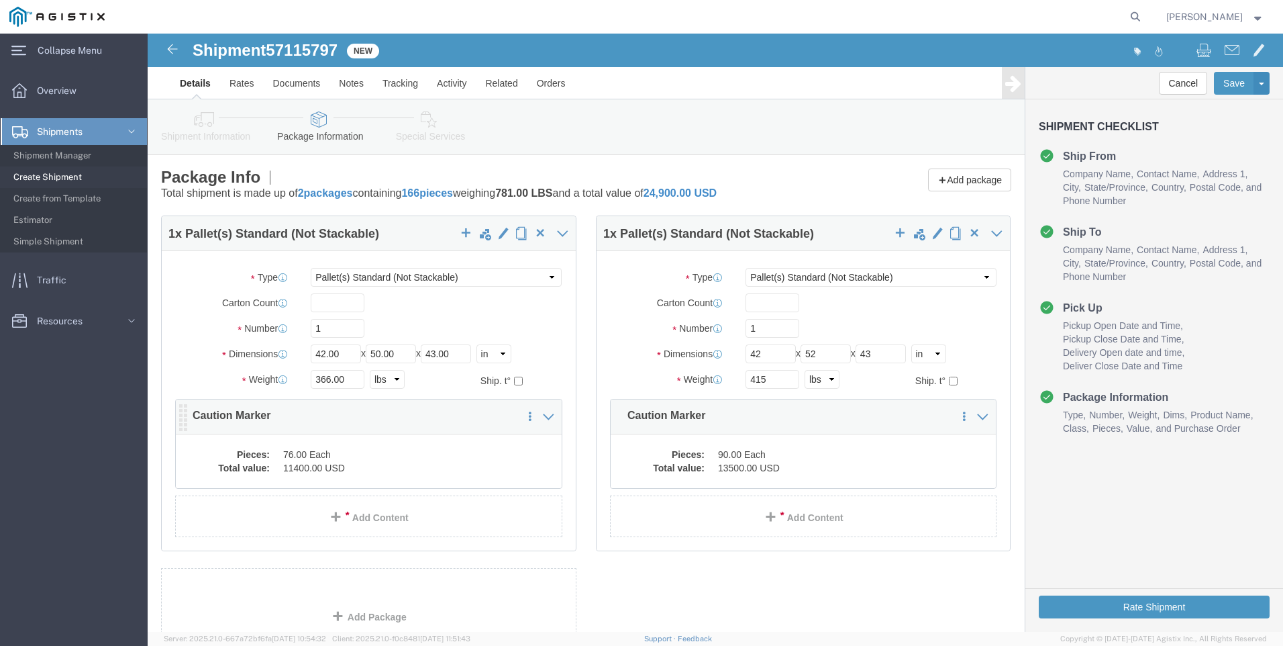
click dd "11400.00 USD"
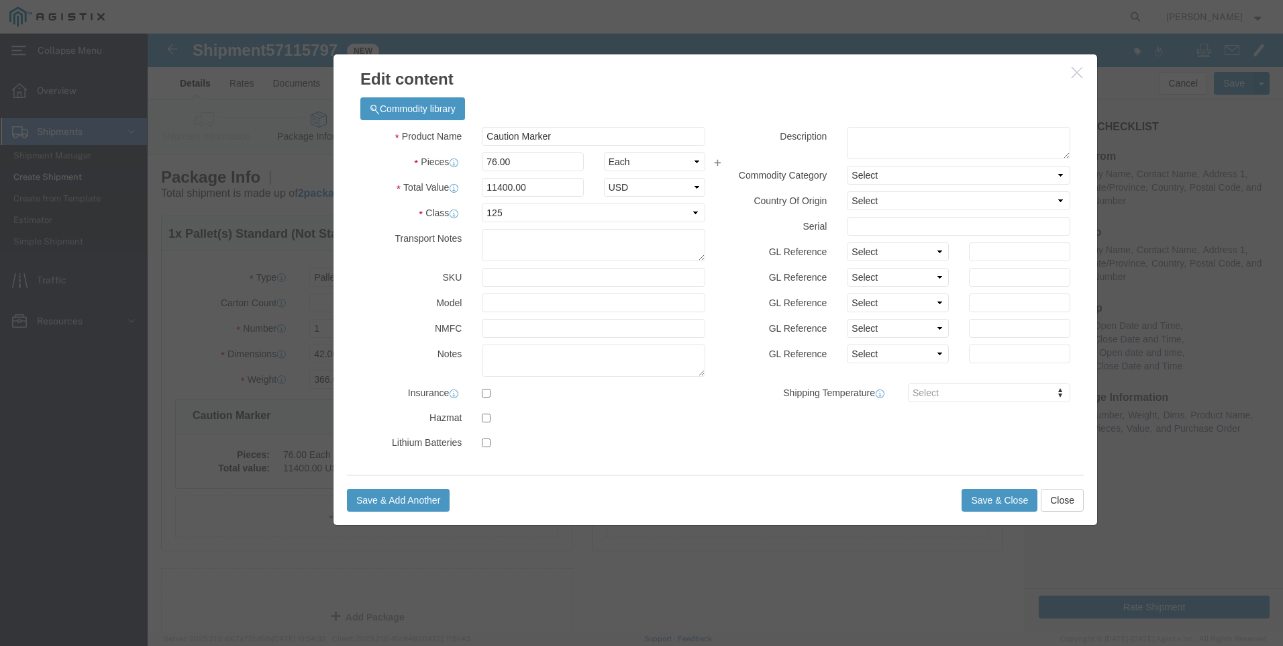
click label "Description"
click textarea
type textarea "Aluminum SIgns"
click button "Save & Close"
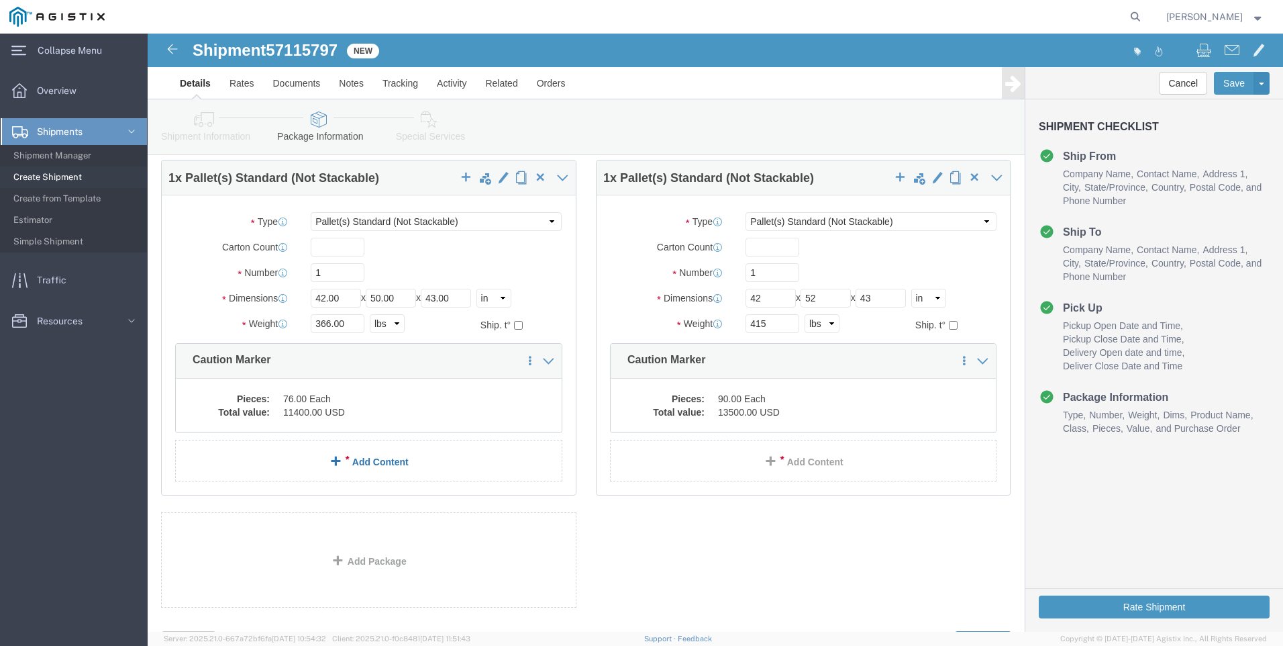
scroll to position [119, 0]
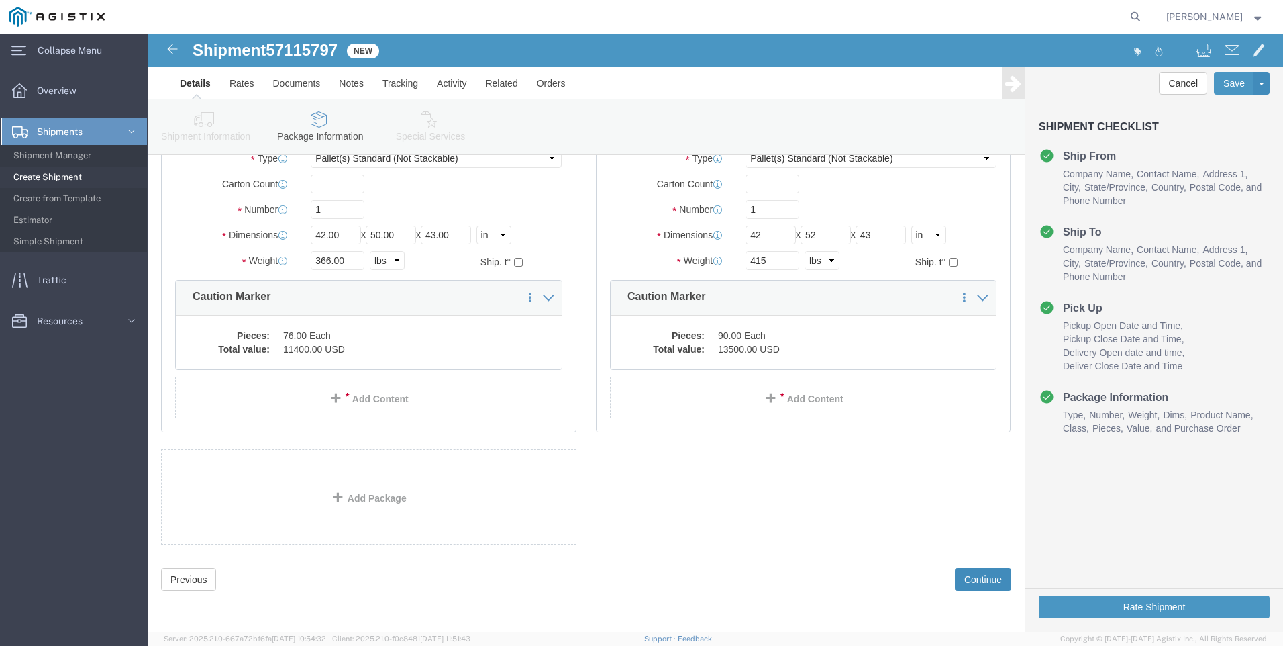
click button "Continue"
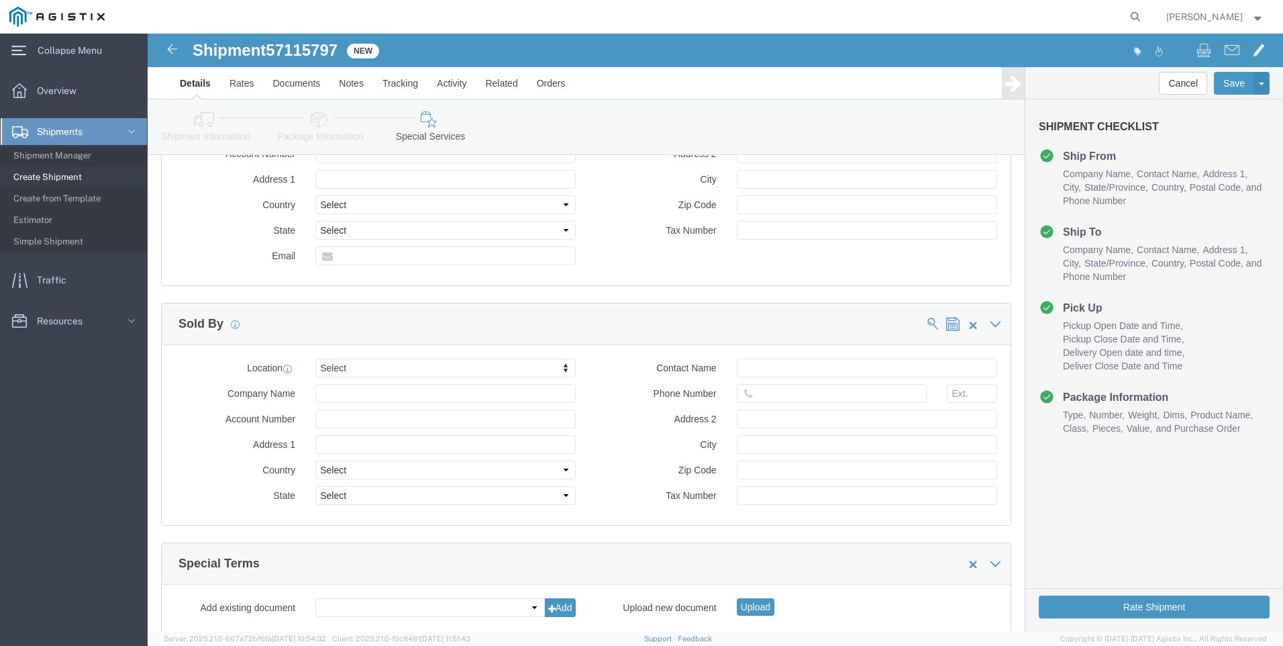
scroll to position [1236, 0]
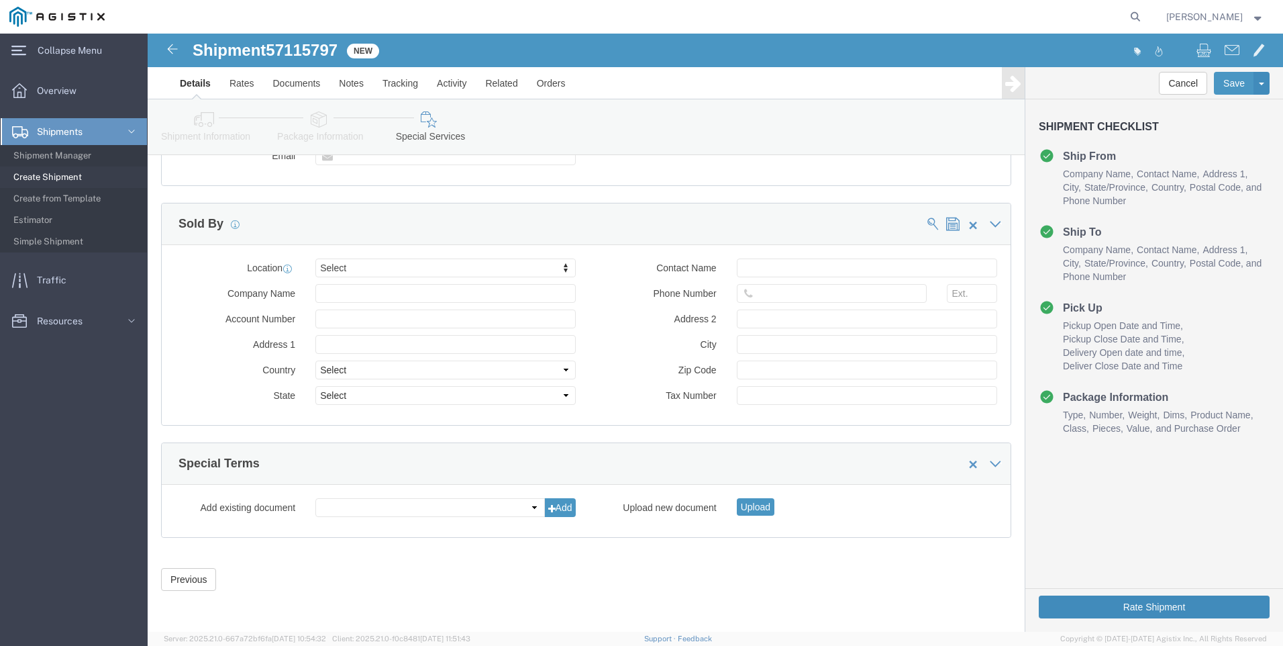
click button "Rate Shipment"
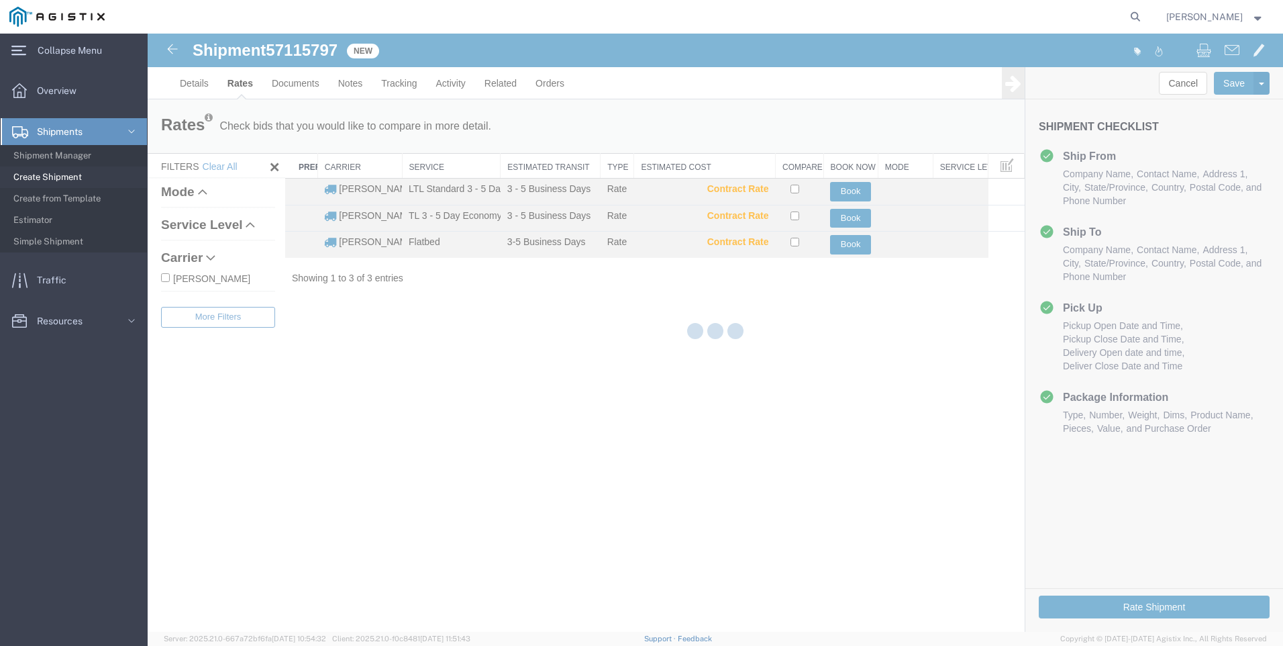
scroll to position [0, 0]
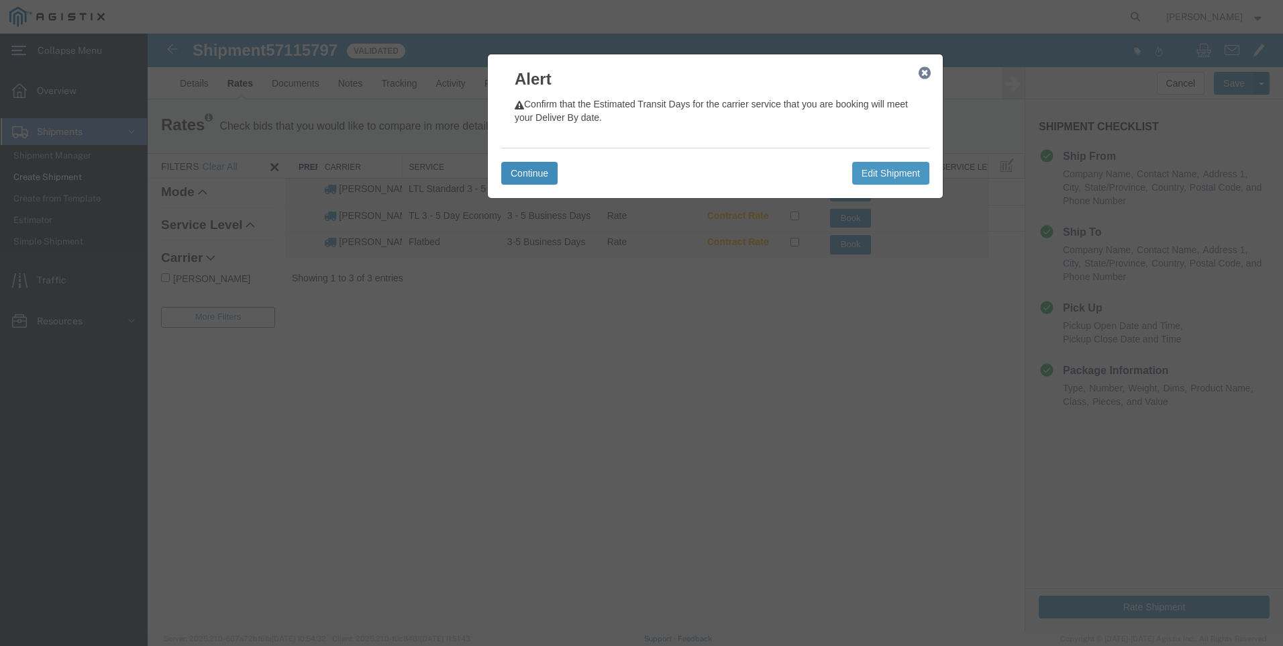
click at [543, 169] on button "Continue" at bounding box center [529, 173] width 56 height 23
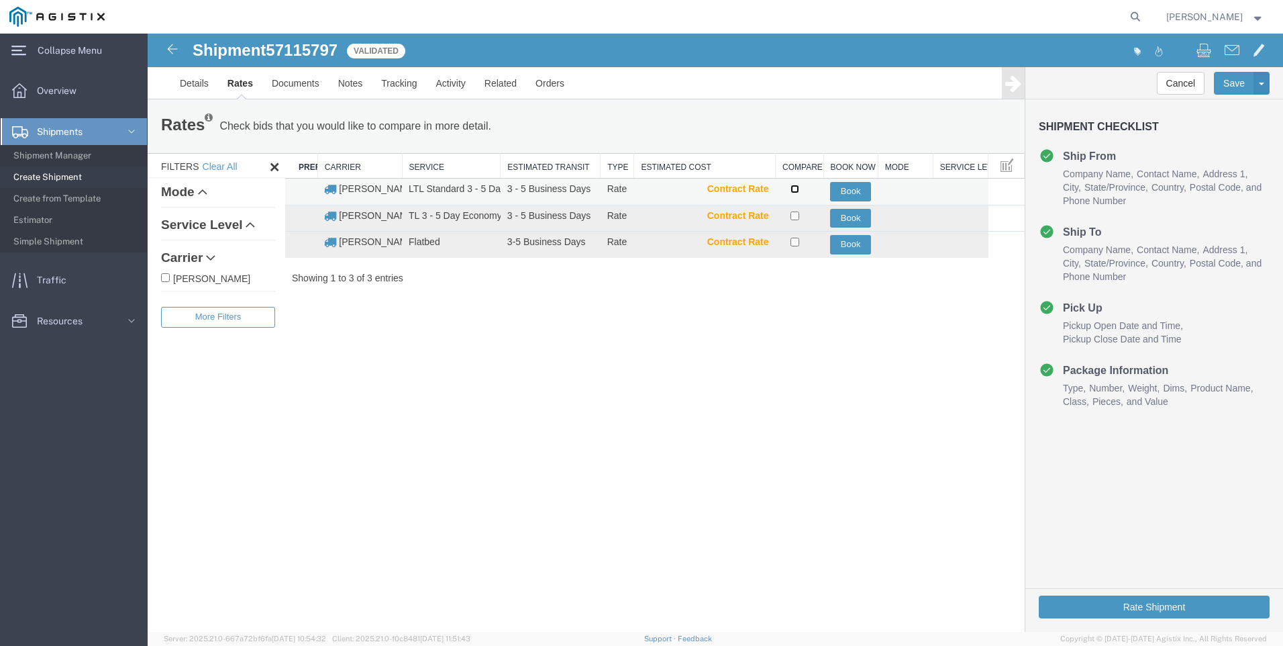
click at [792, 191] on input "checkbox" at bounding box center [795, 189] width 9 height 9
checkbox input "true"
click at [857, 190] on button "Book" at bounding box center [850, 191] width 41 height 19
